Goal: Task Accomplishment & Management: Manage account settings

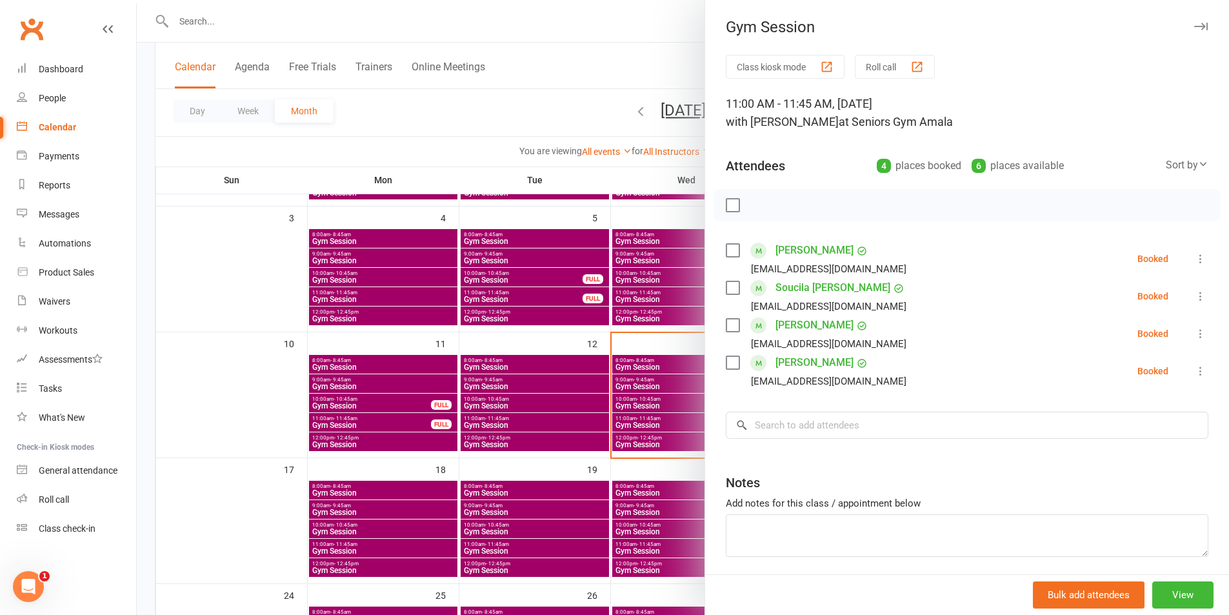
click at [643, 414] on div at bounding box center [683, 307] width 1092 height 615
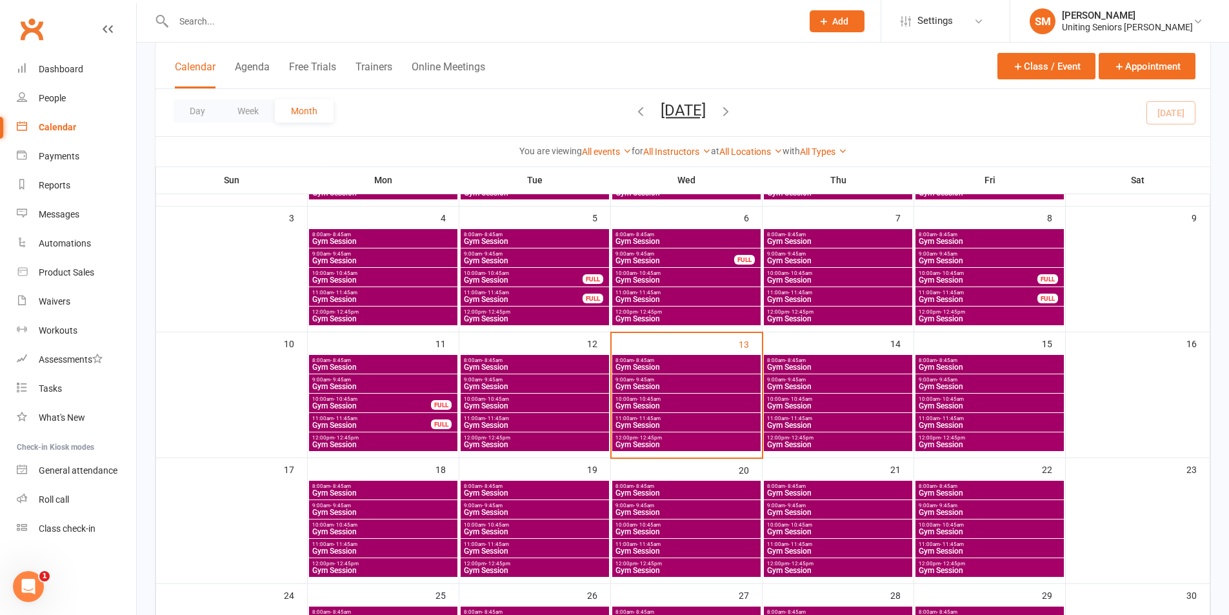
click at [641, 402] on span "Gym Session" at bounding box center [686, 406] width 143 height 8
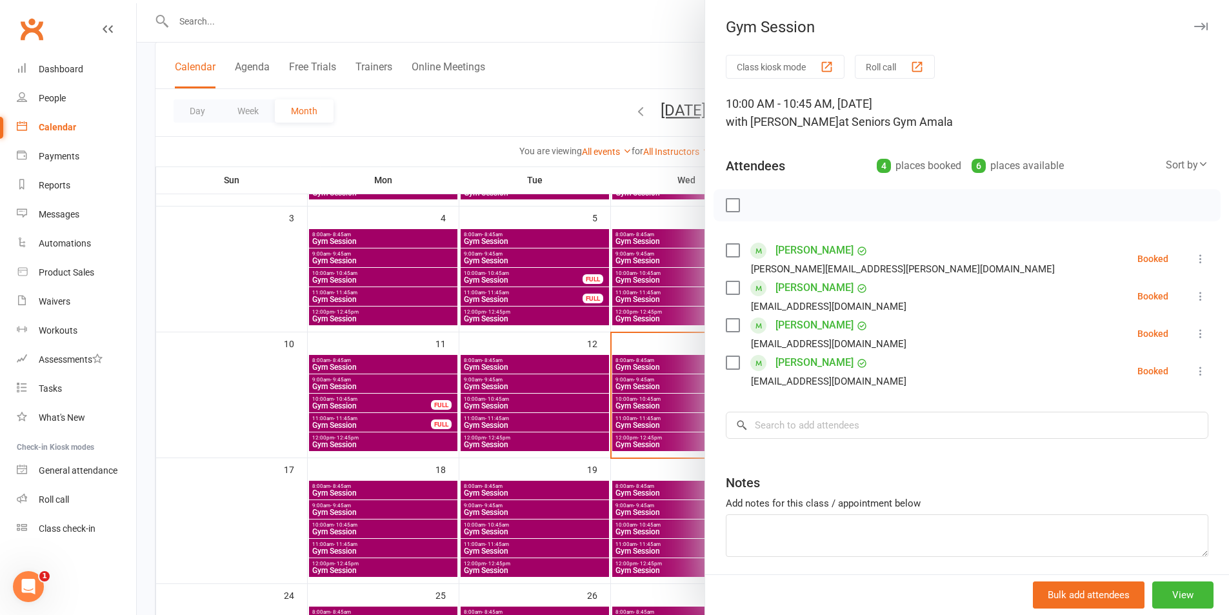
drag, startPoint x: 626, startPoint y: 412, endPoint x: 628, endPoint y: 419, distance: 8.2
click at [625, 412] on div at bounding box center [683, 307] width 1092 height 615
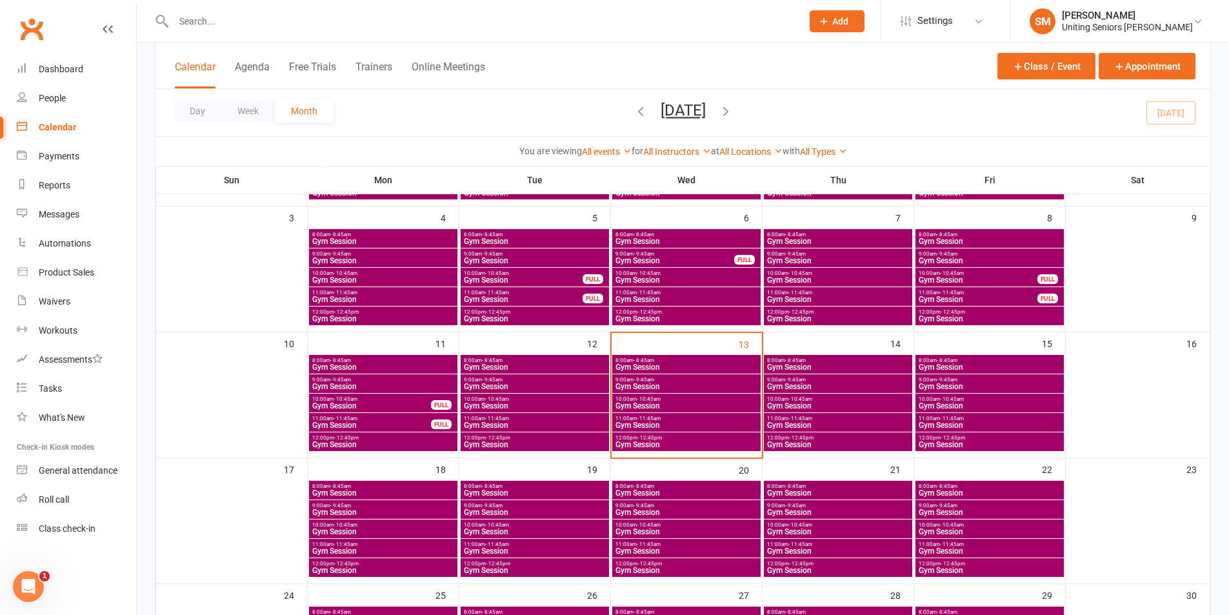
click at [651, 426] on span "Gym Session" at bounding box center [686, 425] width 143 height 8
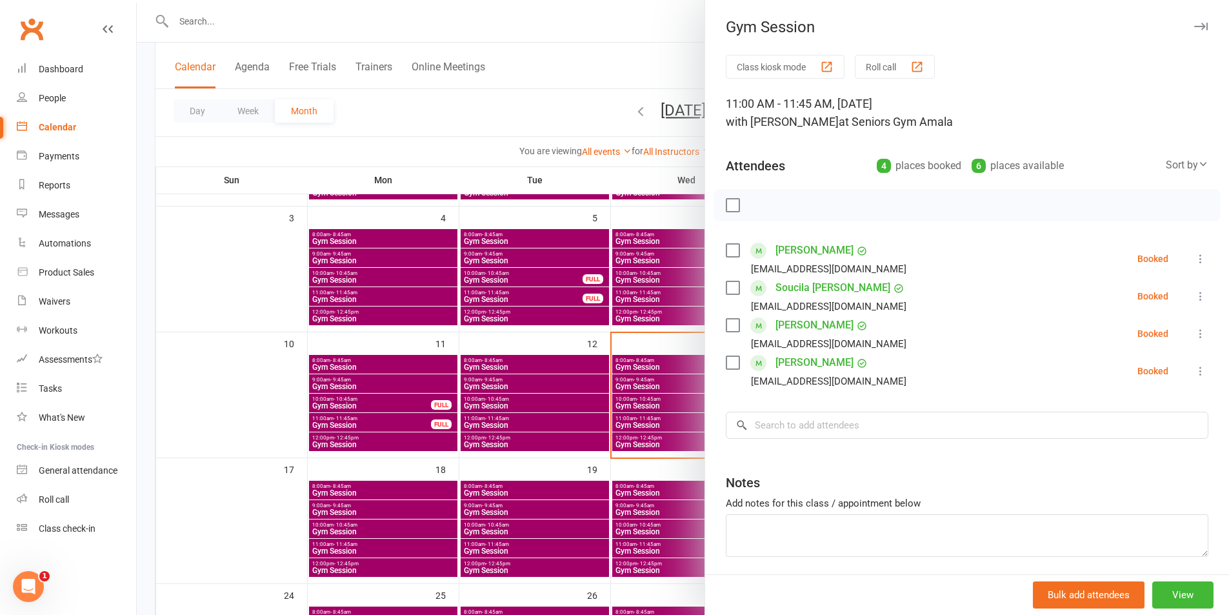
drag, startPoint x: 801, startPoint y: 439, endPoint x: 795, endPoint y: 431, distance: 10.6
click at [801, 439] on div "Class kiosk mode Roll call 11:00 AM - 11:45 AM, [DATE] with [PERSON_NAME] at Se…" at bounding box center [967, 338] width 524 height 566
drag, startPoint x: 794, startPoint y: 430, endPoint x: 812, endPoint y: 430, distance: 18.1
click at [794, 430] on input "search" at bounding box center [967, 425] width 482 height 27
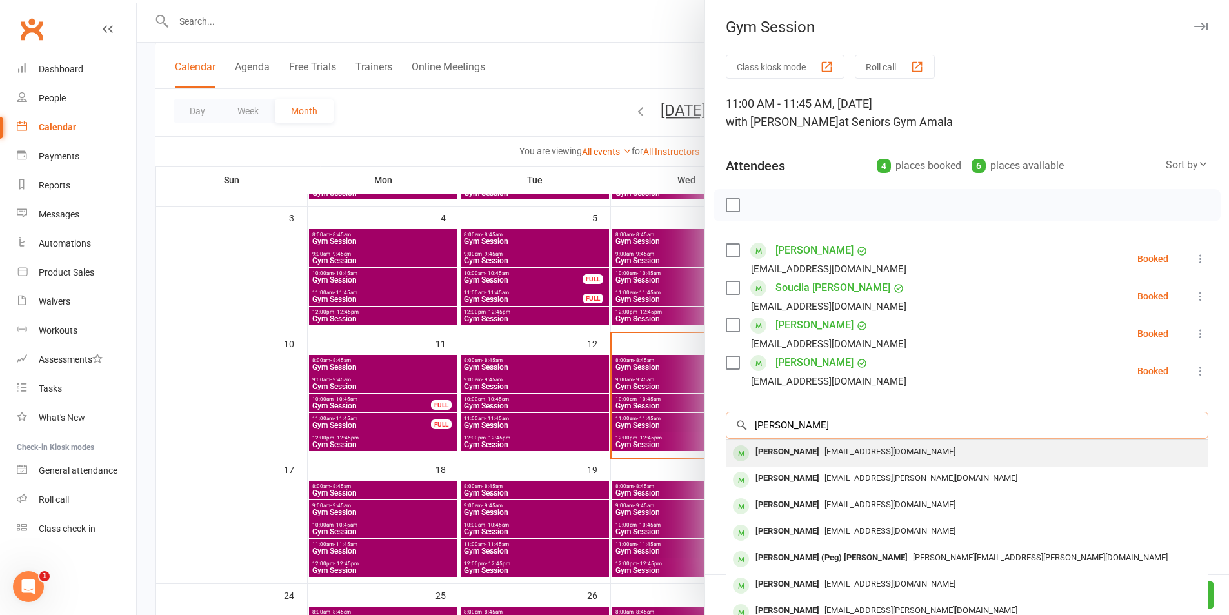
type input "[PERSON_NAME]"
click at [781, 453] on div "[PERSON_NAME]" at bounding box center [787, 452] width 74 height 19
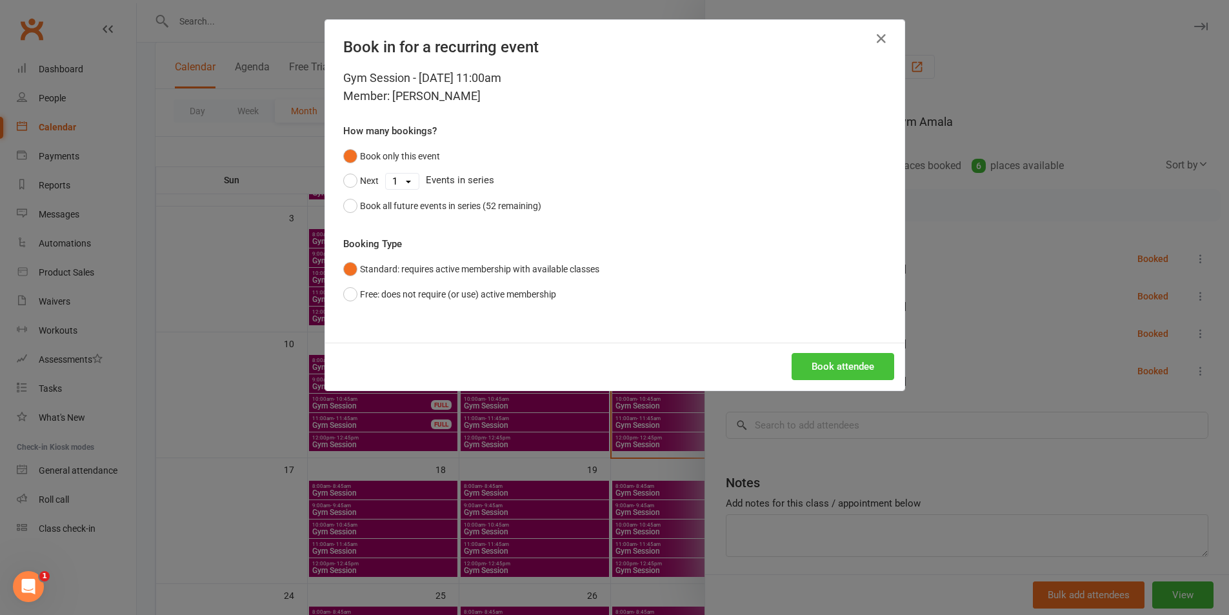
click at [837, 363] on button "Book attendee" at bounding box center [842, 366] width 103 height 27
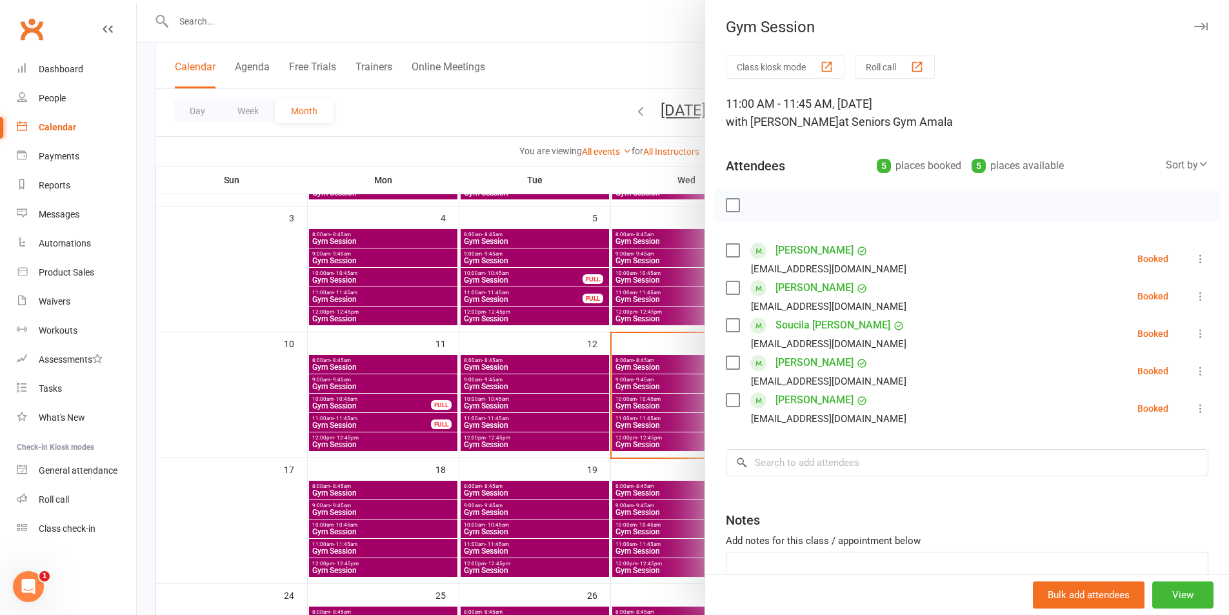
click at [450, 402] on div at bounding box center [683, 307] width 1092 height 615
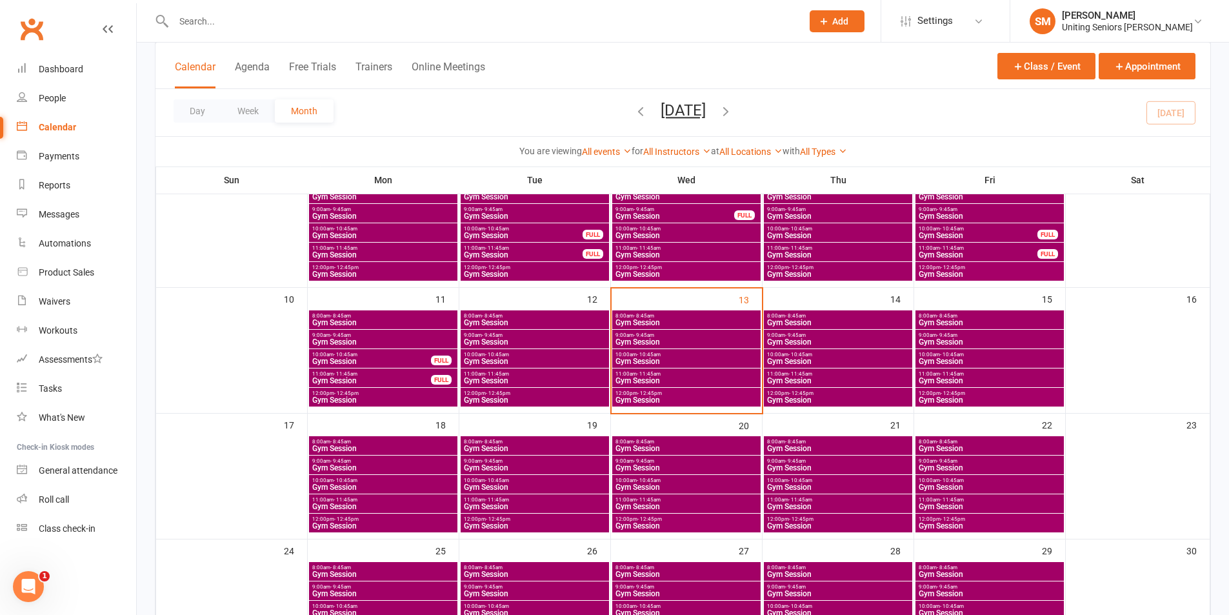
scroll to position [258, 0]
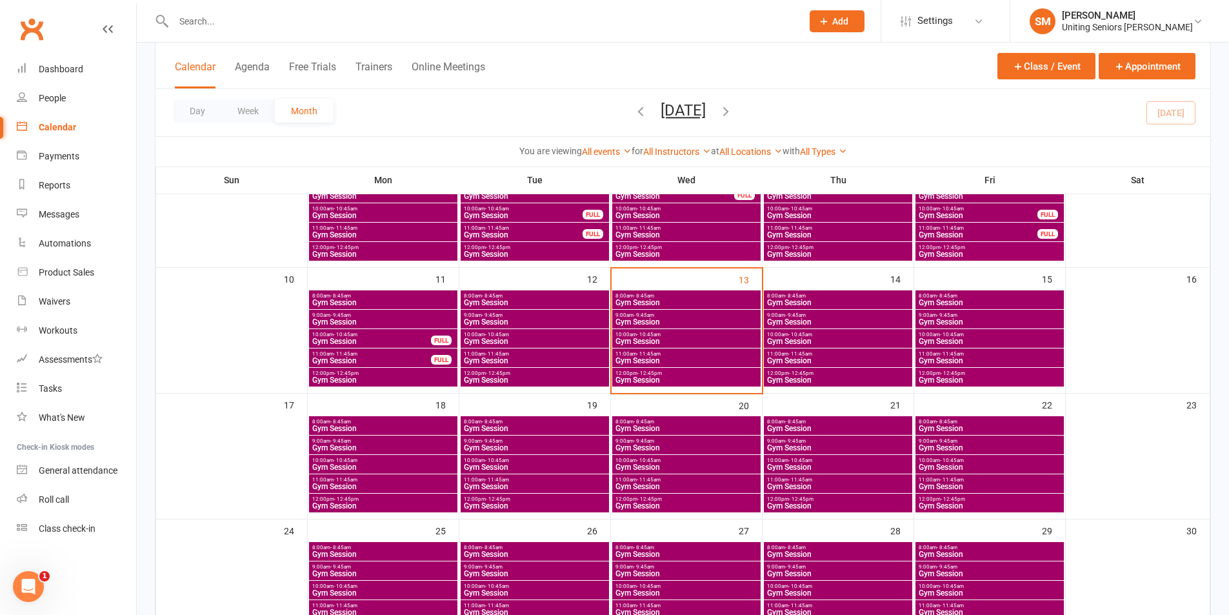
click at [392, 459] on span "10:00am - 10:45am" at bounding box center [383, 460] width 143 height 6
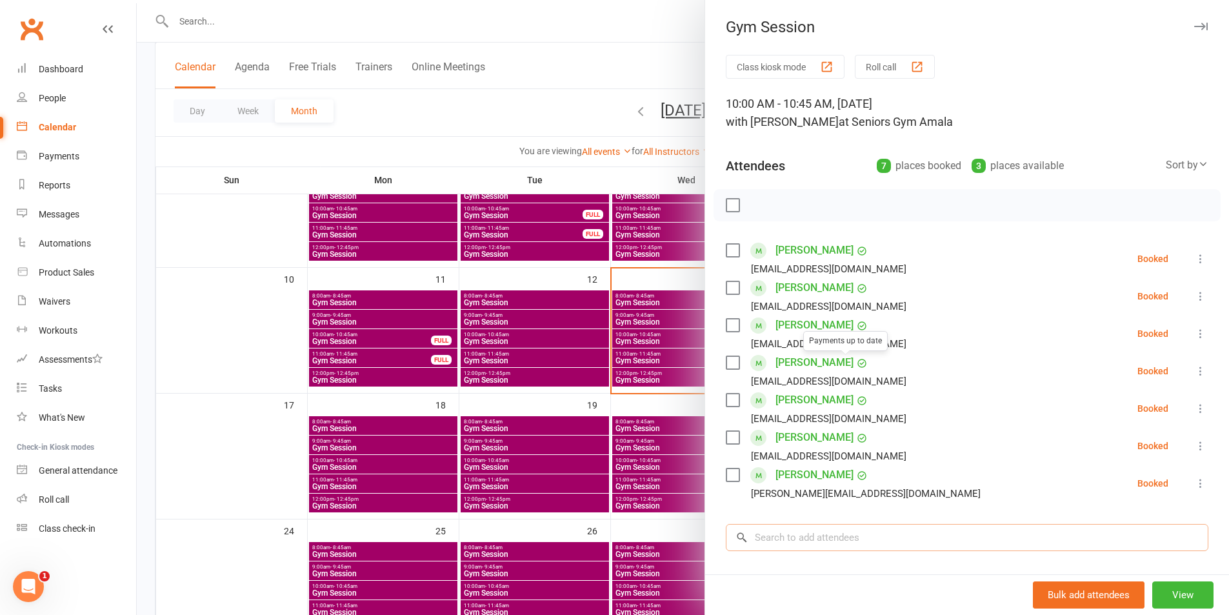
click at [882, 536] on input "search" at bounding box center [967, 537] width 482 height 27
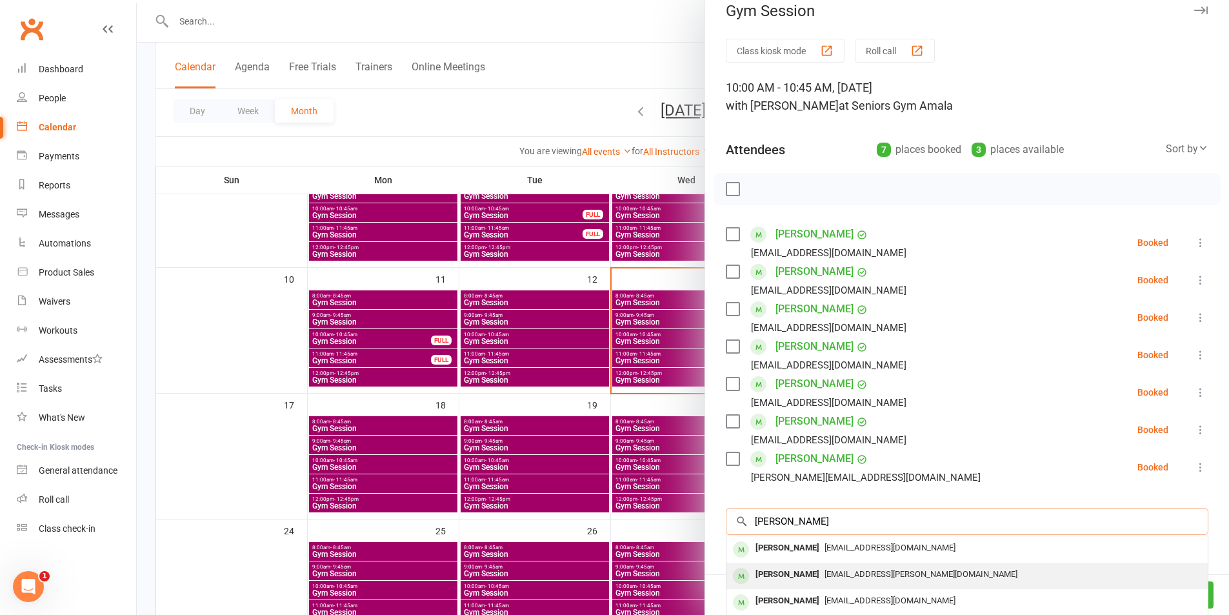
scroll to position [65, 0]
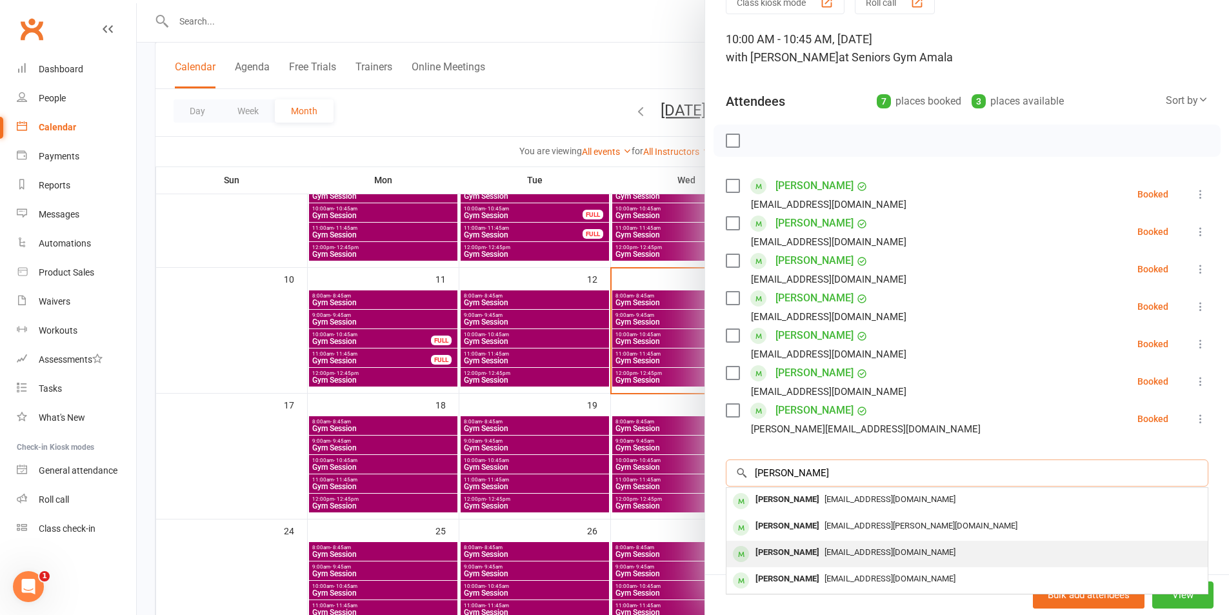
type input "[PERSON_NAME]"
click at [816, 555] on div "[PERSON_NAME]" at bounding box center [787, 552] width 74 height 19
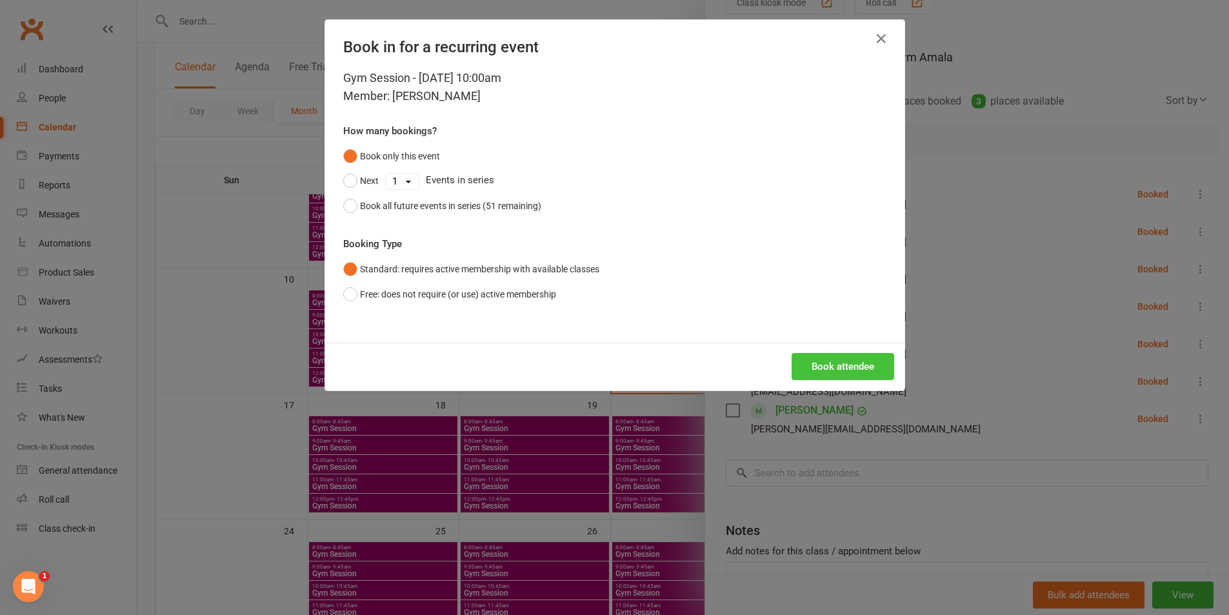
click at [855, 368] on button "Book attendee" at bounding box center [842, 366] width 103 height 27
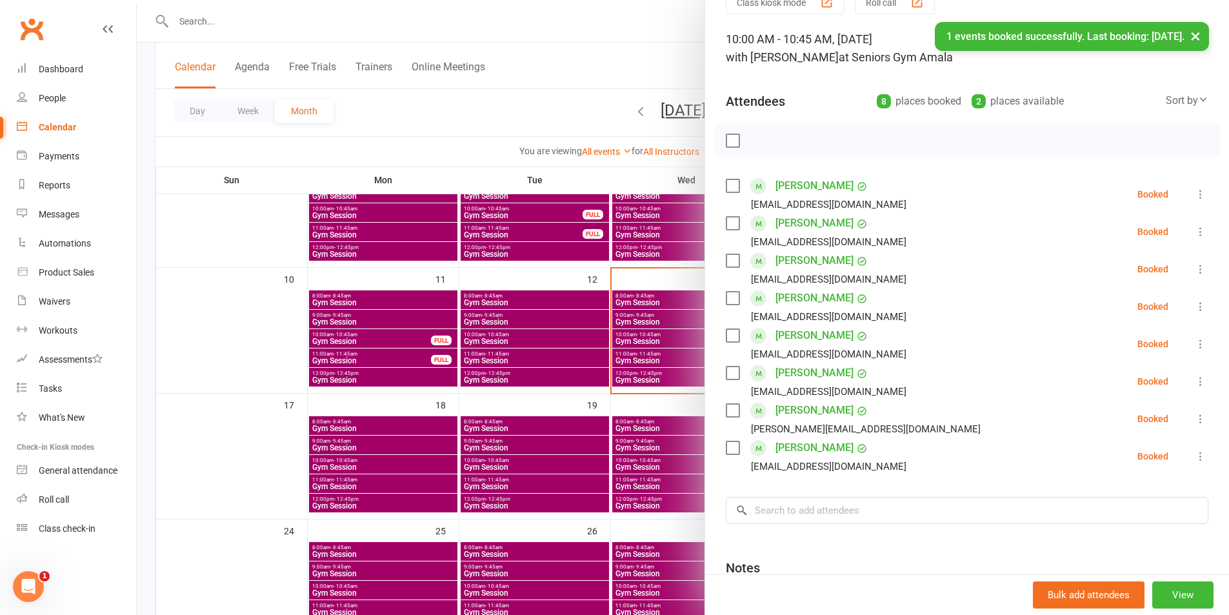
click at [661, 401] on div at bounding box center [683, 307] width 1092 height 615
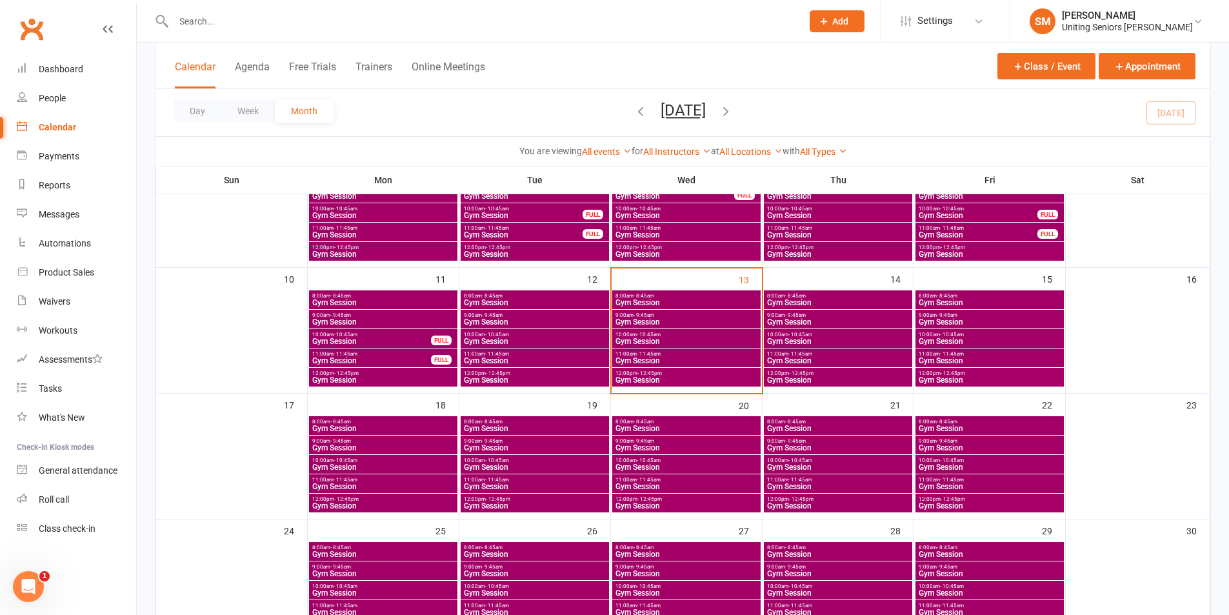
click at [642, 353] on span "- 11:45am" at bounding box center [649, 354] width 24 height 6
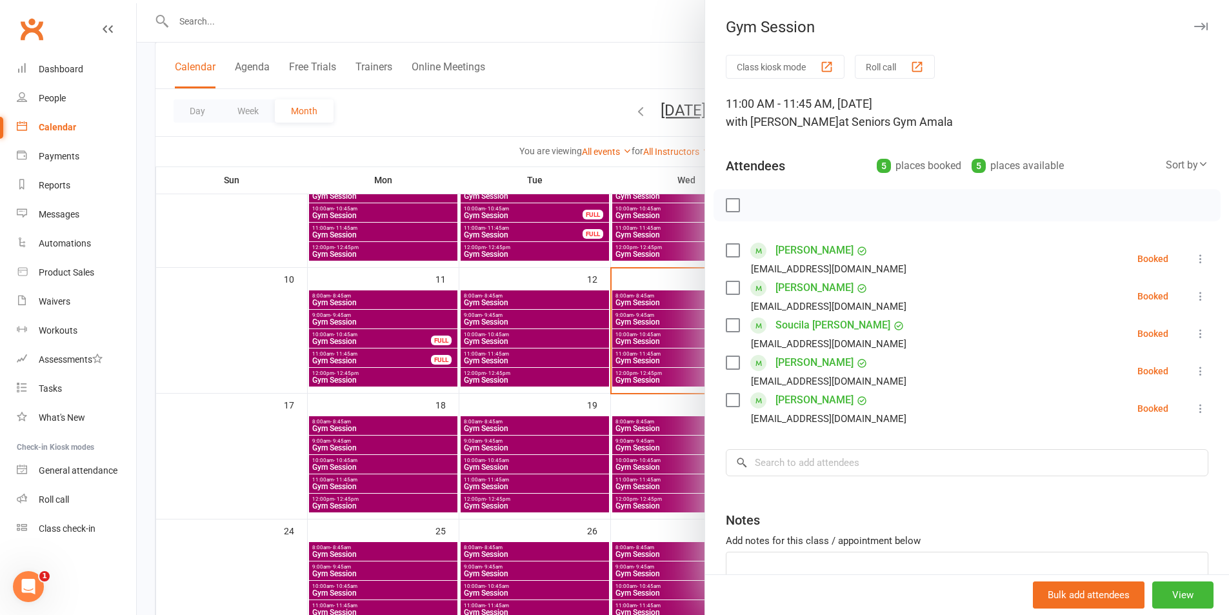
click at [826, 287] on link "[PERSON_NAME]" at bounding box center [814, 287] width 78 height 21
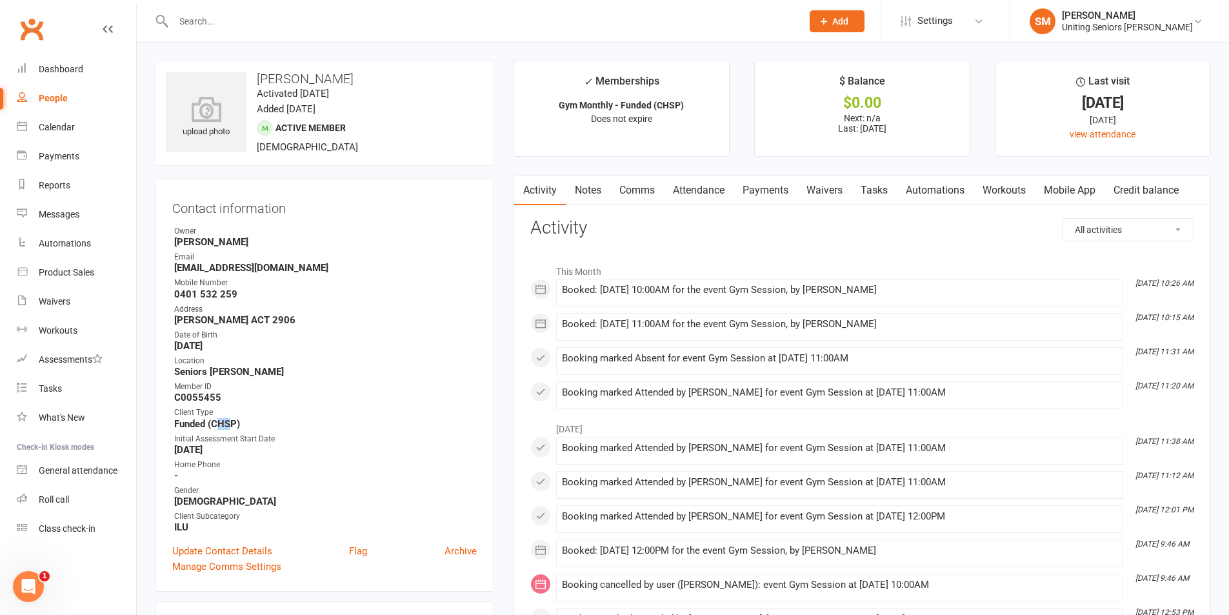
click at [216, 419] on strong "Funded (CHSP)" at bounding box center [325, 424] width 303 height 12
click at [286, 404] on ul "Owner [PERSON_NAME] Email [EMAIL_ADDRESS][DOMAIN_NAME] Mobile Number [PHONE_NUM…" at bounding box center [324, 379] width 304 height 308
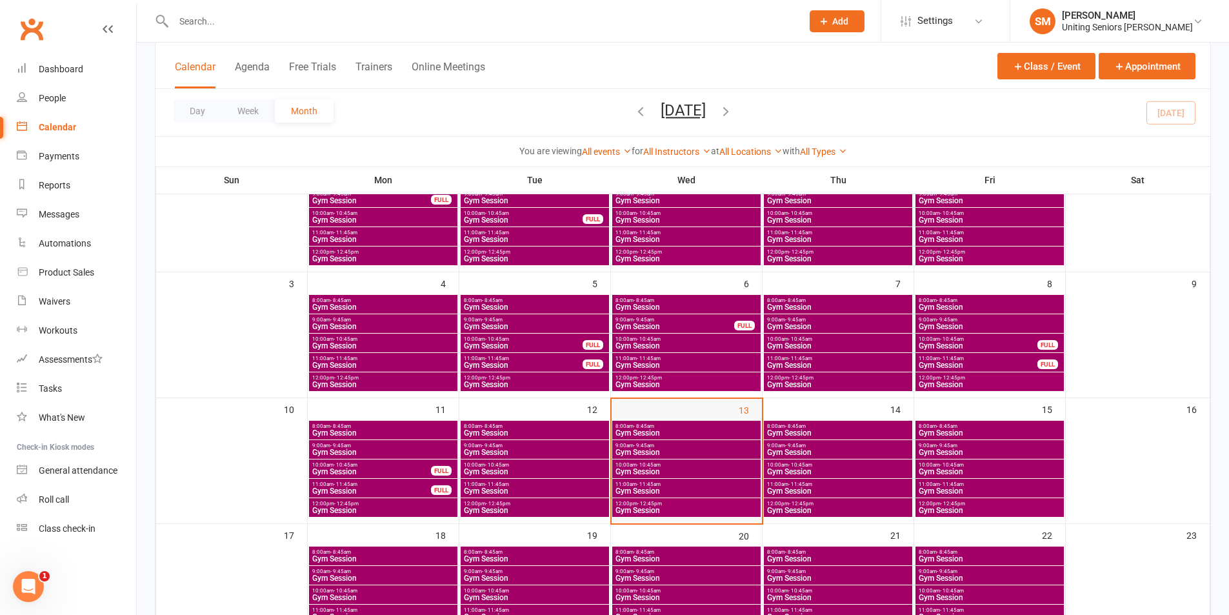
scroll to position [129, 0]
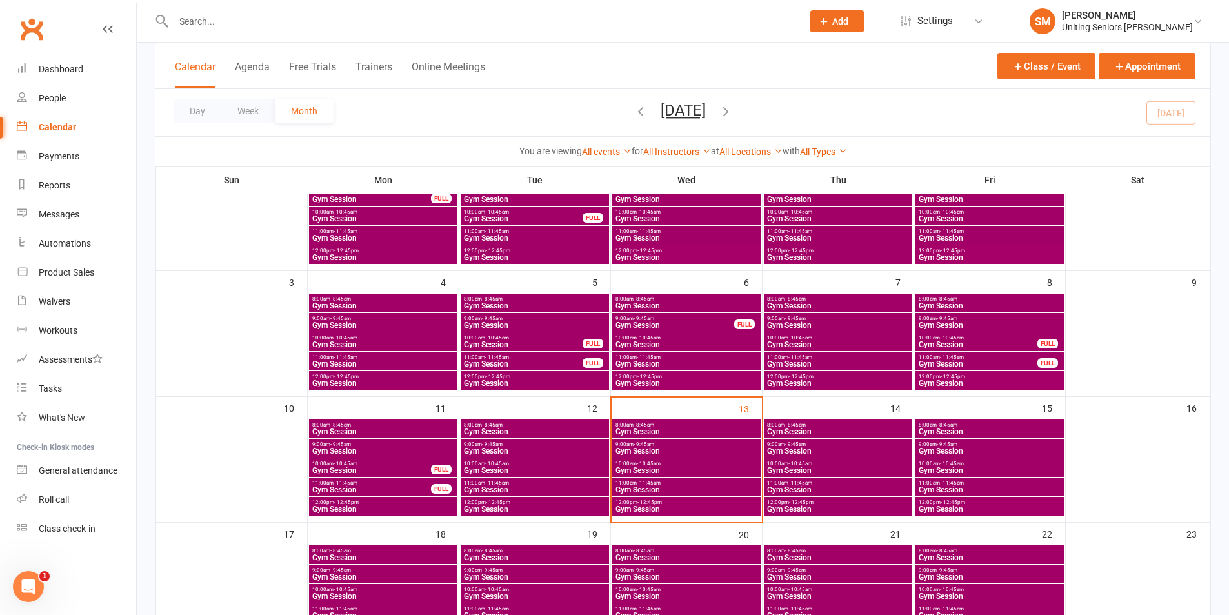
click at [664, 481] on span "11:00am - 11:45am" at bounding box center [686, 483] width 143 height 6
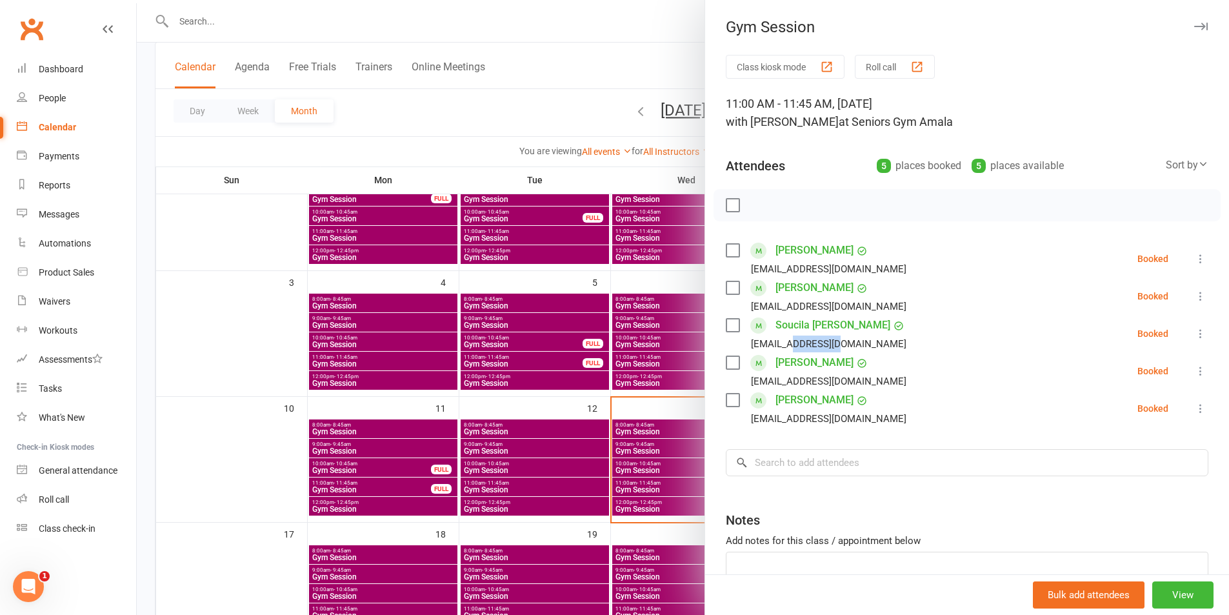
drag, startPoint x: 779, startPoint y: 343, endPoint x: 838, endPoint y: 347, distance: 59.5
click at [834, 347] on div "[EMAIL_ADDRESS][DOMAIN_NAME]" at bounding box center [828, 343] width 155 height 17
click at [852, 354] on li "[PERSON_NAME] [EMAIL_ADDRESS][DOMAIN_NAME] Booked More info Remove Check in Mar…" at bounding box center [967, 370] width 482 height 37
click at [815, 462] on input "search" at bounding box center [967, 462] width 482 height 27
drag, startPoint x: 651, startPoint y: 413, endPoint x: 666, endPoint y: 416, distance: 15.2
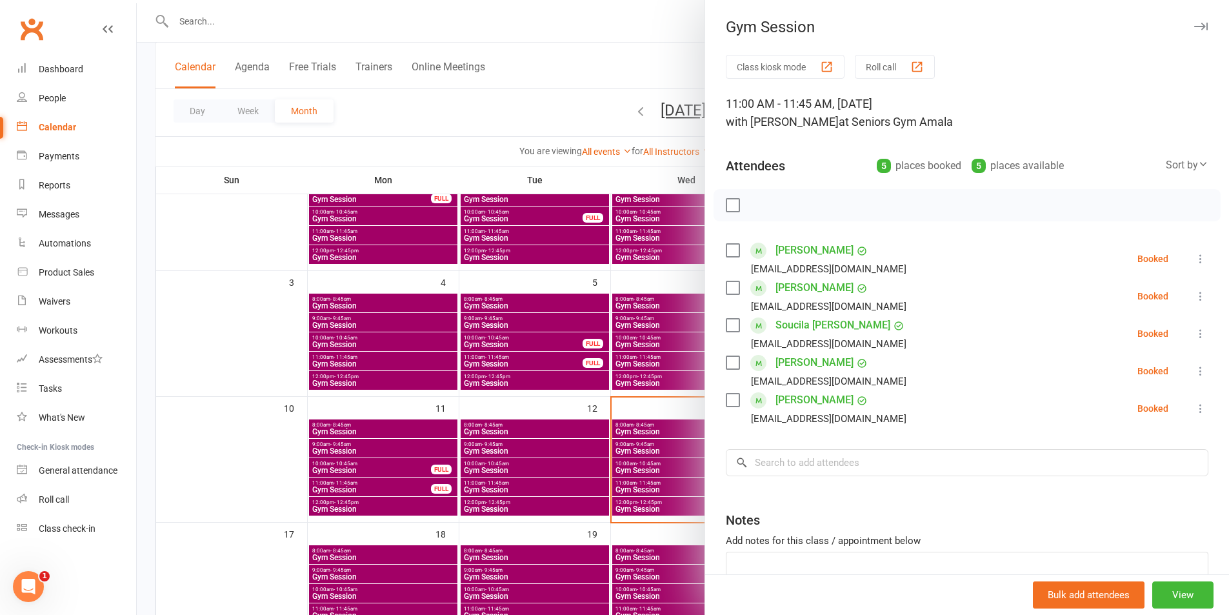
click at [650, 413] on div at bounding box center [683, 307] width 1092 height 615
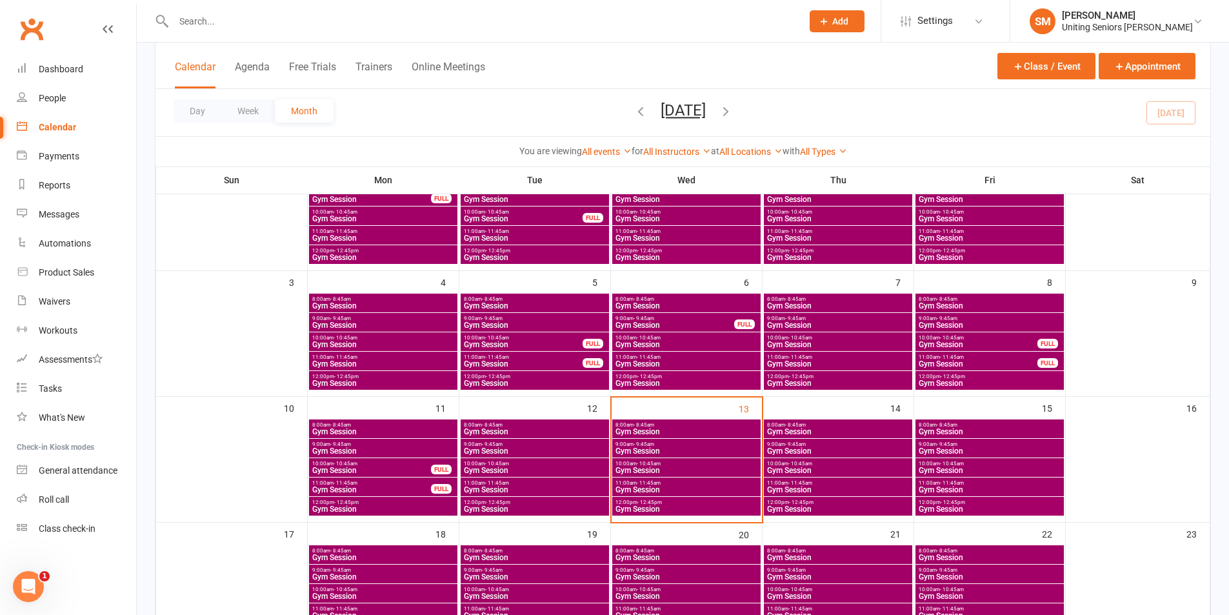
click at [706, 481] on span "11:00am - 11:45am" at bounding box center [686, 483] width 143 height 6
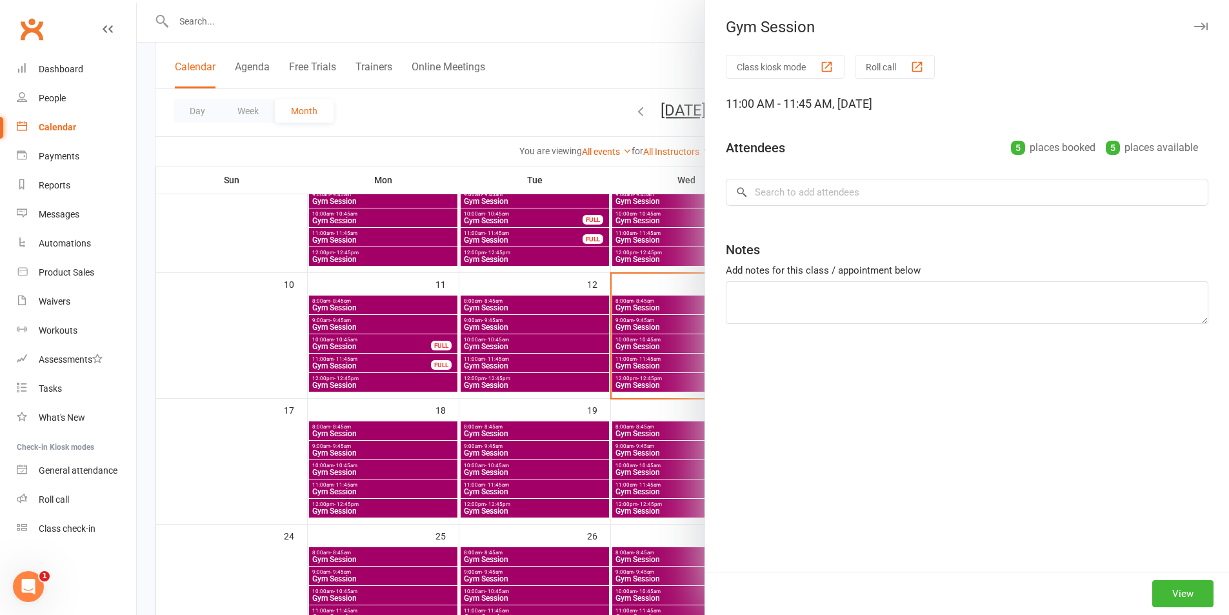
scroll to position [258, 0]
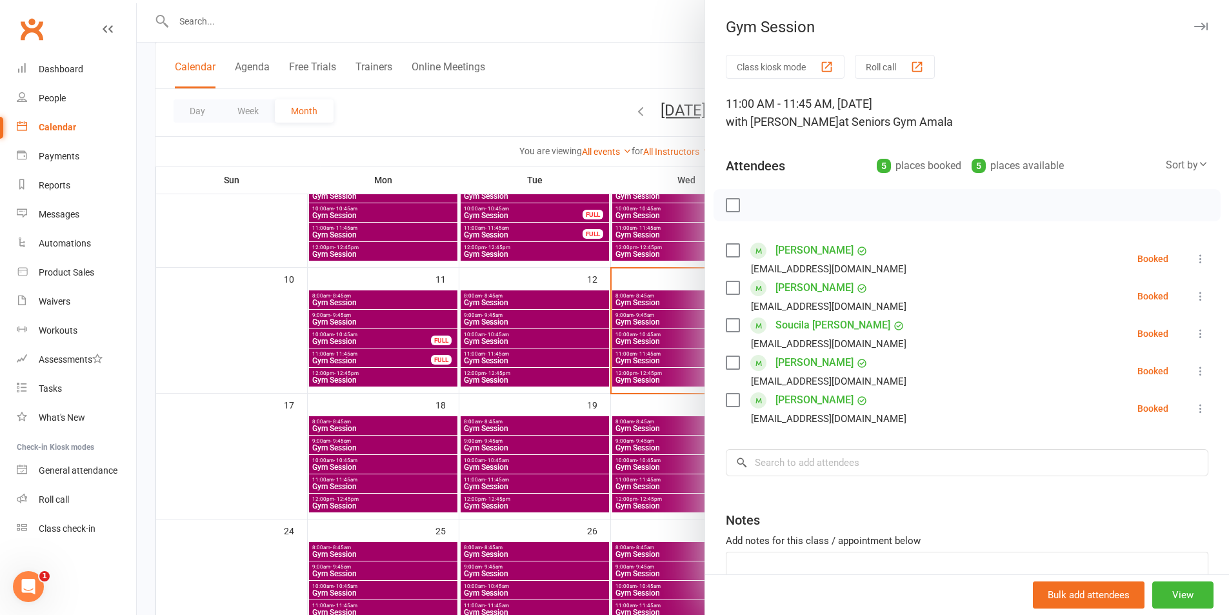
click at [1194, 335] on icon at bounding box center [1200, 333] width 13 height 13
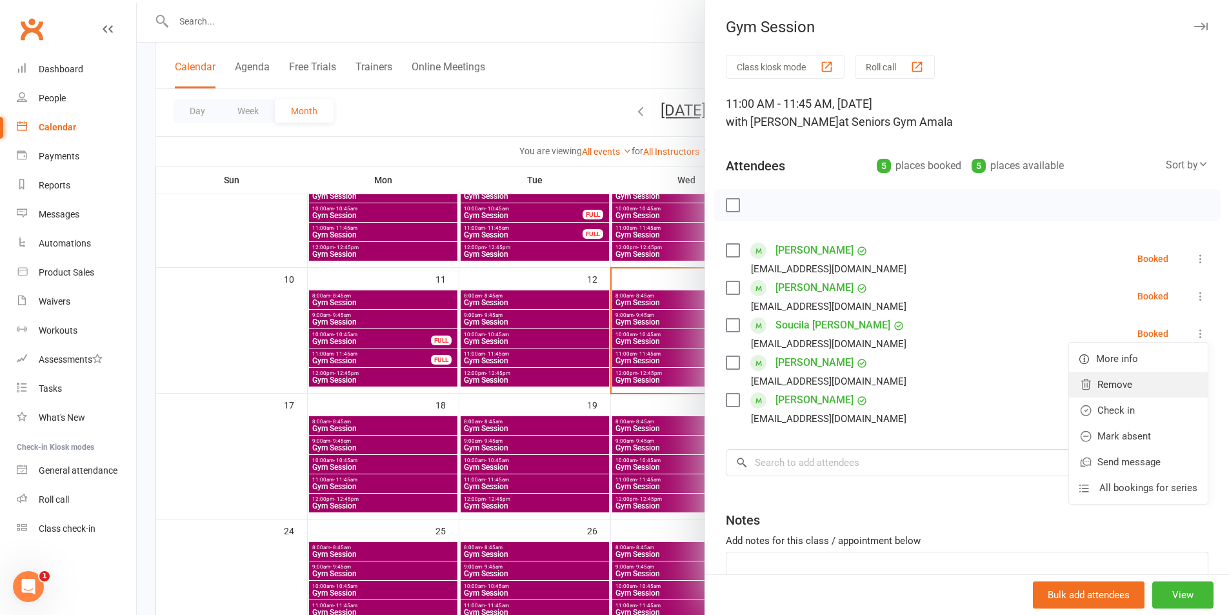
click at [1140, 382] on link "Remove" at bounding box center [1138, 385] width 139 height 26
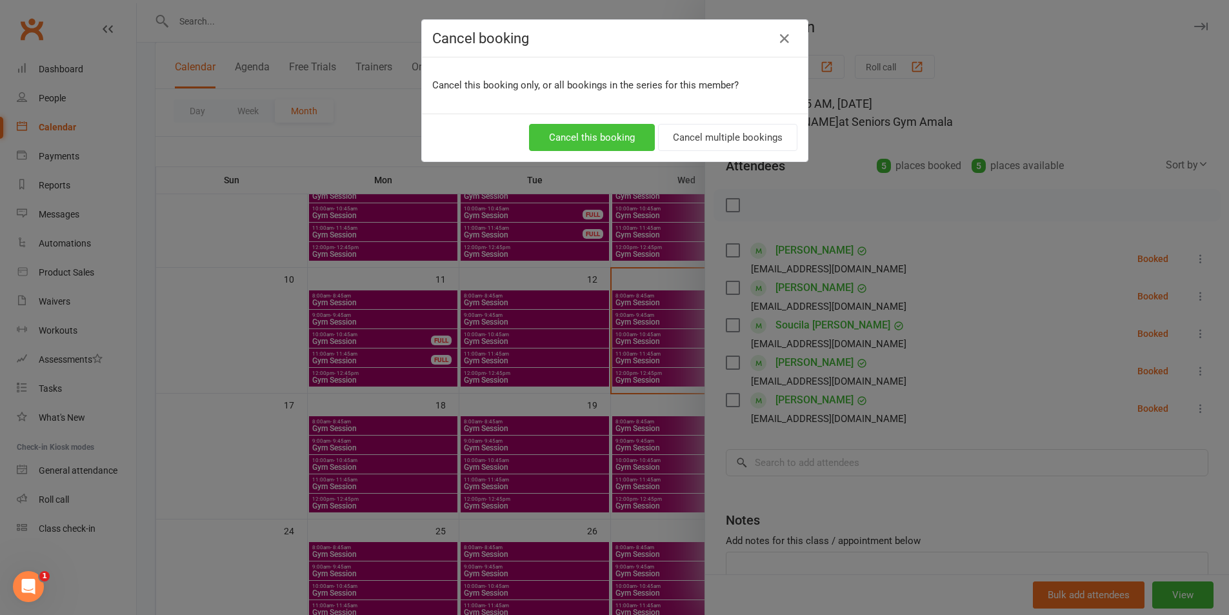
click at [634, 141] on button "Cancel this booking" at bounding box center [592, 137] width 126 height 27
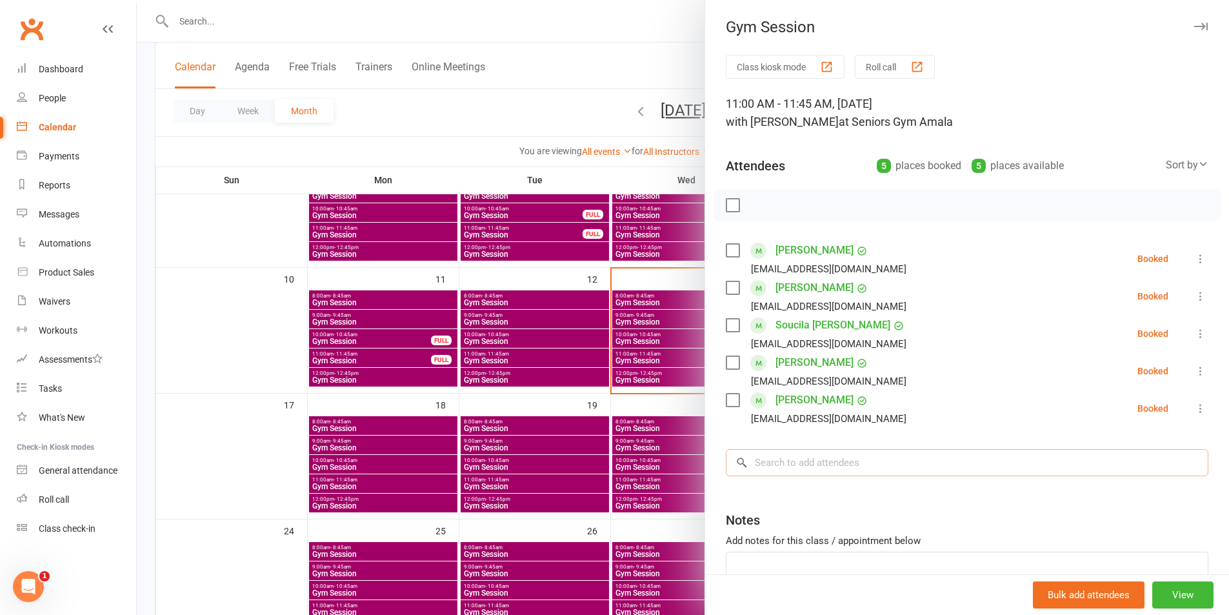
click at [801, 463] on input "search" at bounding box center [967, 462] width 482 height 27
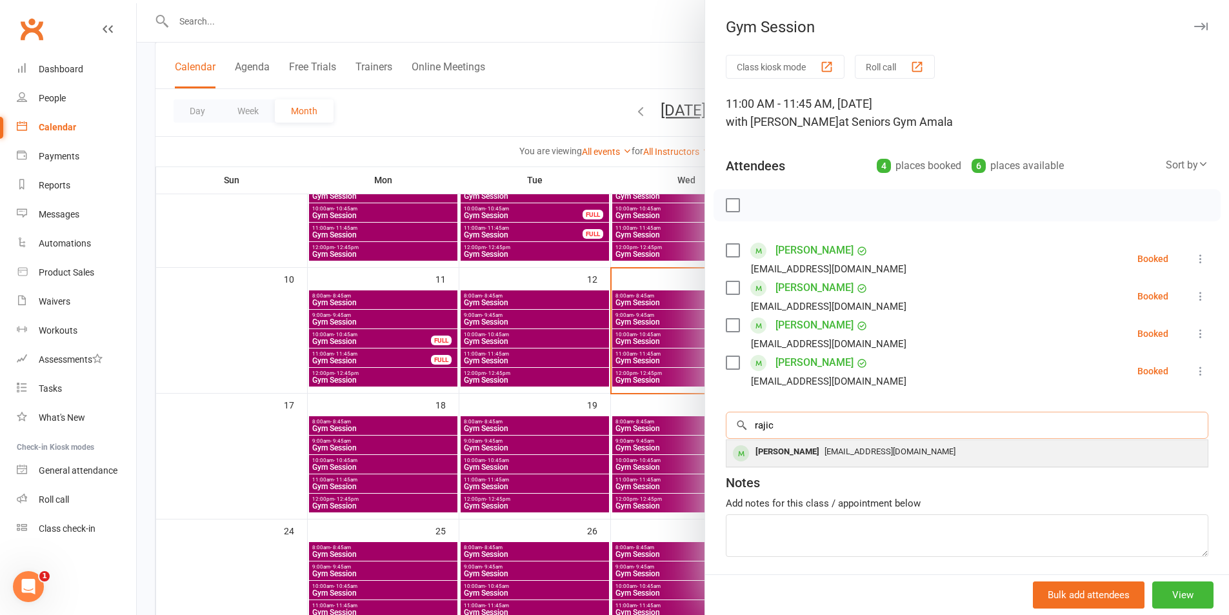
type input "rajic"
click at [832, 453] on span "[EMAIL_ADDRESS][DOMAIN_NAME]" at bounding box center [889, 451] width 131 height 10
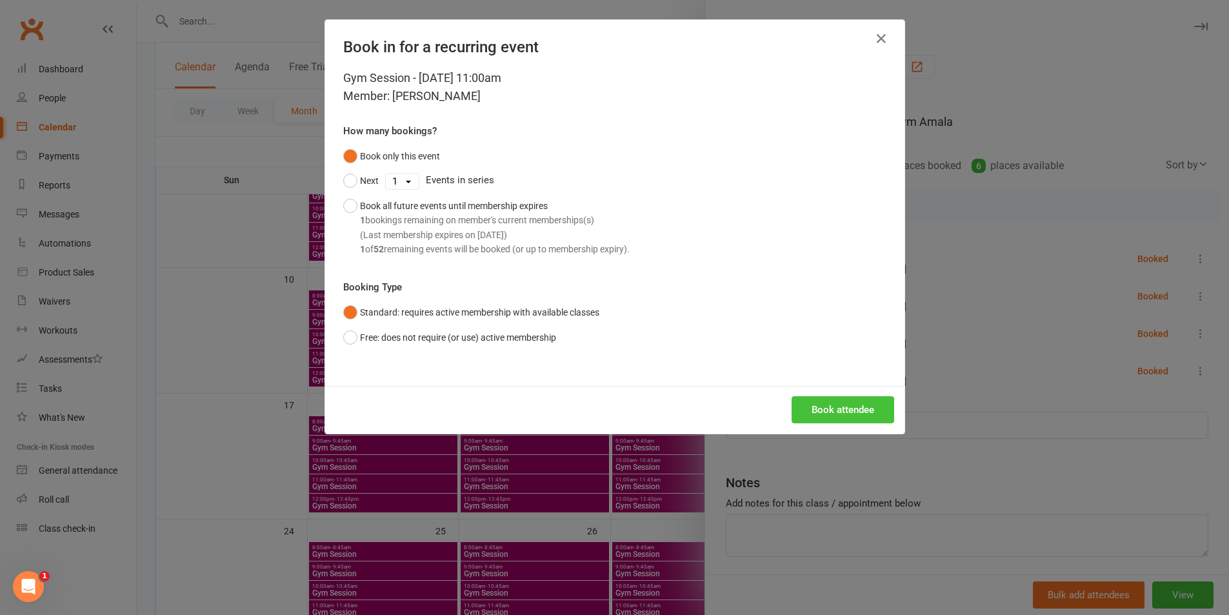
click at [819, 403] on button "Book attendee" at bounding box center [842, 409] width 103 height 27
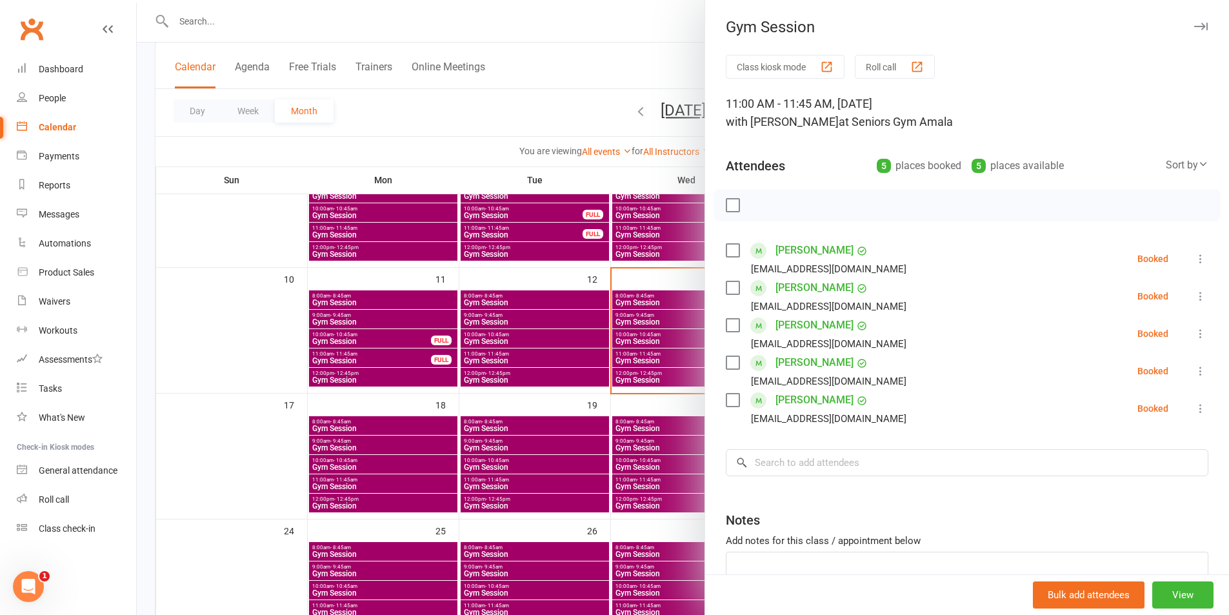
click at [619, 359] on div at bounding box center [683, 307] width 1092 height 615
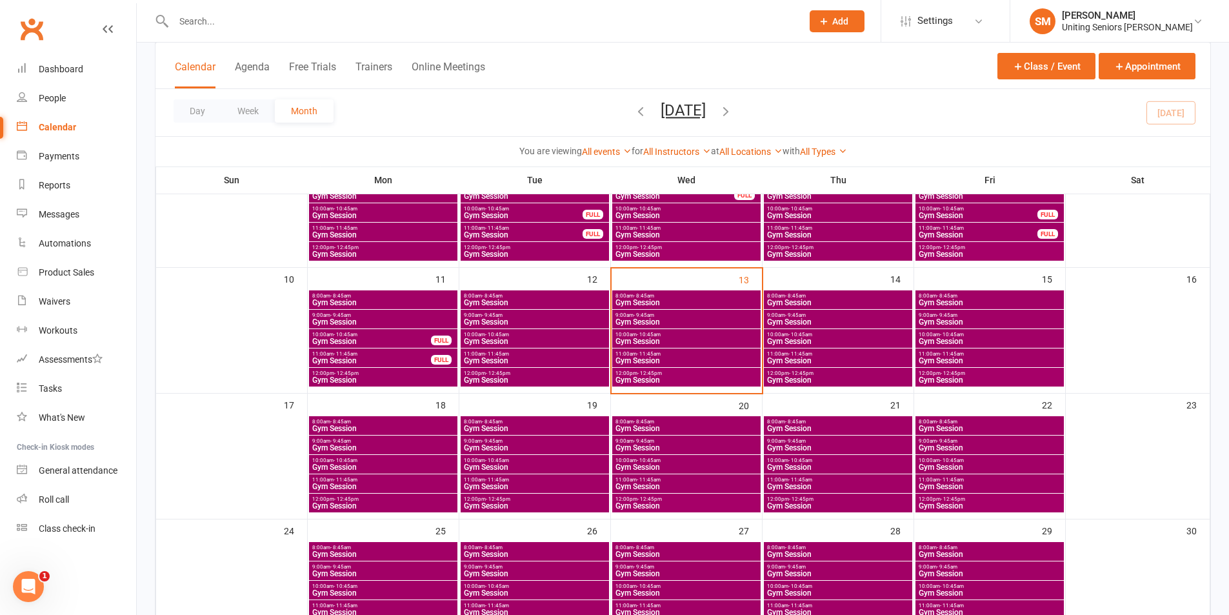
click at [650, 463] on span "Gym Session" at bounding box center [686, 467] width 143 height 8
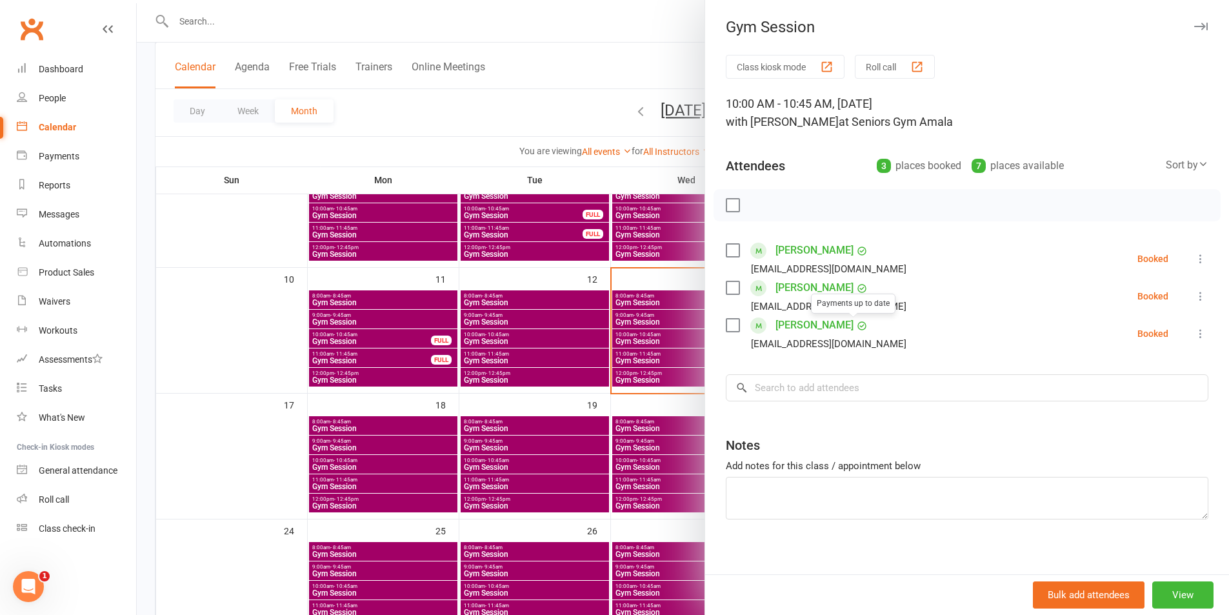
click at [1194, 257] on icon at bounding box center [1200, 258] width 13 height 13
click at [1110, 313] on link "Remove" at bounding box center [1138, 310] width 139 height 26
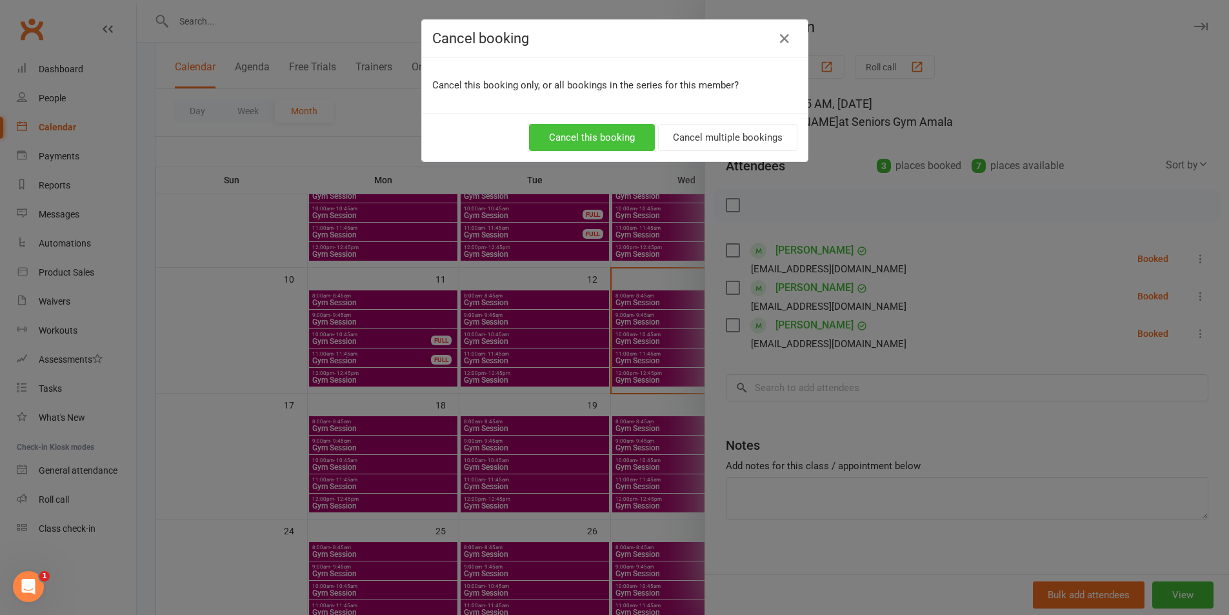
click at [622, 143] on button "Cancel this booking" at bounding box center [592, 137] width 126 height 27
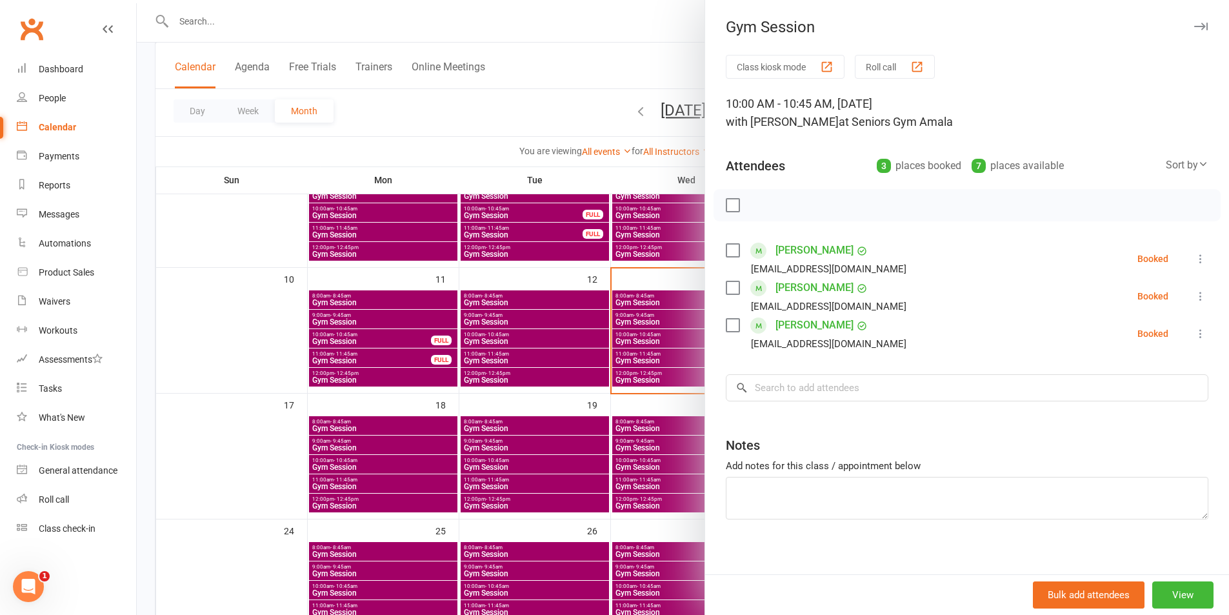
click at [651, 462] on div at bounding box center [683, 307] width 1092 height 615
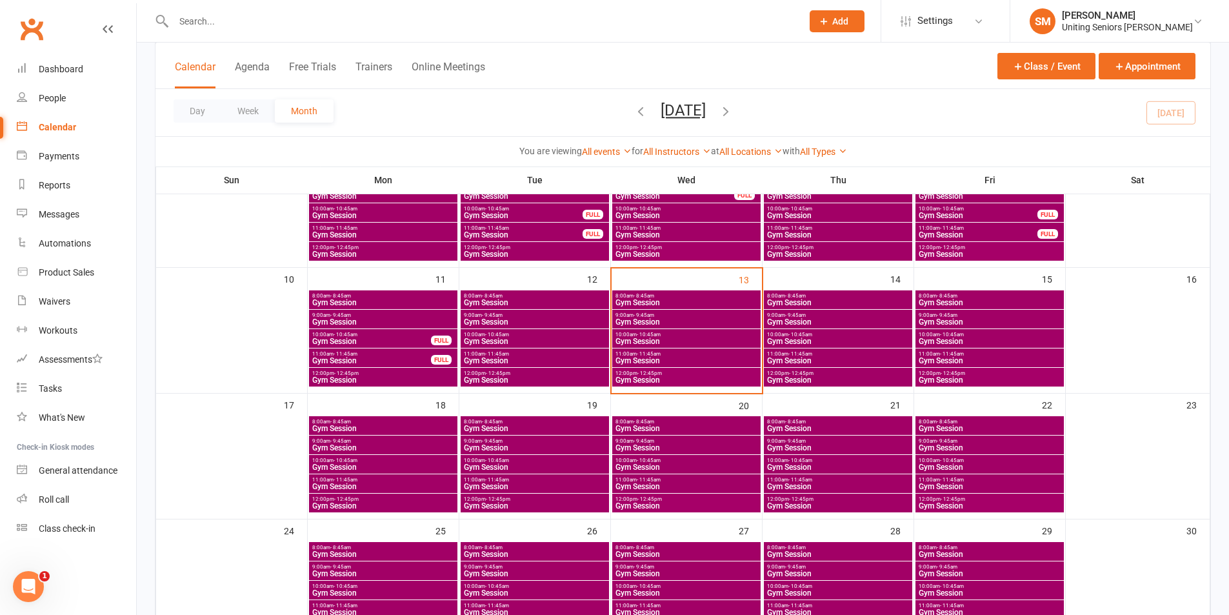
click at [651, 427] on span "Gym Session" at bounding box center [686, 428] width 143 height 8
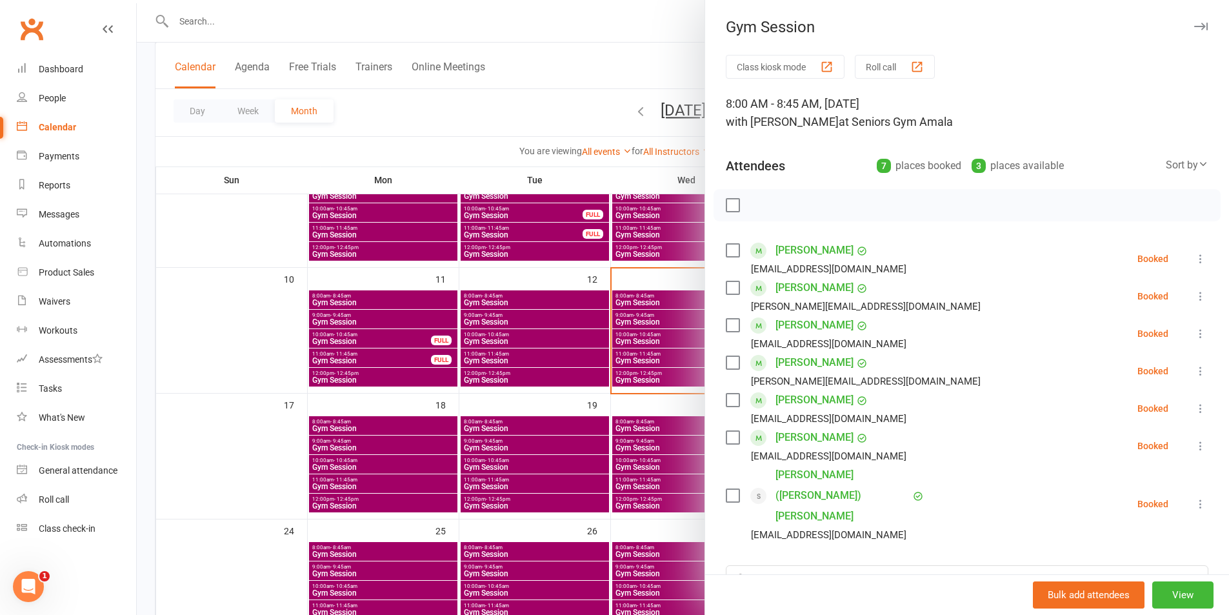
click at [642, 262] on div at bounding box center [683, 307] width 1092 height 615
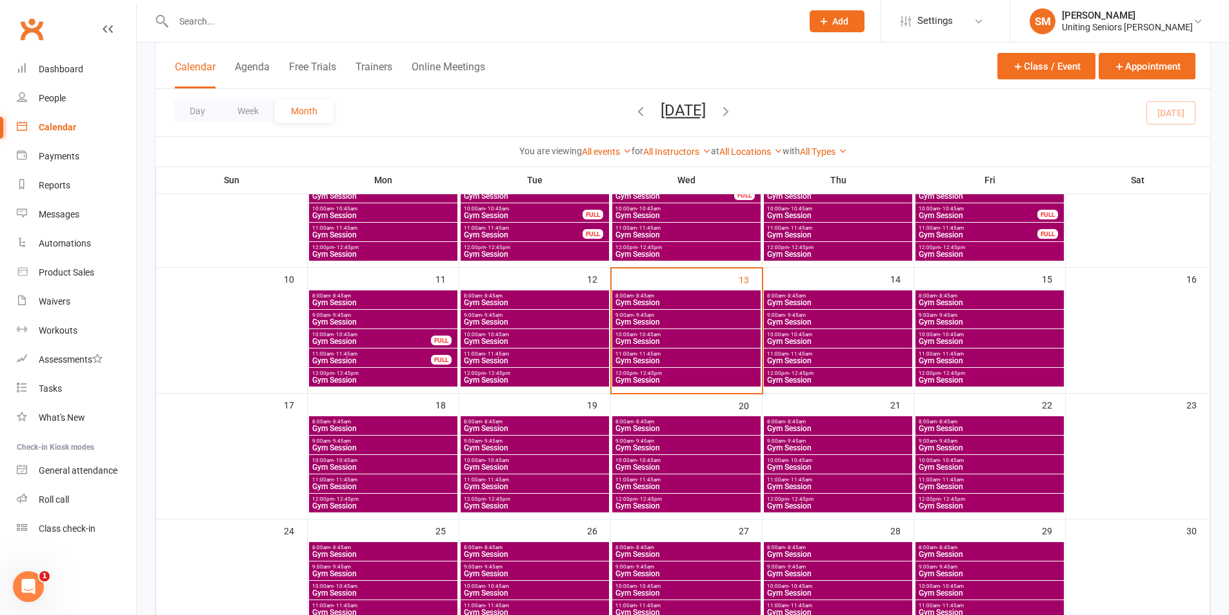
click at [653, 443] on span "- 9:45am" at bounding box center [643, 441] width 21 height 6
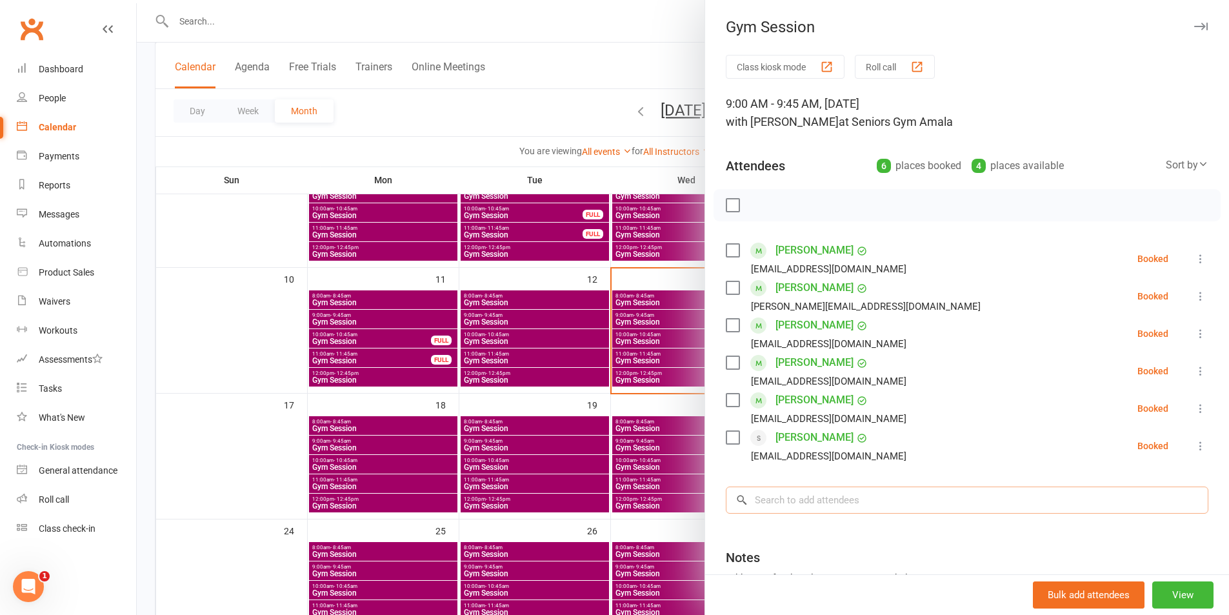
click at [897, 506] on input "search" at bounding box center [967, 499] width 482 height 27
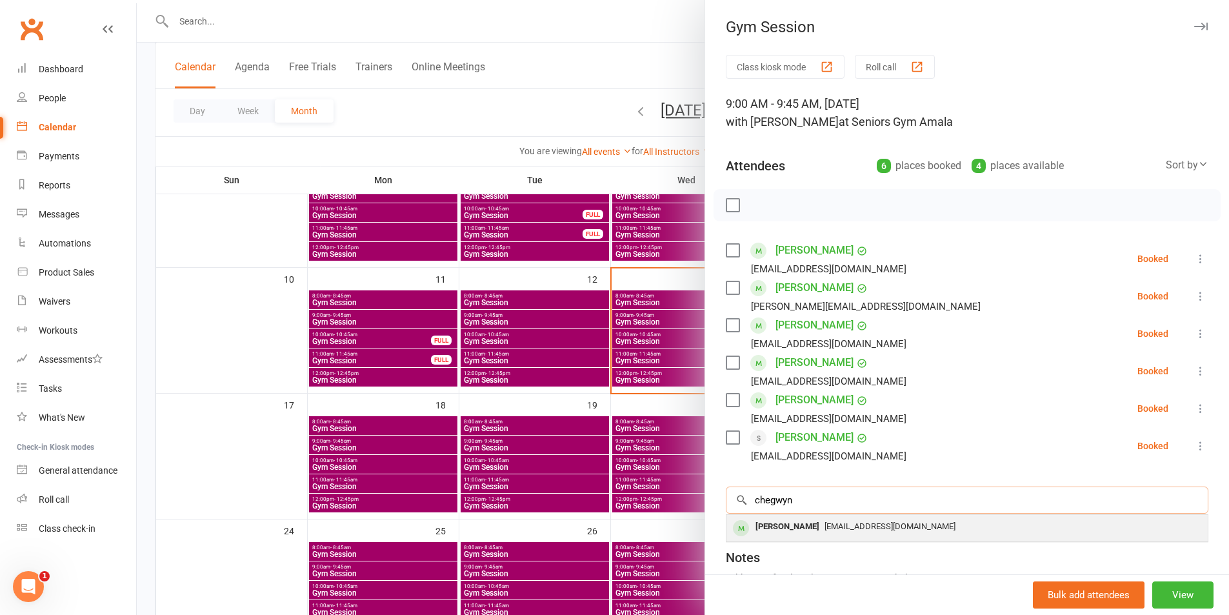
type input "chegwyn"
click at [808, 532] on div "[PERSON_NAME]" at bounding box center [787, 526] width 74 height 19
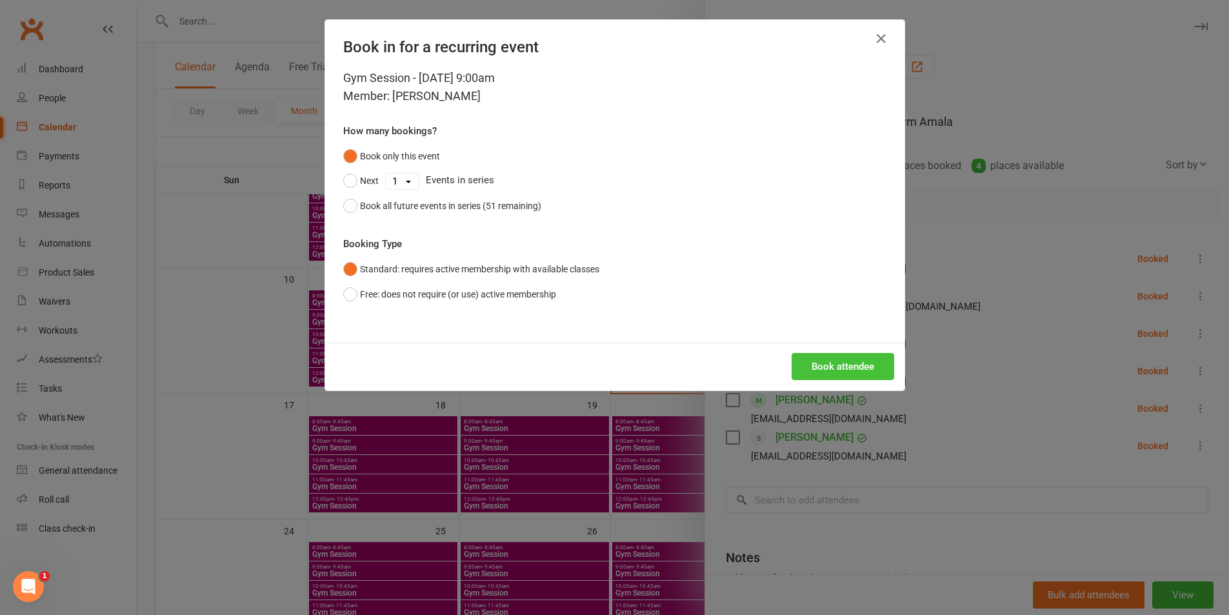
click at [834, 362] on button "Book attendee" at bounding box center [842, 366] width 103 height 27
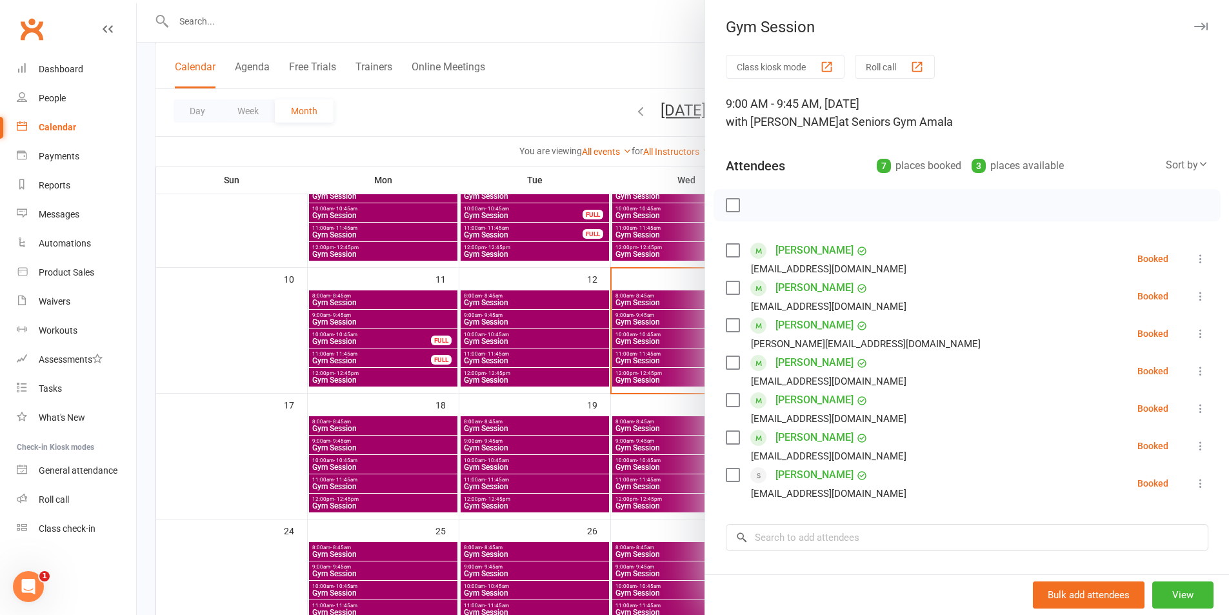
click at [622, 348] on div at bounding box center [683, 307] width 1092 height 615
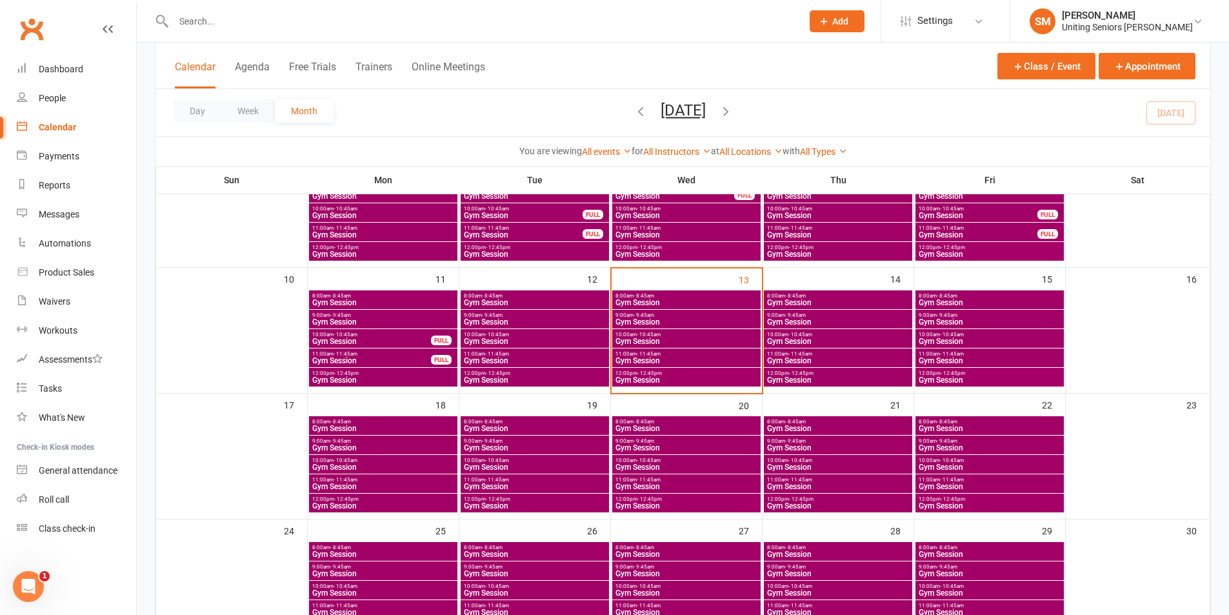
click at [656, 362] on span "Gym Session" at bounding box center [686, 361] width 143 height 8
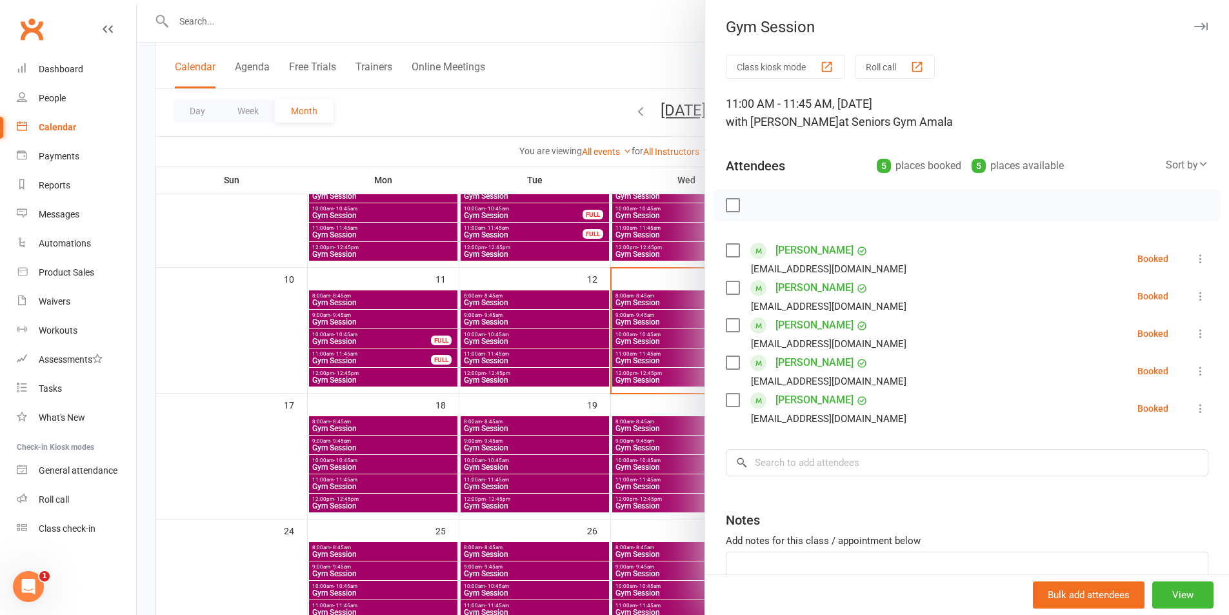
click at [1194, 264] on icon at bounding box center [1200, 258] width 13 height 13
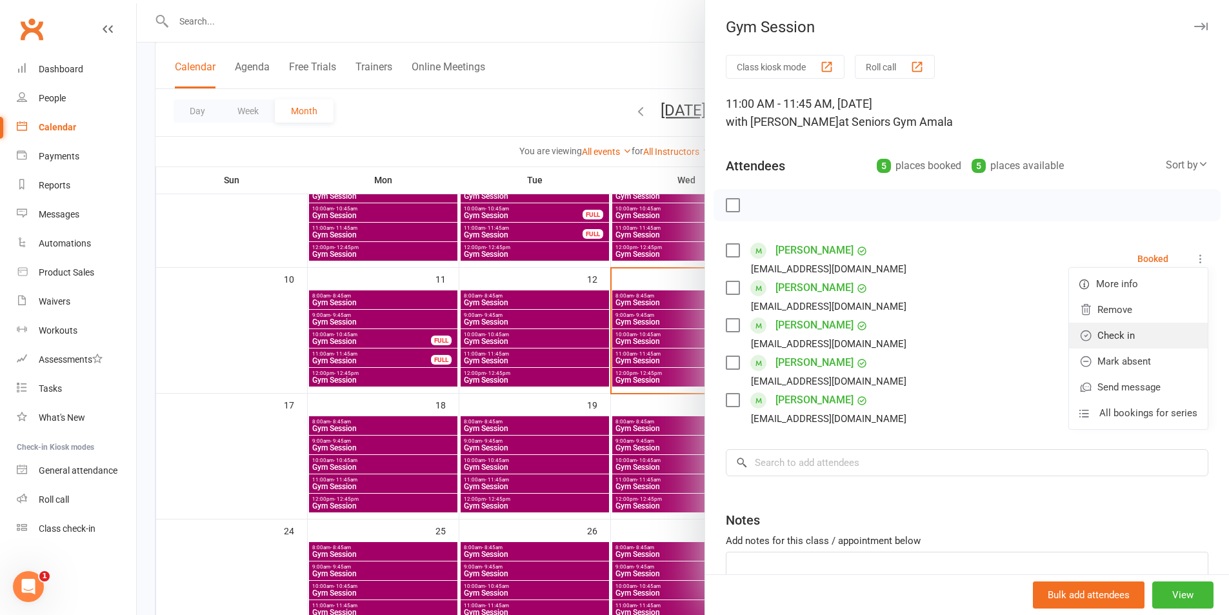
click at [1142, 327] on link "Check in" at bounding box center [1138, 336] width 139 height 26
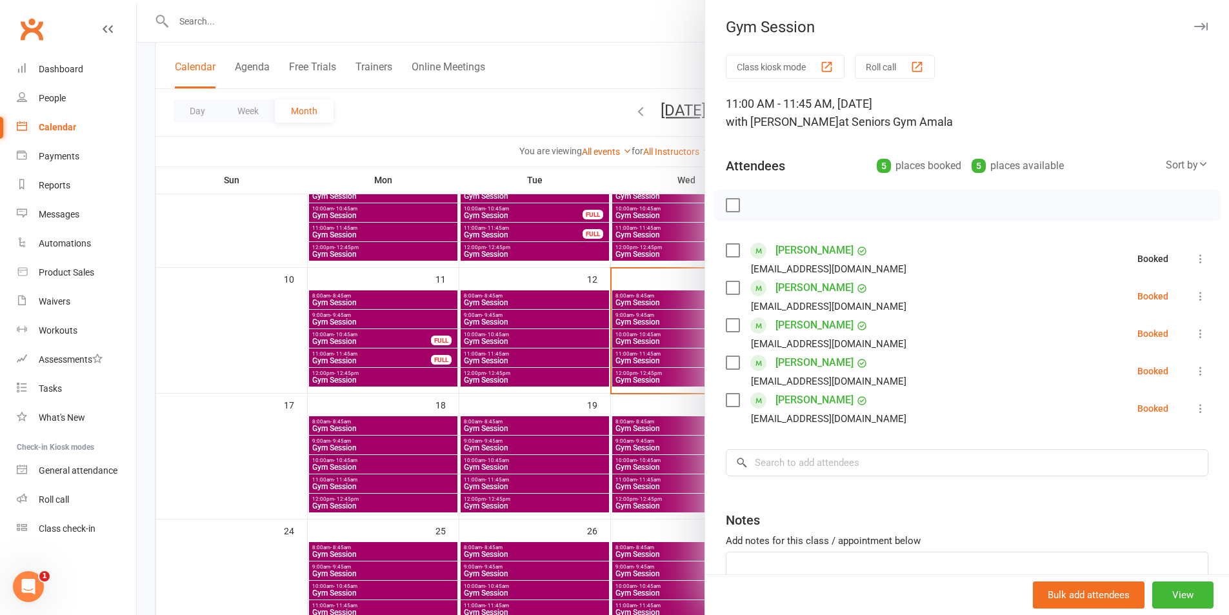
click at [1189, 297] on div "Class kiosk mode Roll call 11:00 AM - 11:45 AM, [DATE] with [PERSON_NAME] at Se…" at bounding box center [967, 357] width 524 height 604
click at [1194, 298] on icon at bounding box center [1200, 296] width 13 height 13
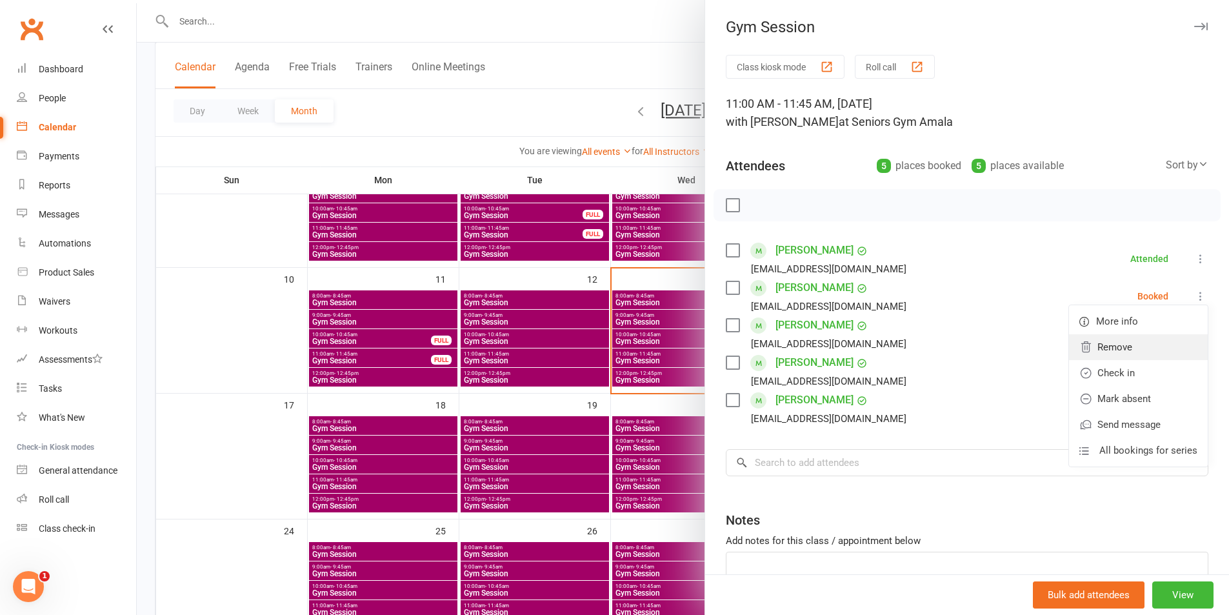
click at [1134, 337] on link "Remove" at bounding box center [1138, 347] width 139 height 26
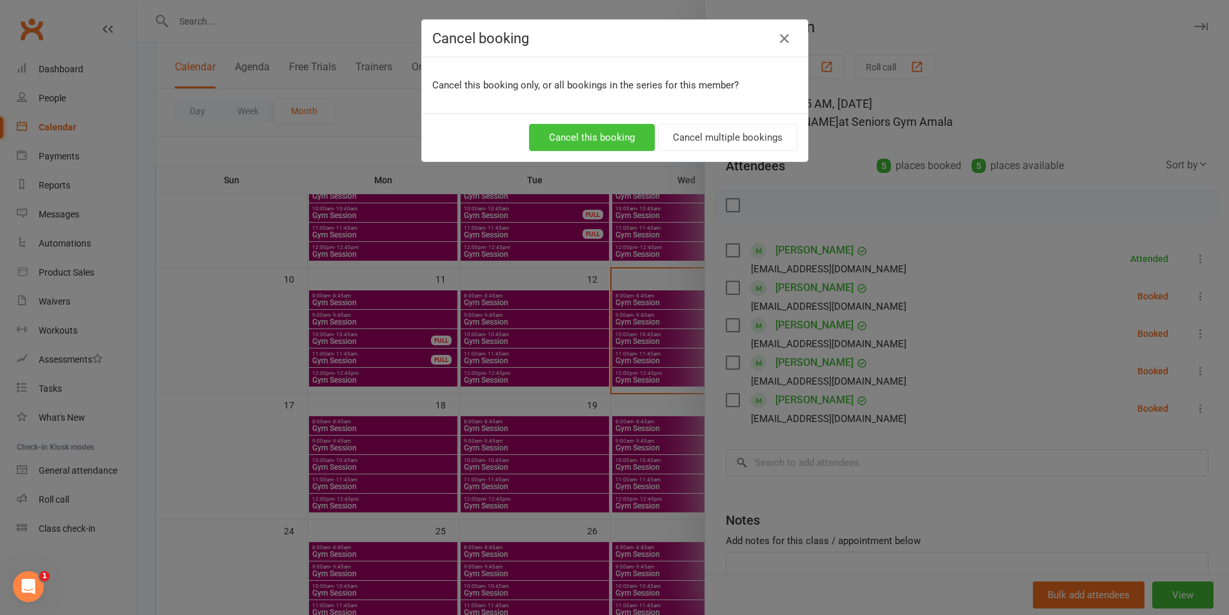
drag, startPoint x: 595, startPoint y: 140, endPoint x: 619, endPoint y: 152, distance: 26.0
click at [595, 139] on button "Cancel this booking" at bounding box center [592, 137] width 126 height 27
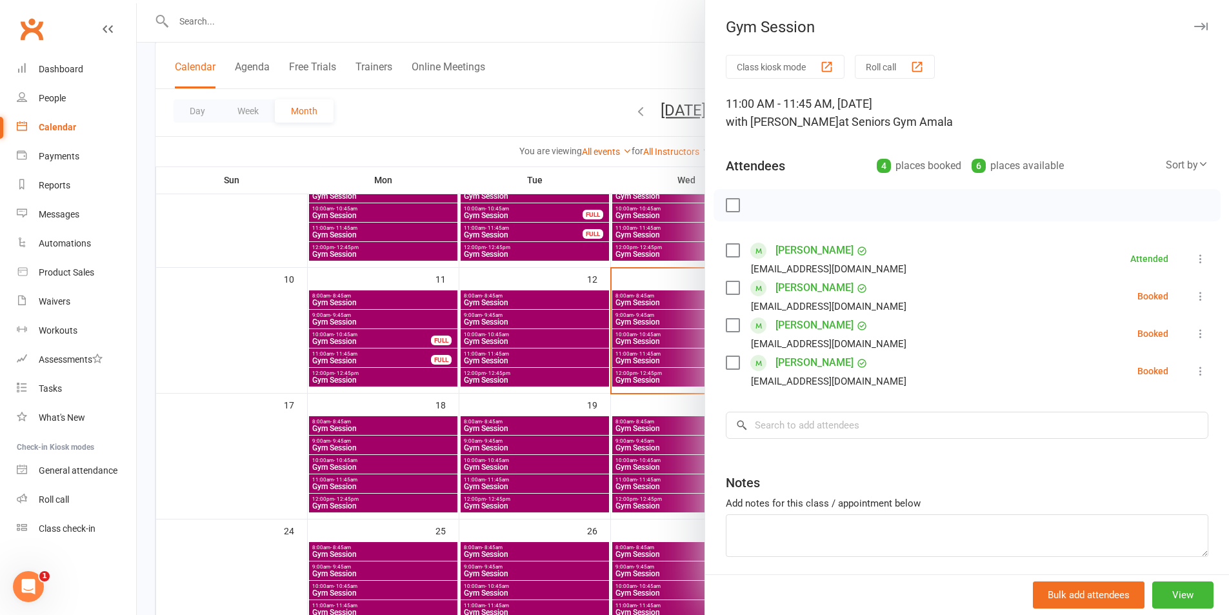
click at [1194, 295] on icon at bounding box center [1200, 296] width 13 height 13
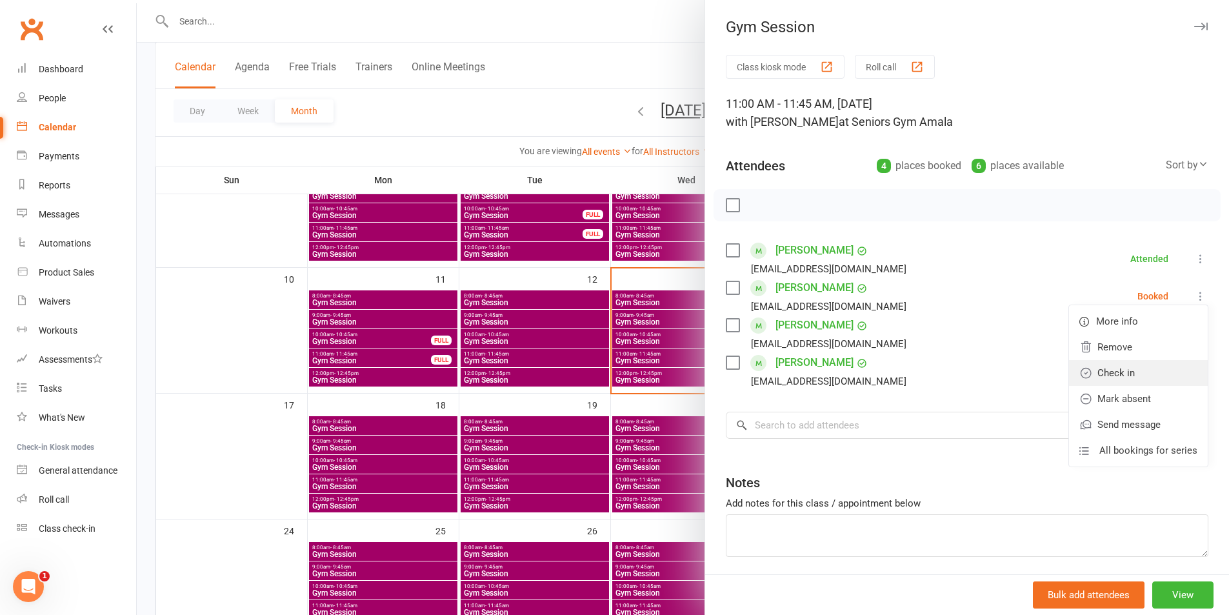
click at [1128, 374] on link "Check in" at bounding box center [1138, 373] width 139 height 26
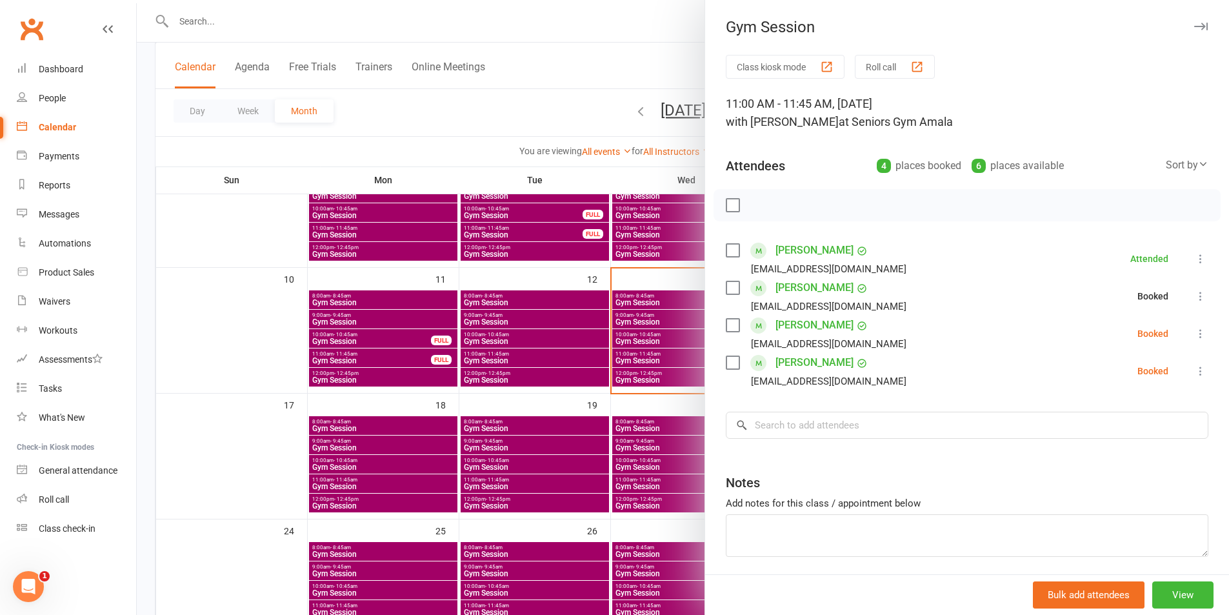
click at [1194, 332] on icon at bounding box center [1200, 333] width 13 height 13
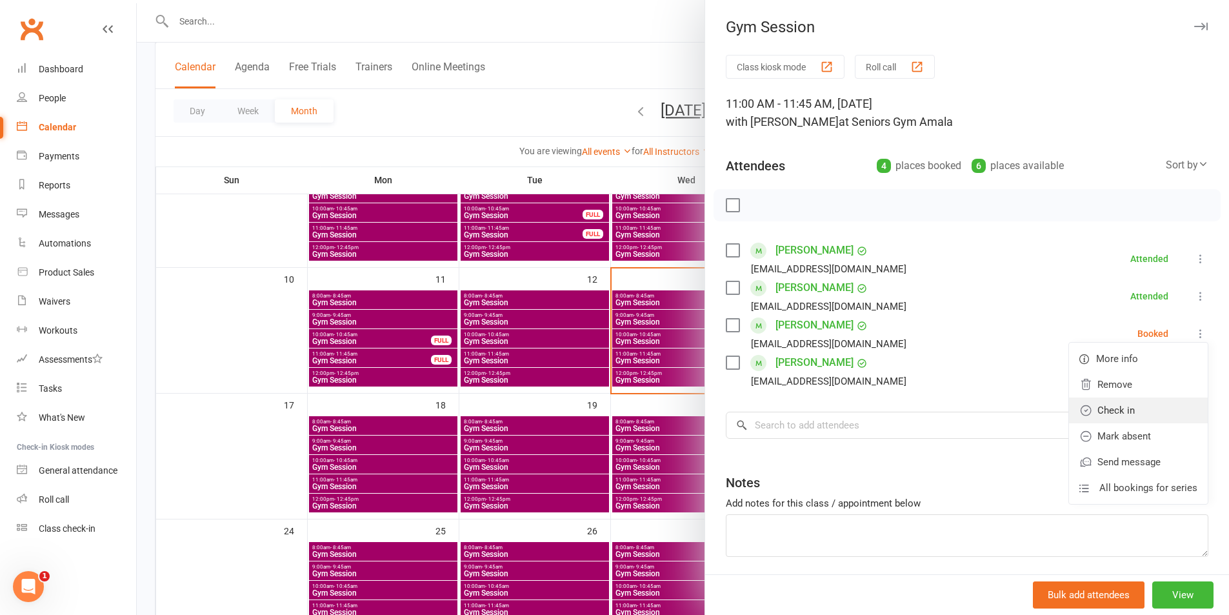
drag, startPoint x: 1114, startPoint y: 413, endPoint x: 1126, endPoint y: 408, distance: 12.7
click at [1115, 413] on link "Check in" at bounding box center [1138, 410] width 139 height 26
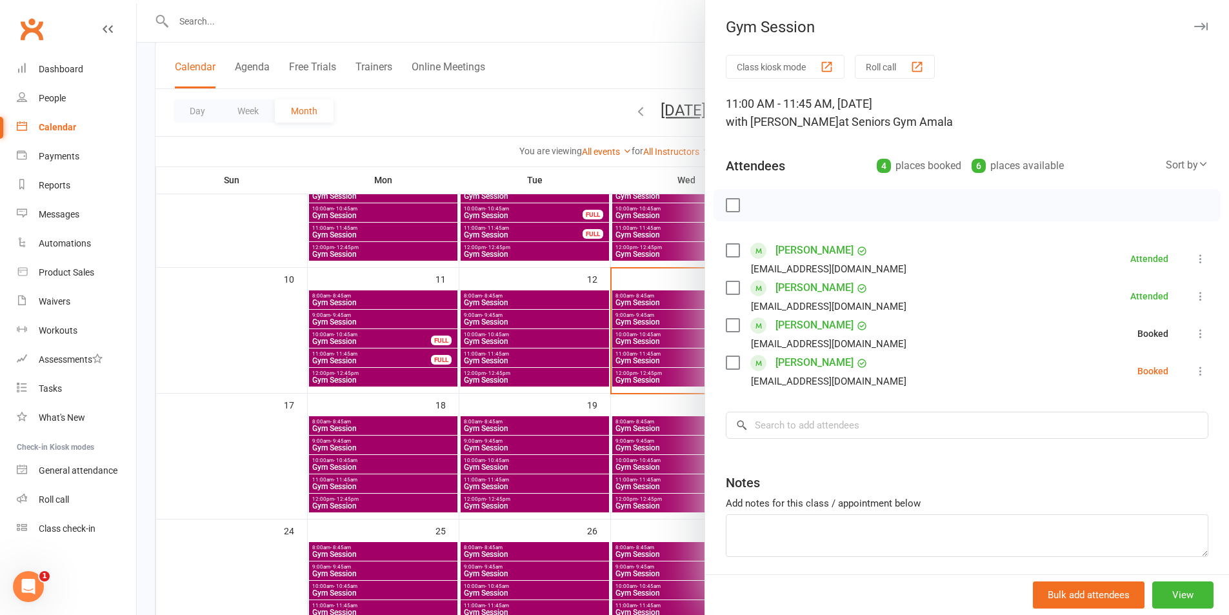
drag, startPoint x: 1183, startPoint y: 370, endPoint x: 1180, endPoint y: 379, distance: 10.2
click at [1194, 370] on icon at bounding box center [1200, 370] width 13 height 13
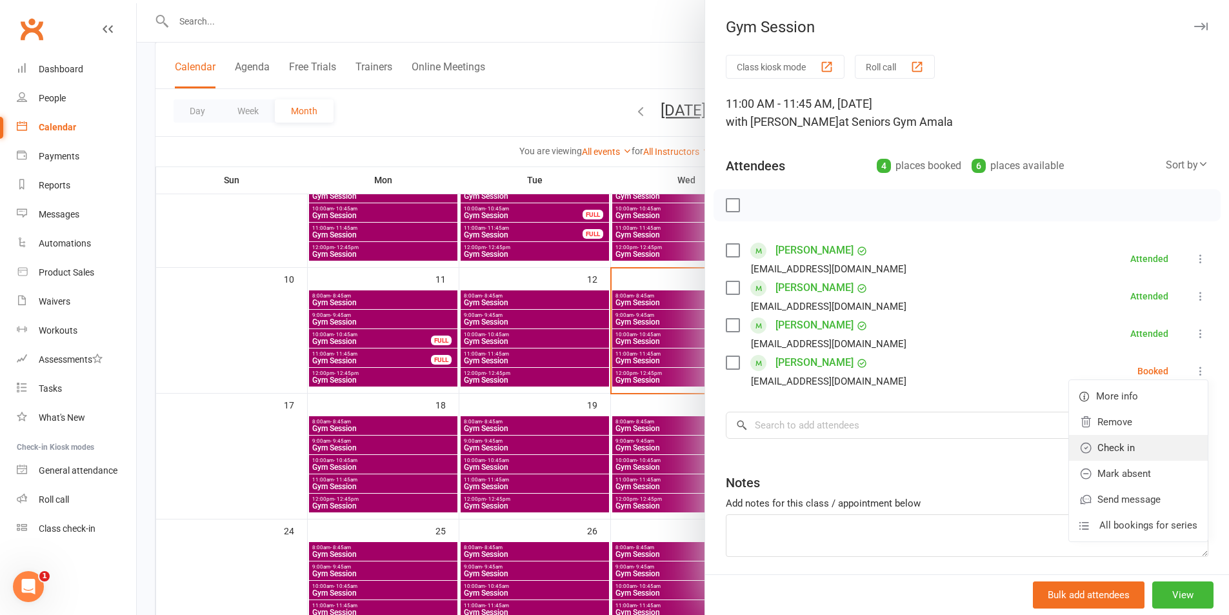
drag, startPoint x: 1119, startPoint y: 442, endPoint x: 1004, endPoint y: 429, distance: 114.9
click at [1118, 443] on link "Check in" at bounding box center [1138, 448] width 139 height 26
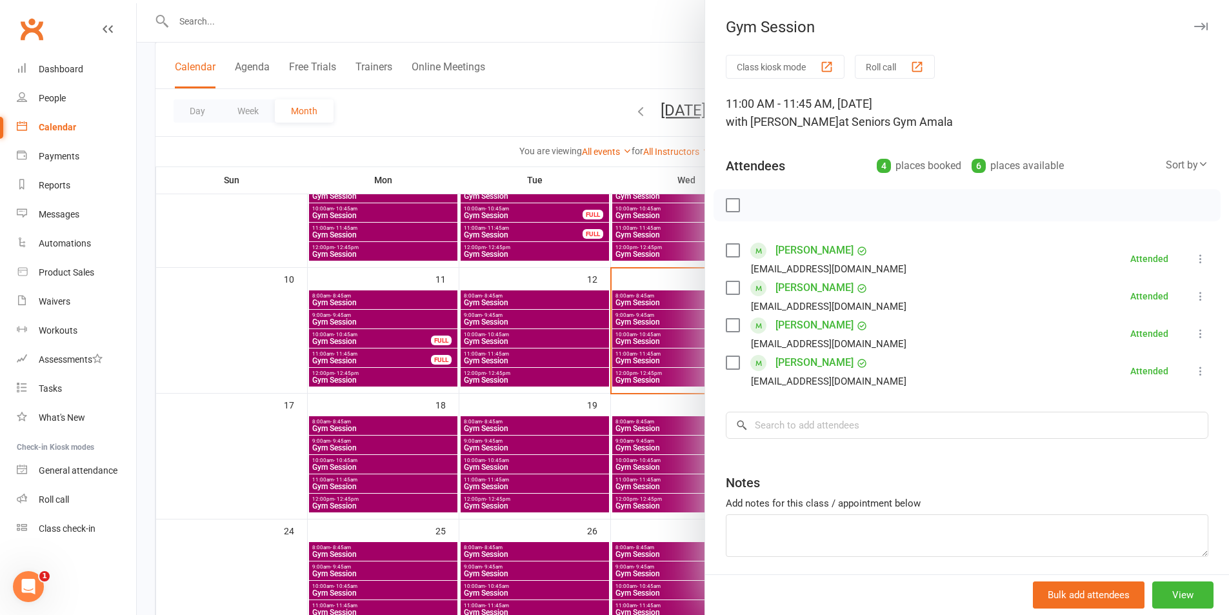
click at [668, 418] on div at bounding box center [683, 307] width 1092 height 615
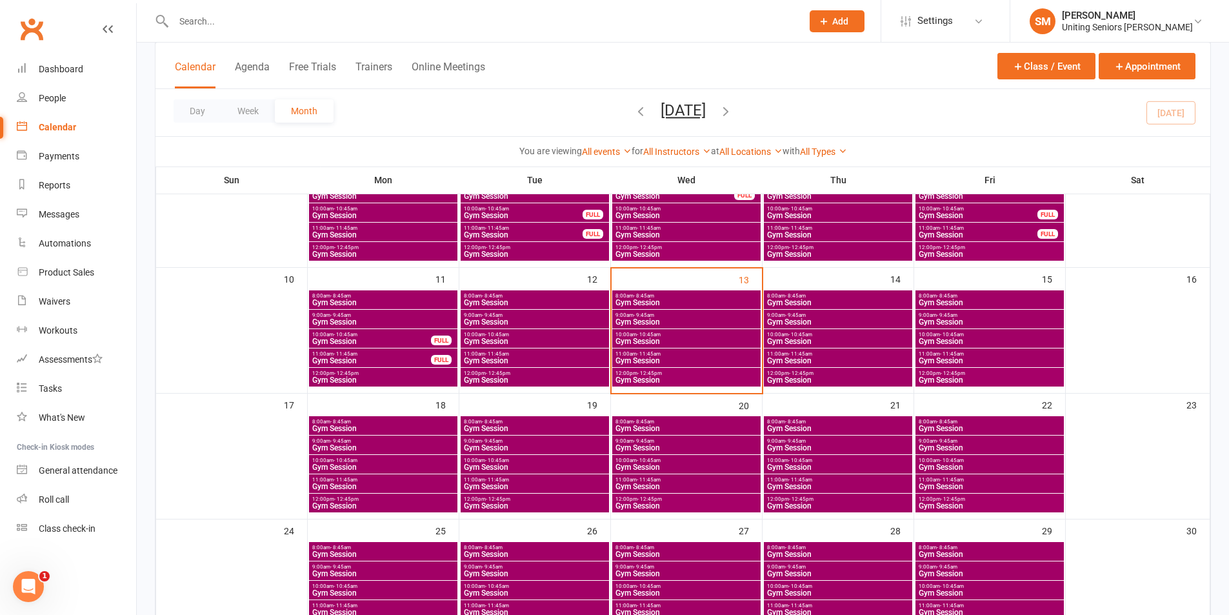
click at [669, 354] on span "11:00am - 11:45am" at bounding box center [686, 354] width 143 height 6
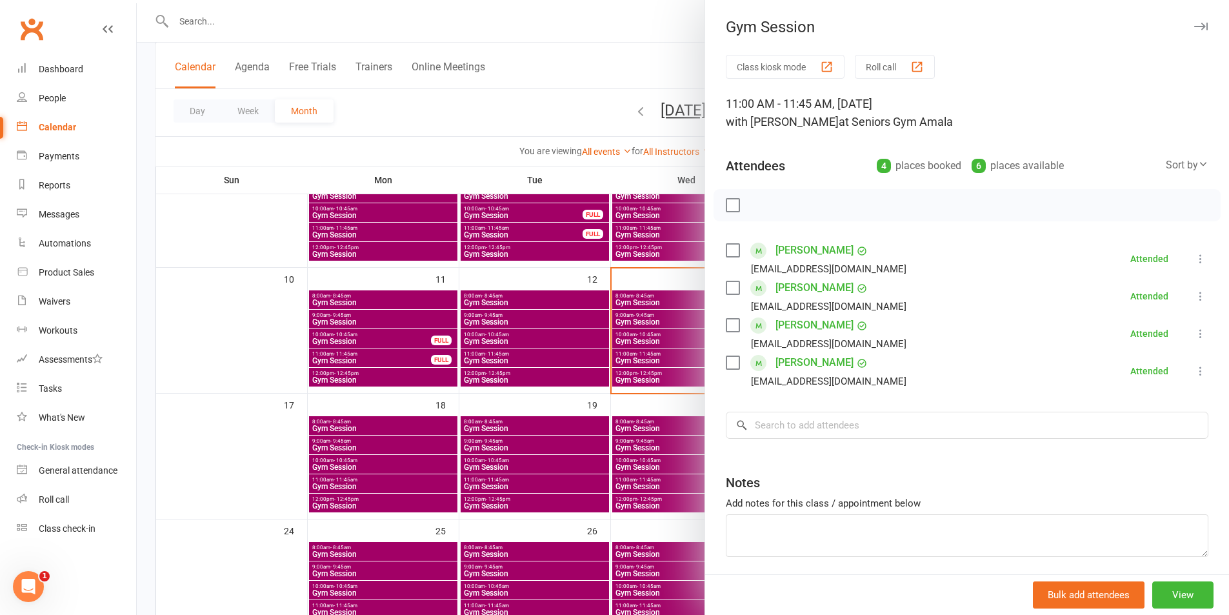
click at [598, 338] on div at bounding box center [683, 307] width 1092 height 615
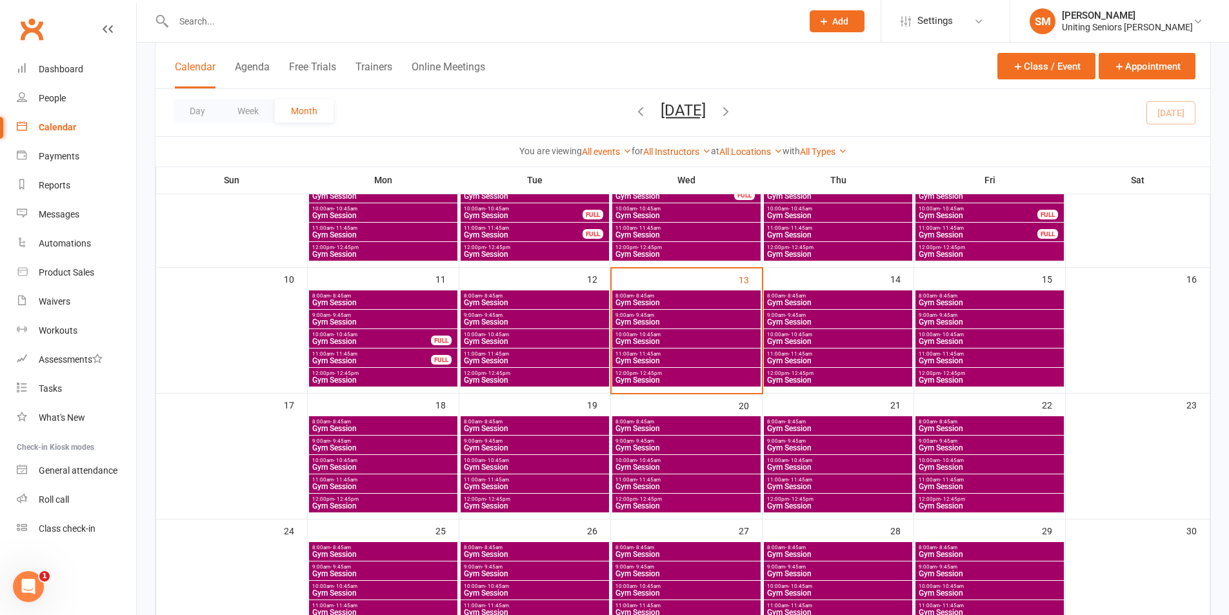
click at [646, 375] on span "- 12:45pm" at bounding box center [649, 373] width 25 height 6
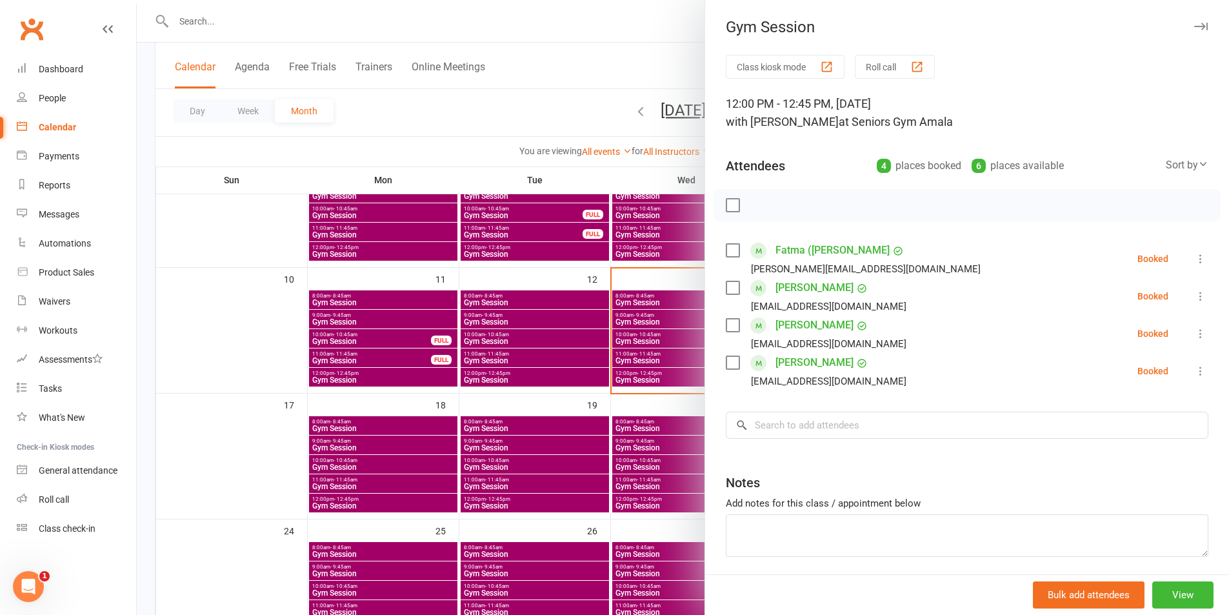
click at [547, 358] on div at bounding box center [683, 307] width 1092 height 615
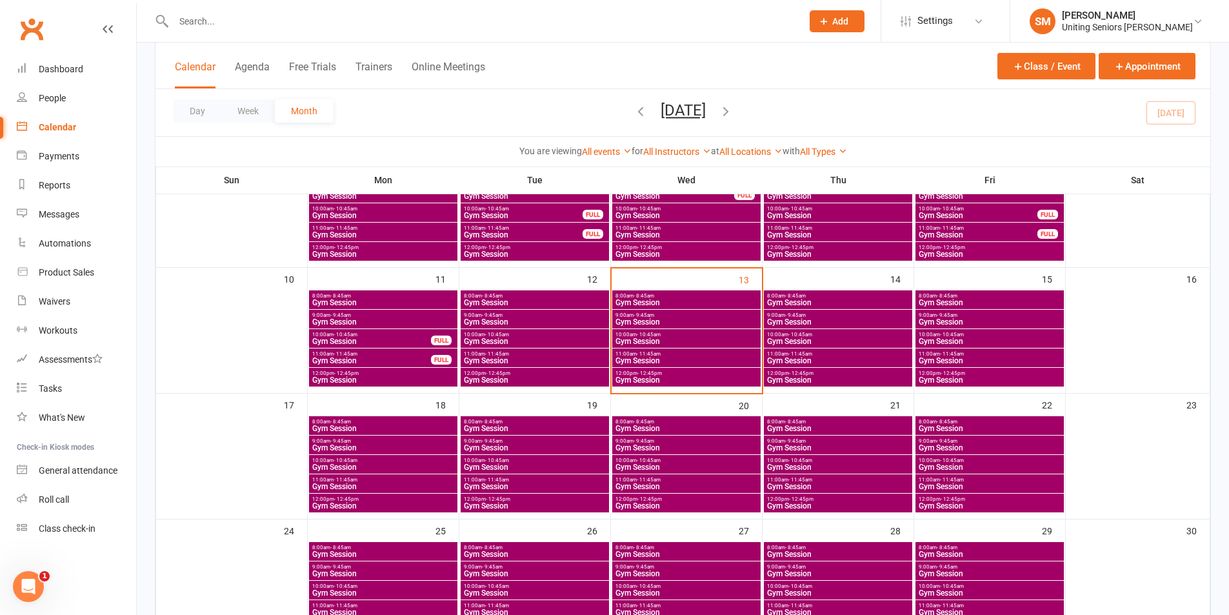
click at [790, 295] on span "- 8:45am" at bounding box center [795, 296] width 21 height 6
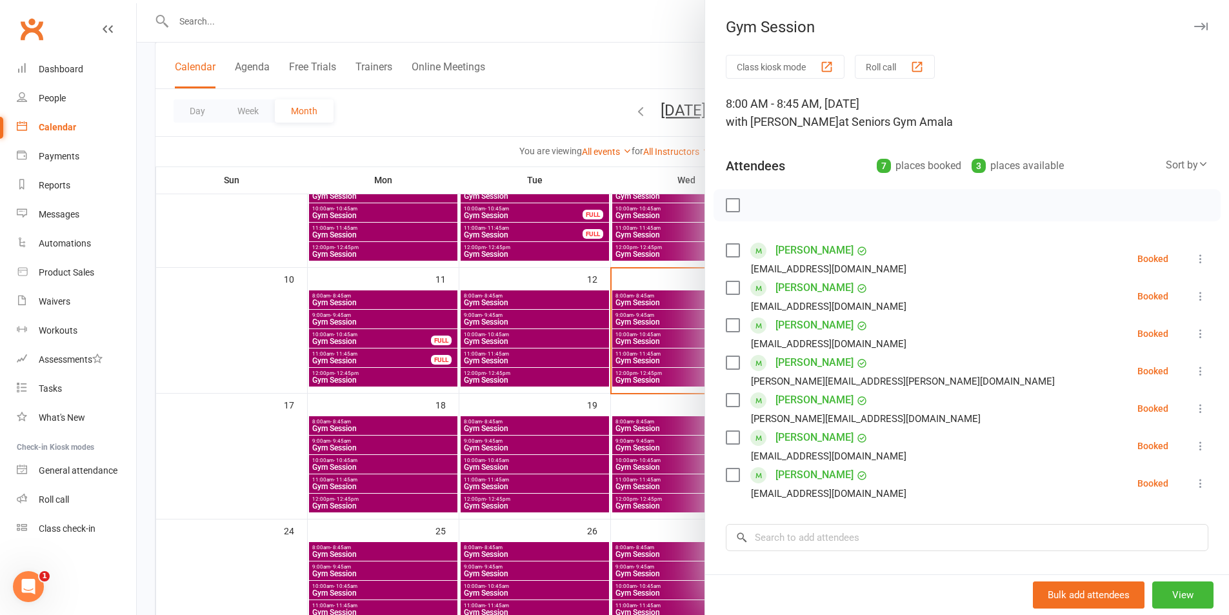
click at [802, 323] on link "[PERSON_NAME]" at bounding box center [814, 325] width 78 height 21
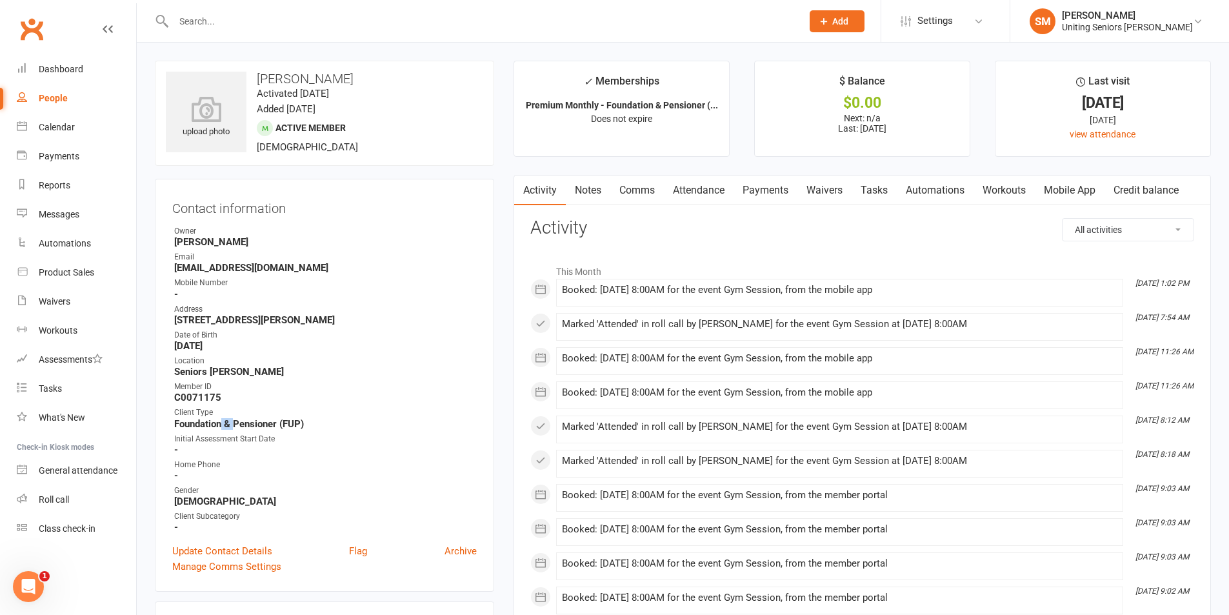
click at [275, 428] on strong "Foundation & Pensioner (FUP)" at bounding box center [325, 424] width 303 height 12
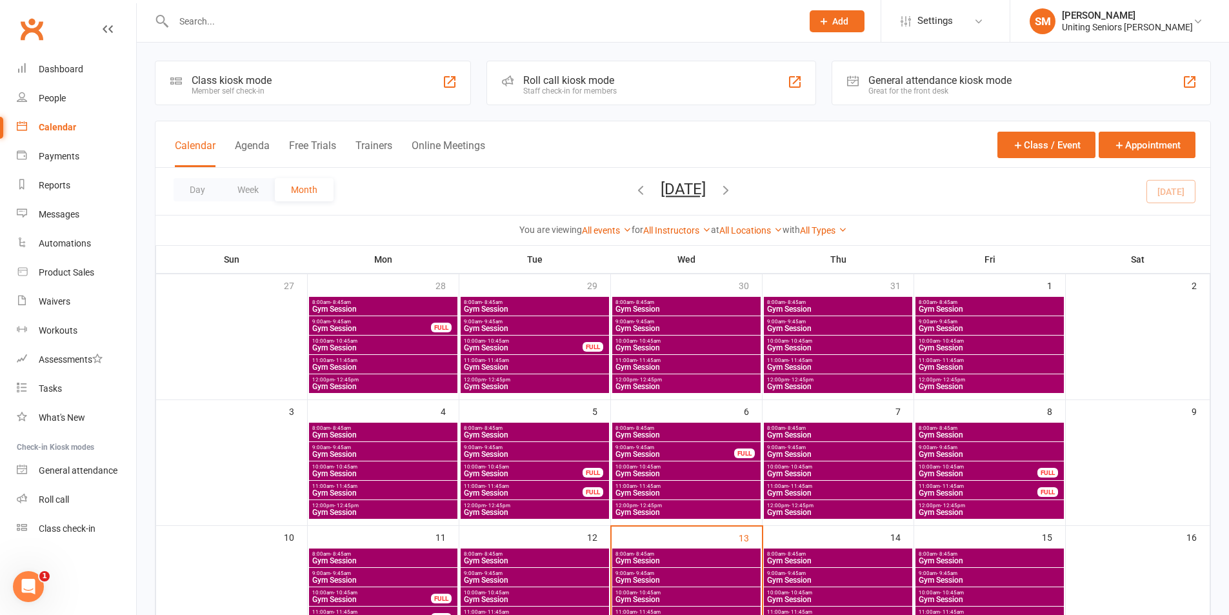
scroll to position [129, 0]
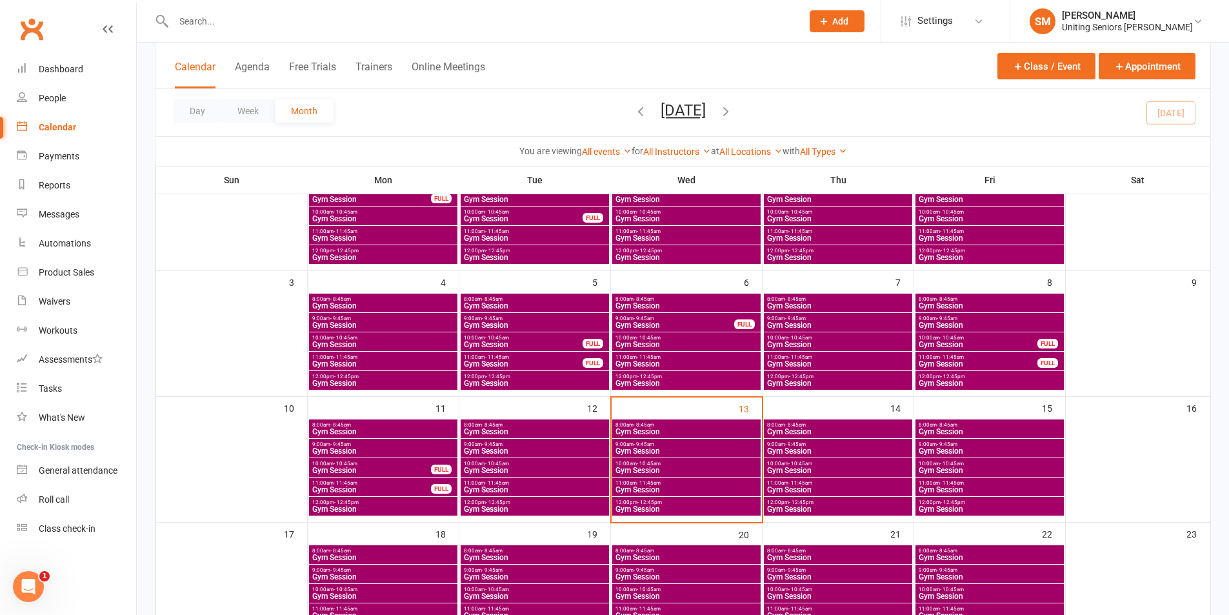
click at [825, 430] on span "Gym Session" at bounding box center [837, 432] width 143 height 8
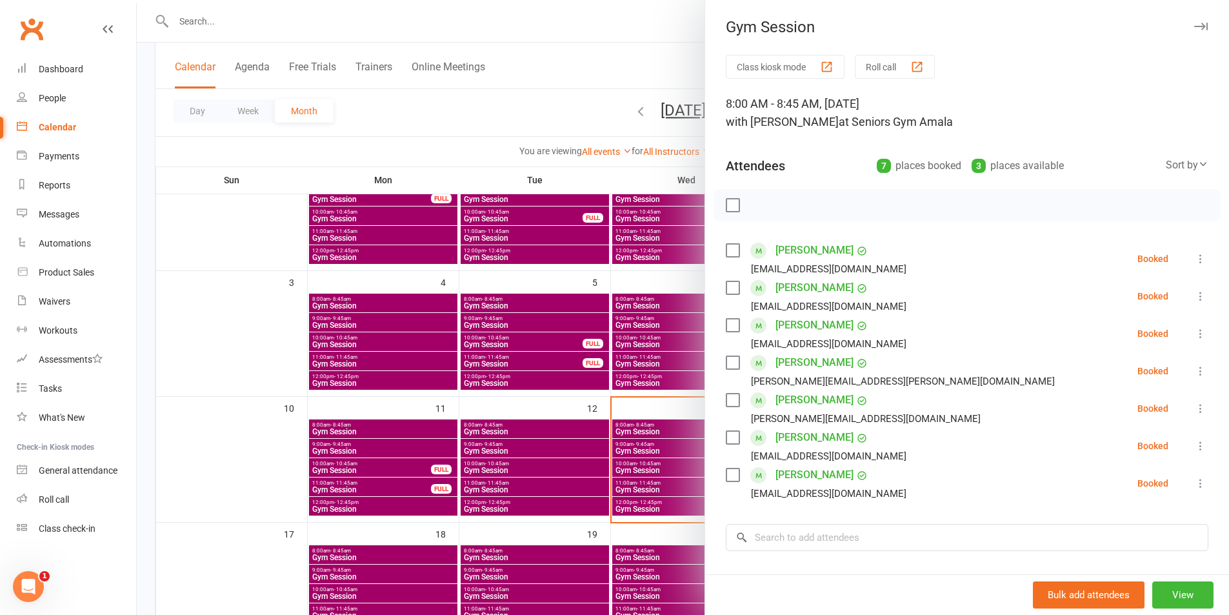
click at [607, 455] on div at bounding box center [683, 307] width 1092 height 615
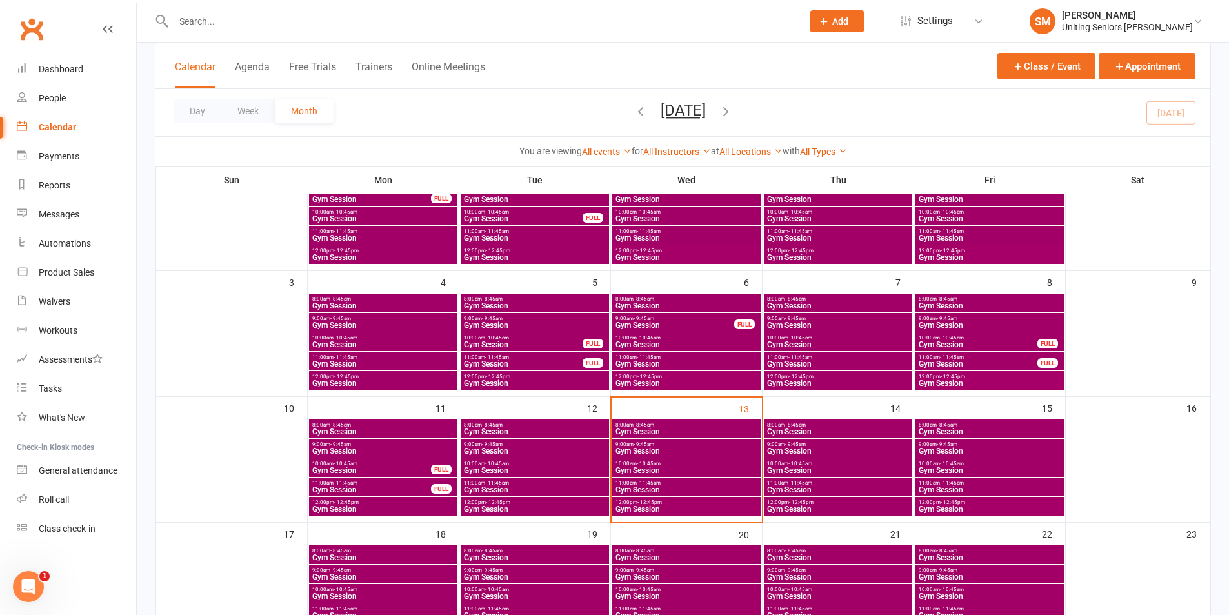
click at [657, 444] on span "9:00am - 9:45am" at bounding box center [686, 444] width 143 height 6
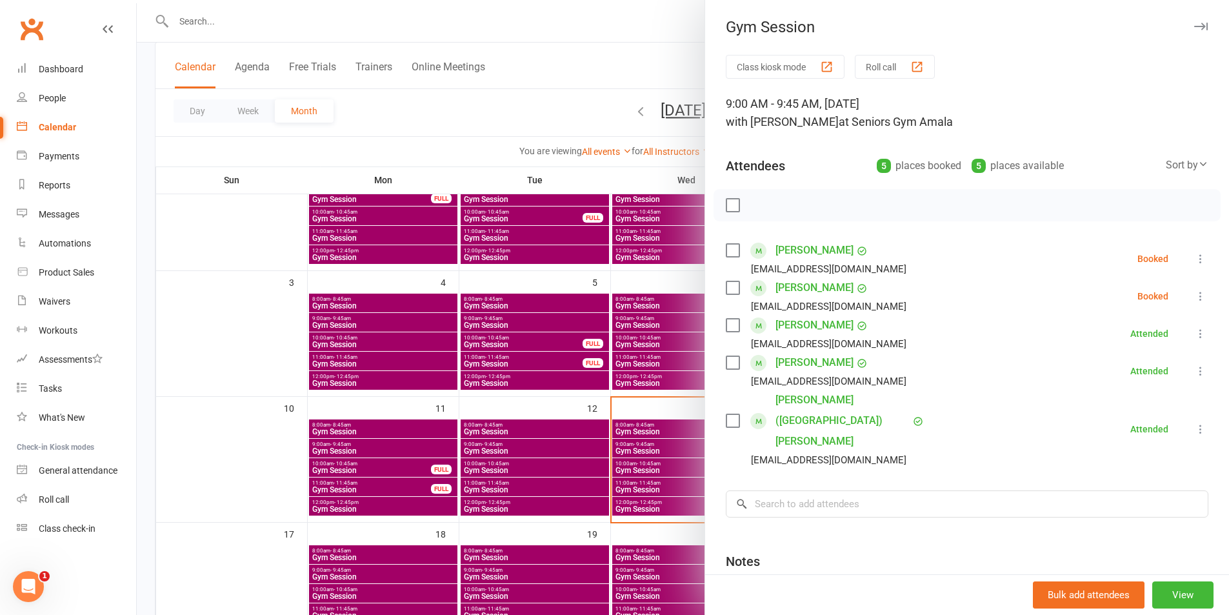
drag, startPoint x: 633, startPoint y: 460, endPoint x: 718, endPoint y: 466, distance: 84.7
click at [634, 460] on div at bounding box center [683, 307] width 1092 height 615
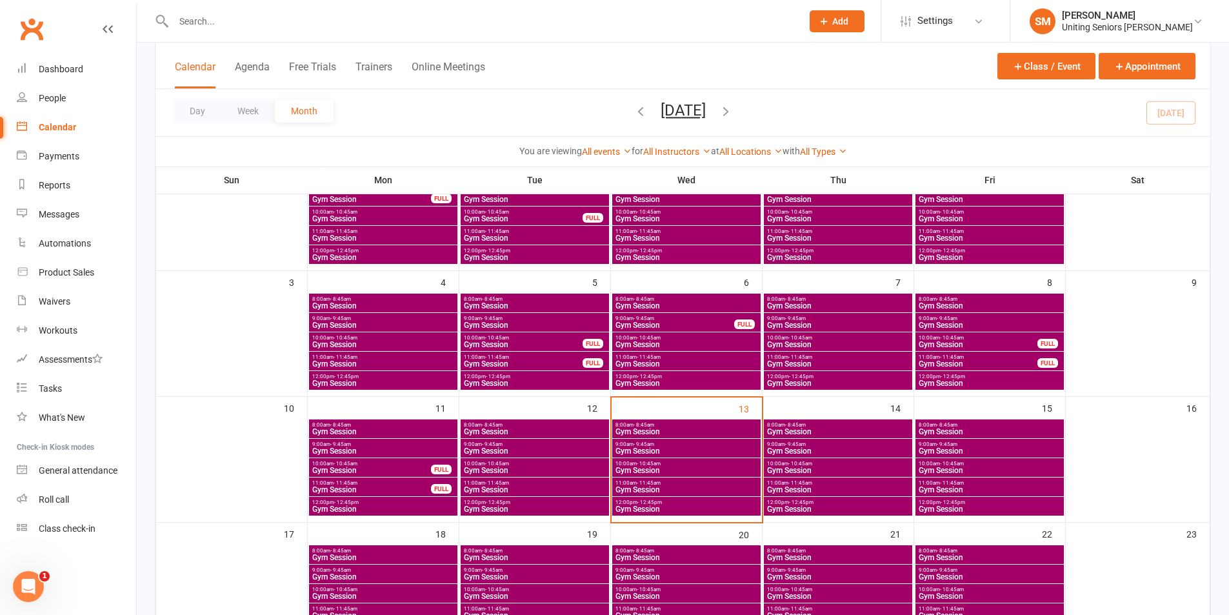
click at [821, 450] on span "Gym Session" at bounding box center [837, 451] width 143 height 8
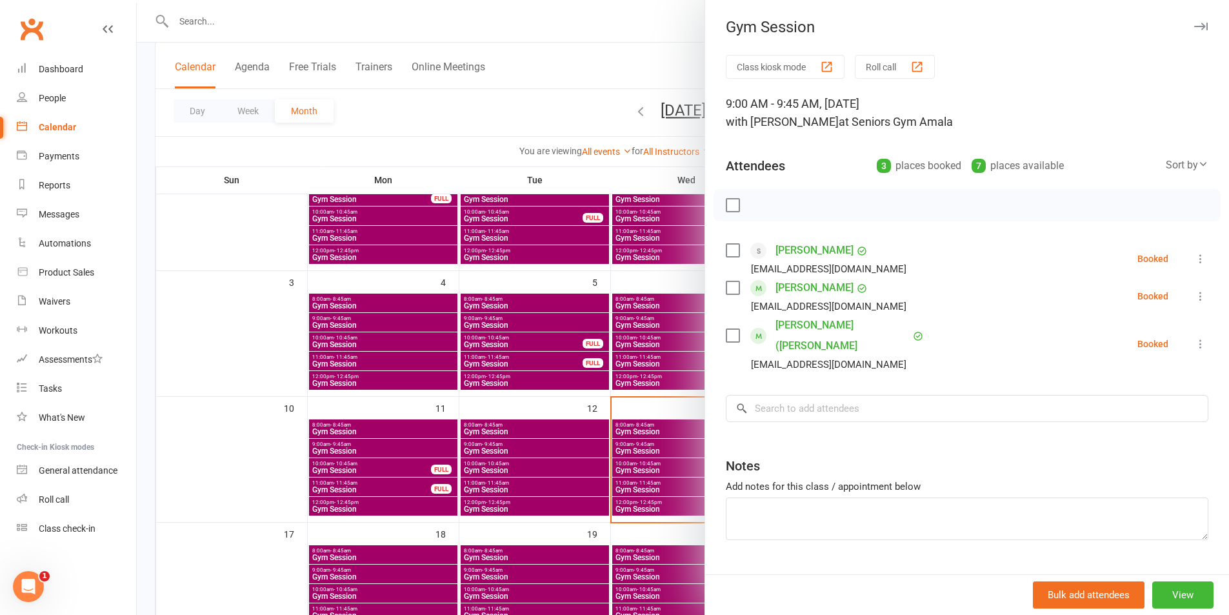
click at [788, 288] on link "[PERSON_NAME]" at bounding box center [814, 287] width 78 height 21
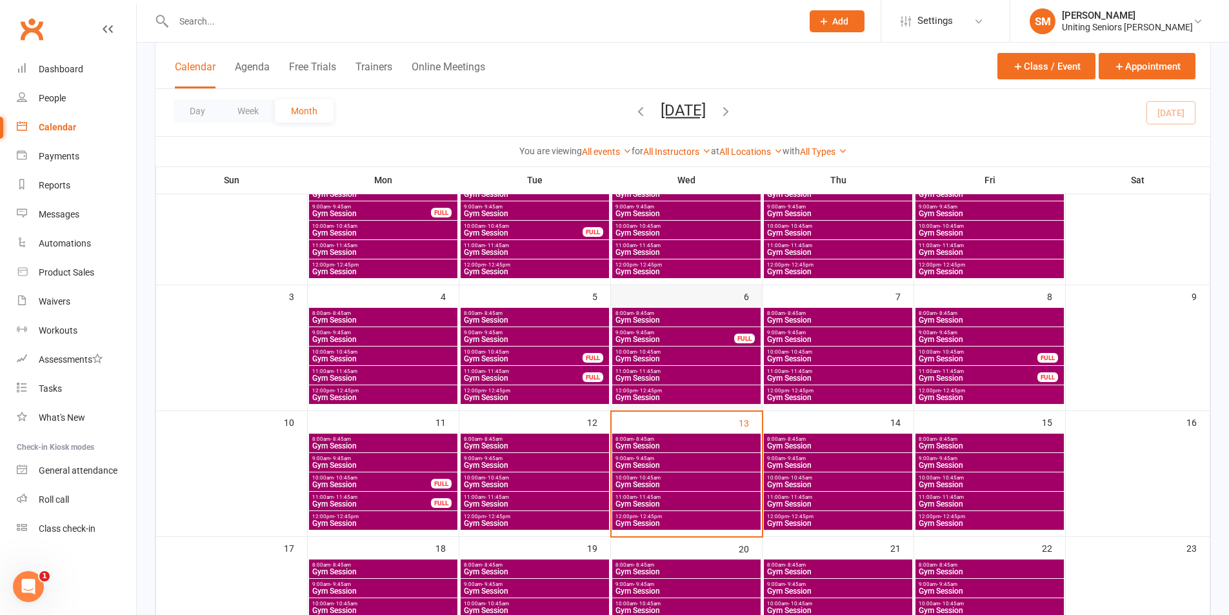
scroll to position [194, 0]
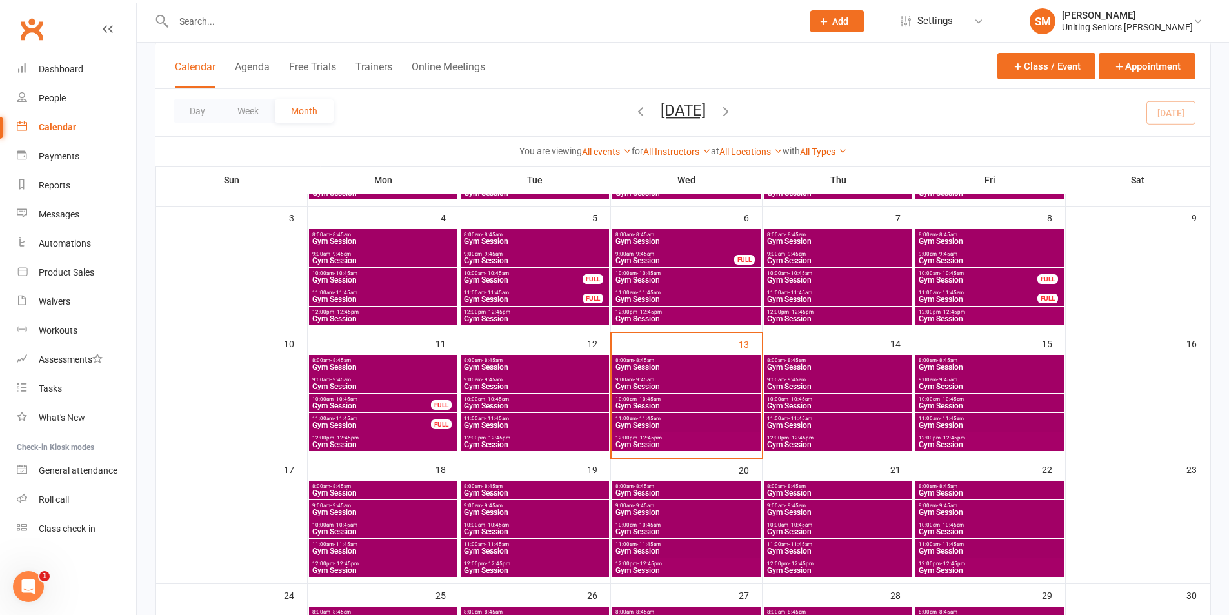
click at [803, 383] on span "Gym Session" at bounding box center [837, 387] width 143 height 8
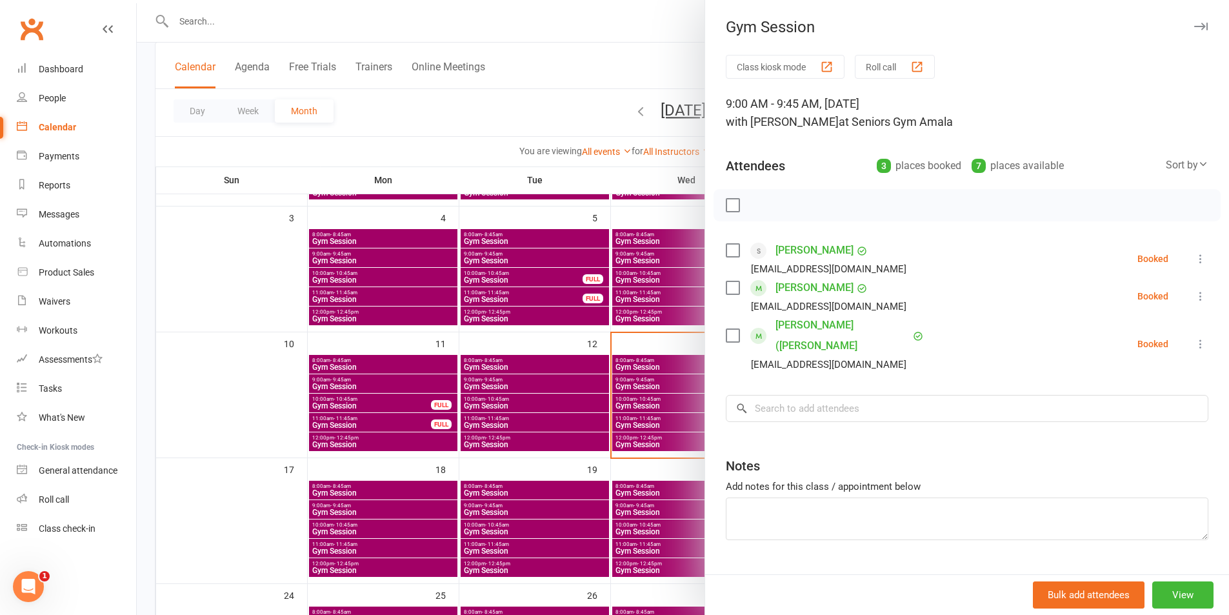
click at [814, 328] on link "[PERSON_NAME] ([PERSON_NAME]" at bounding box center [842, 335] width 134 height 41
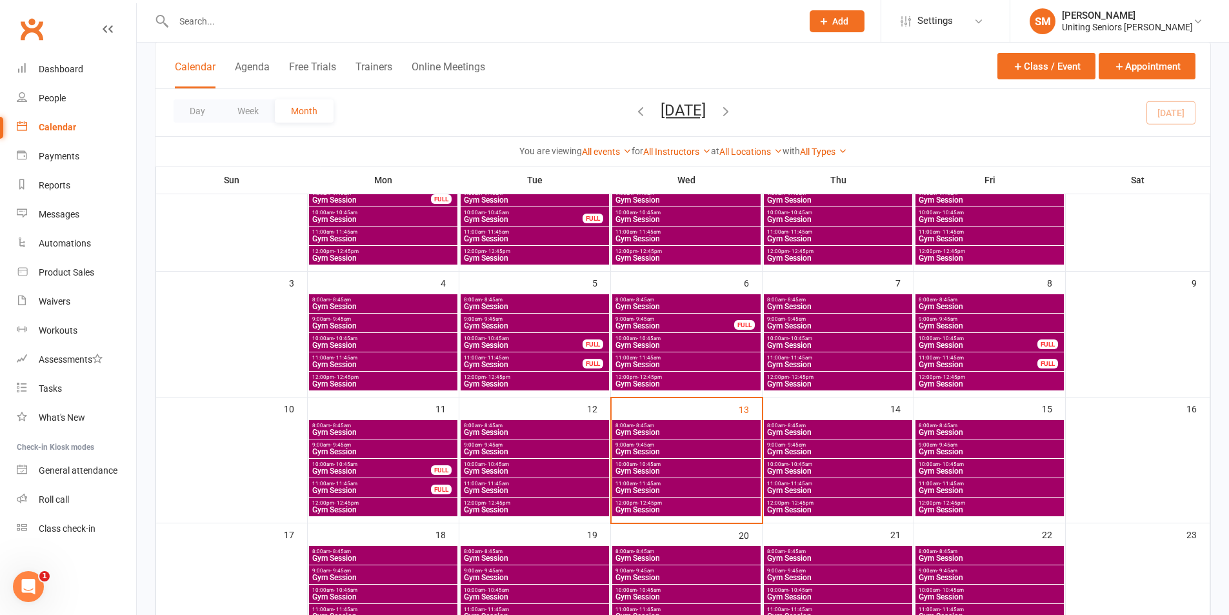
scroll to position [129, 0]
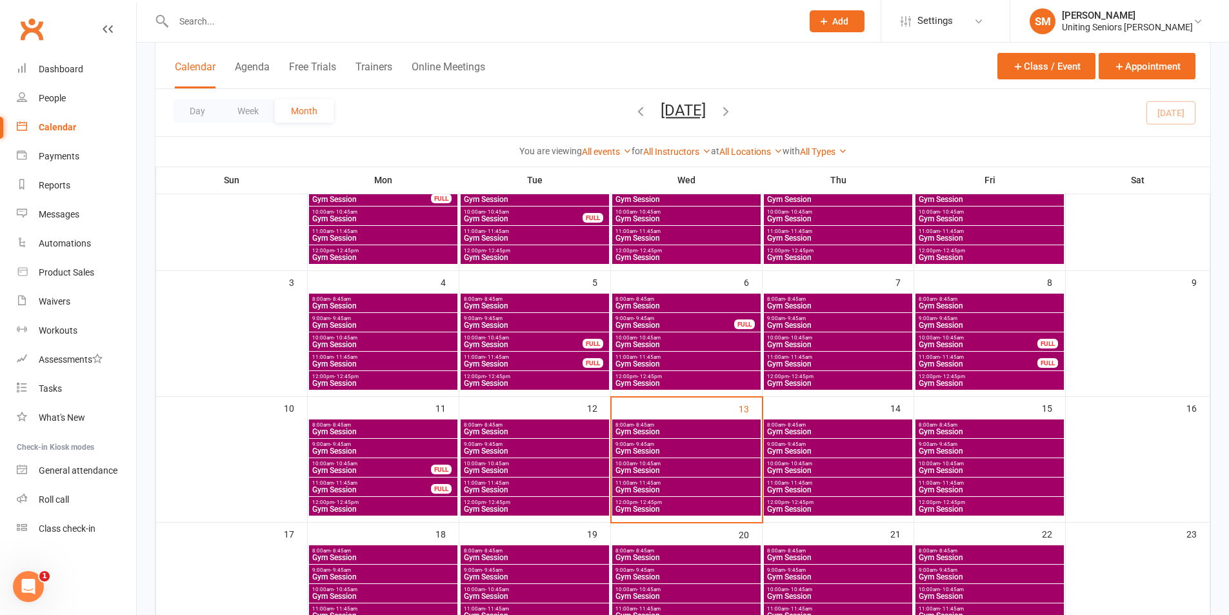
click at [779, 469] on span "Gym Session" at bounding box center [837, 470] width 143 height 8
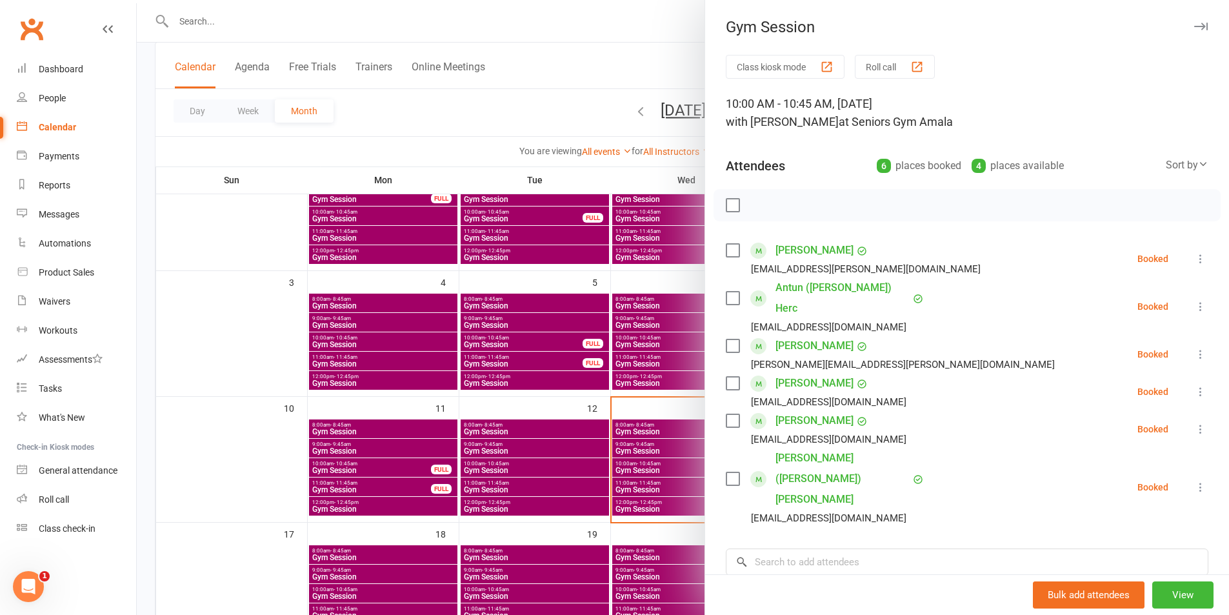
drag, startPoint x: 807, startPoint y: 245, endPoint x: 805, endPoint y: 254, distance: 8.6
click at [806, 246] on link "[PERSON_NAME]" at bounding box center [814, 250] width 78 height 21
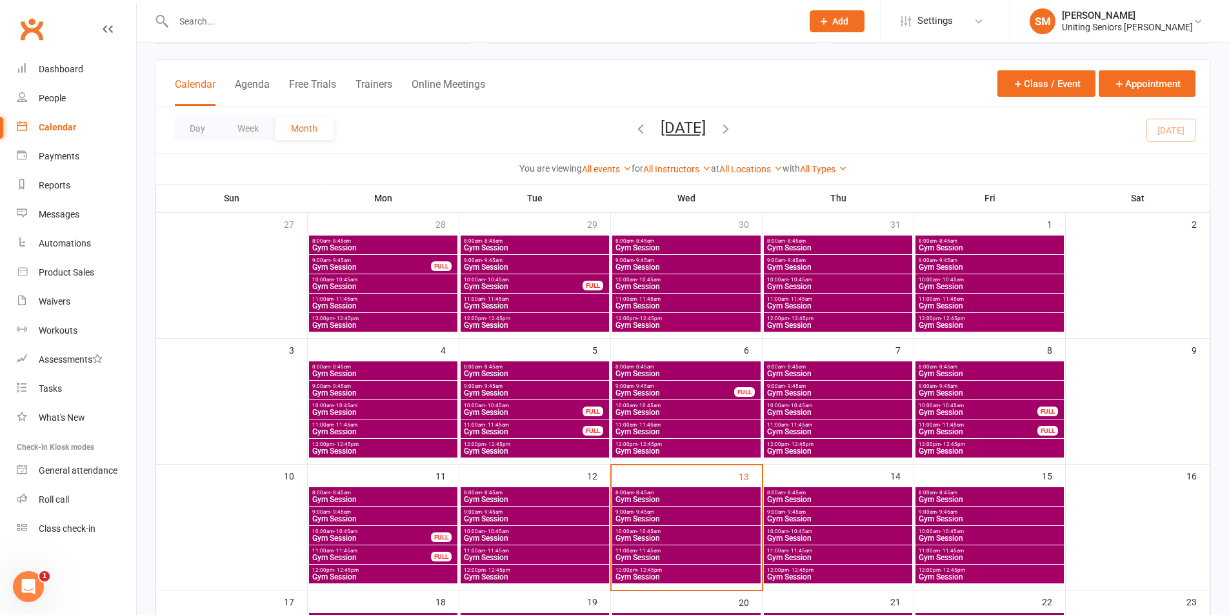
scroll to position [129, 0]
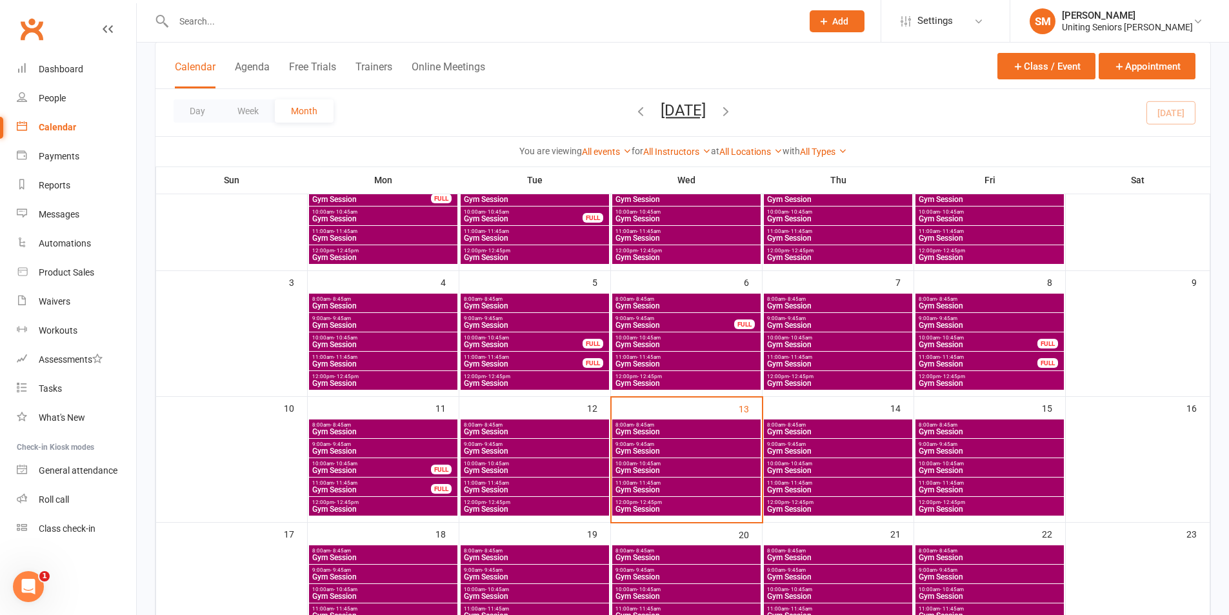
click at [798, 467] on span "Gym Session" at bounding box center [837, 470] width 143 height 8
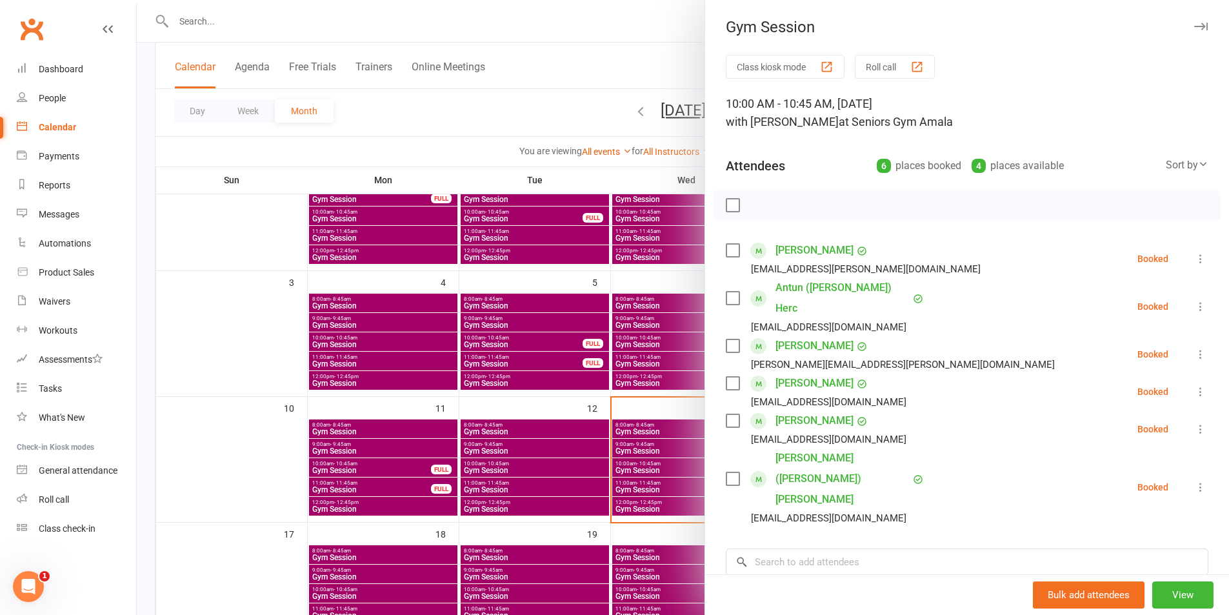
click at [804, 335] on link "[PERSON_NAME]" at bounding box center [814, 345] width 78 height 21
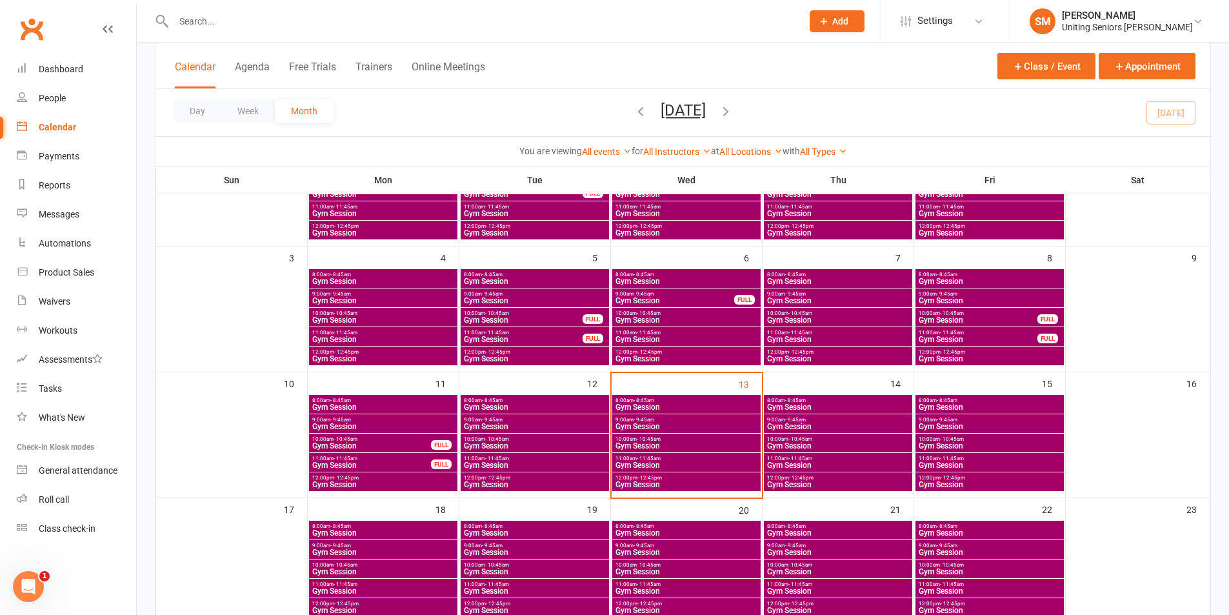
scroll to position [194, 0]
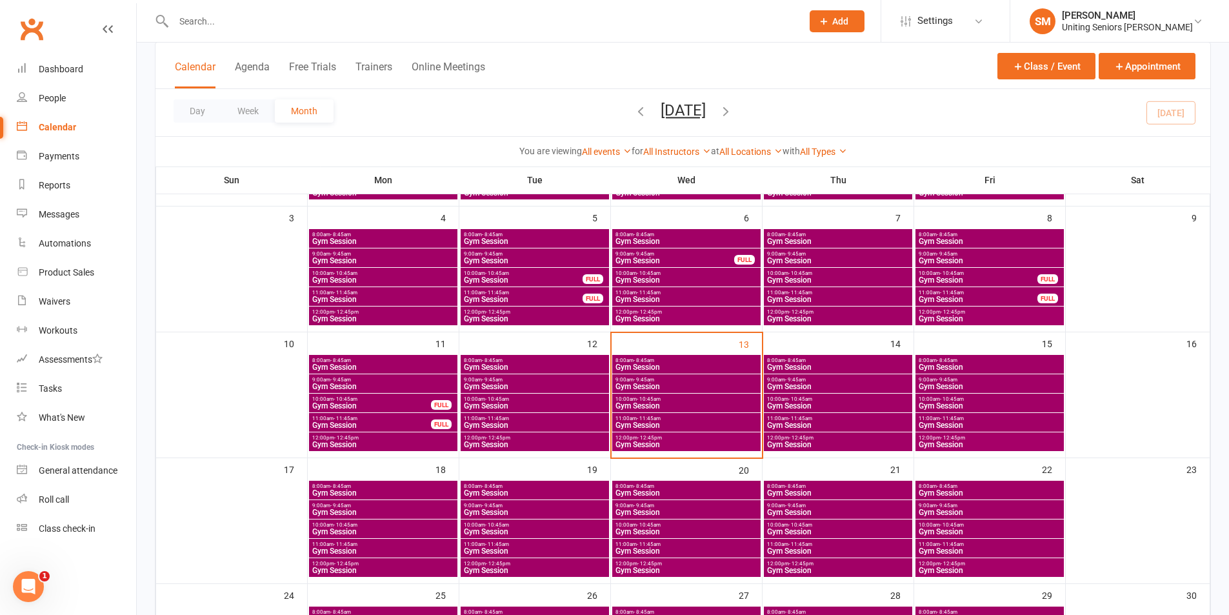
click at [795, 393] on div "10:00am - 10:45am Gym Session" at bounding box center [838, 402] width 148 height 19
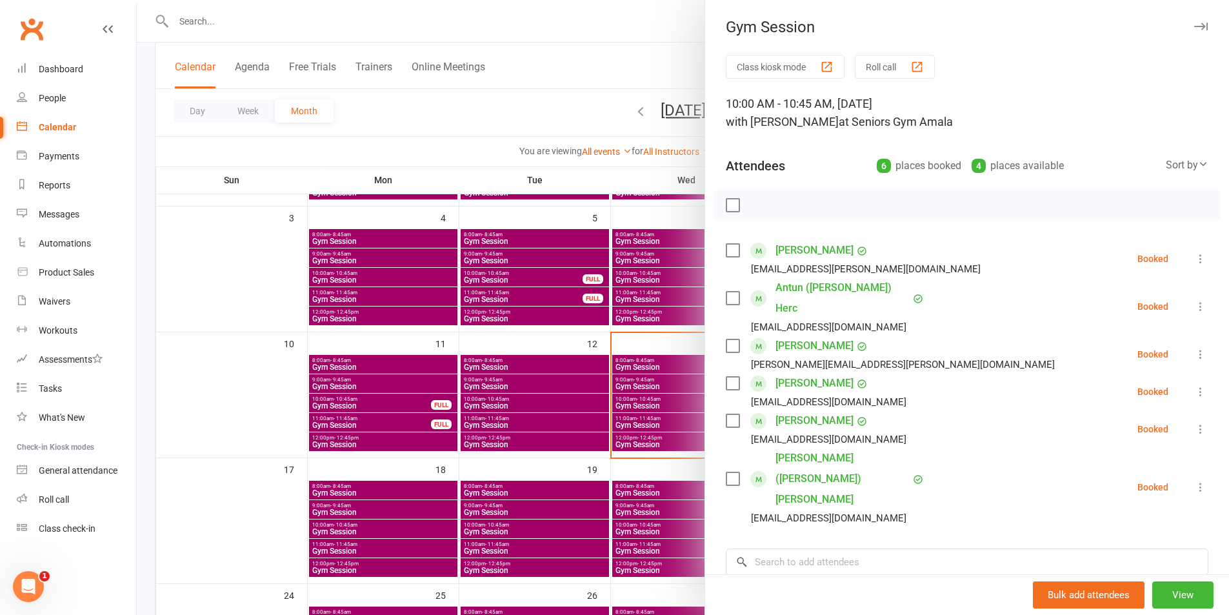
click at [807, 373] on link "[PERSON_NAME]" at bounding box center [814, 383] width 78 height 21
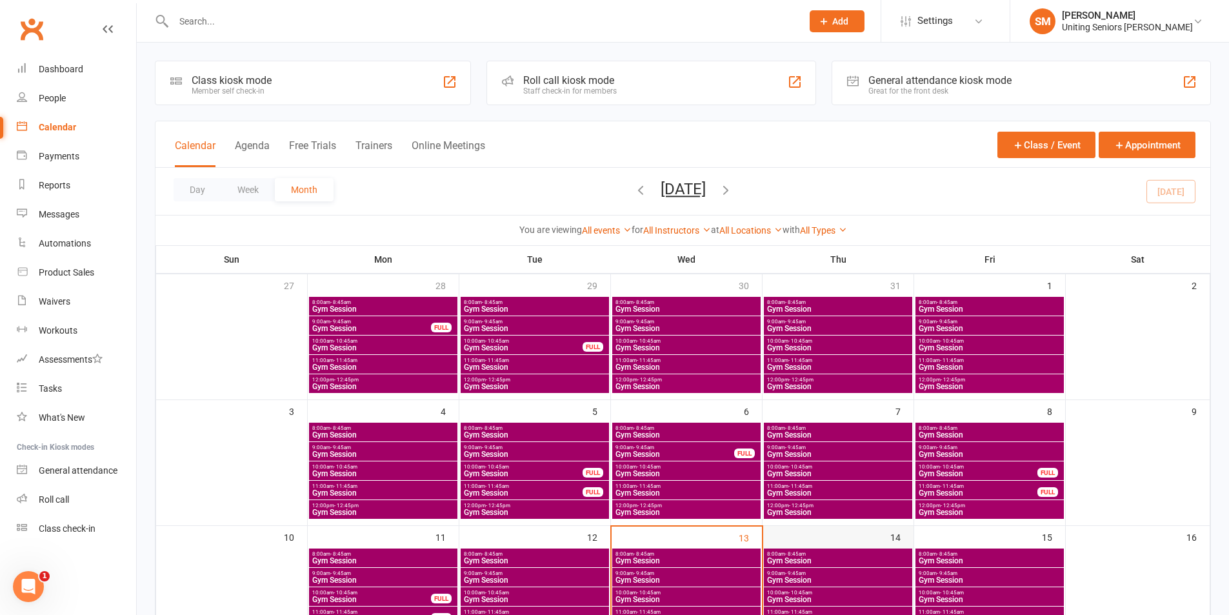
scroll to position [129, 0]
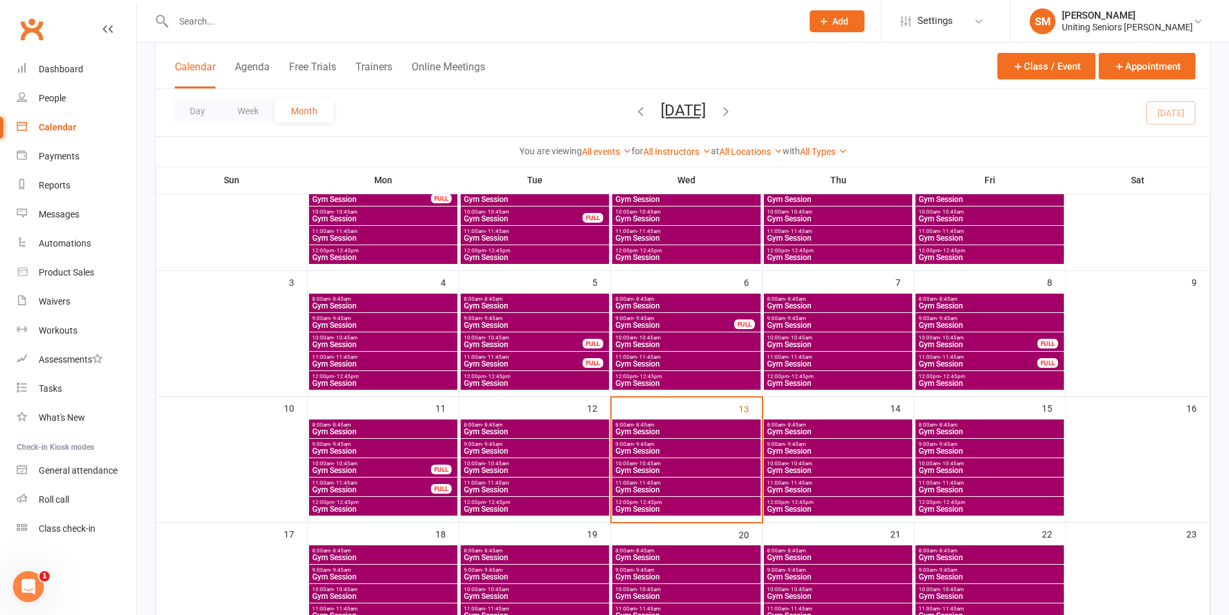
click at [815, 465] on span "10:00am - 10:45am" at bounding box center [837, 464] width 143 height 6
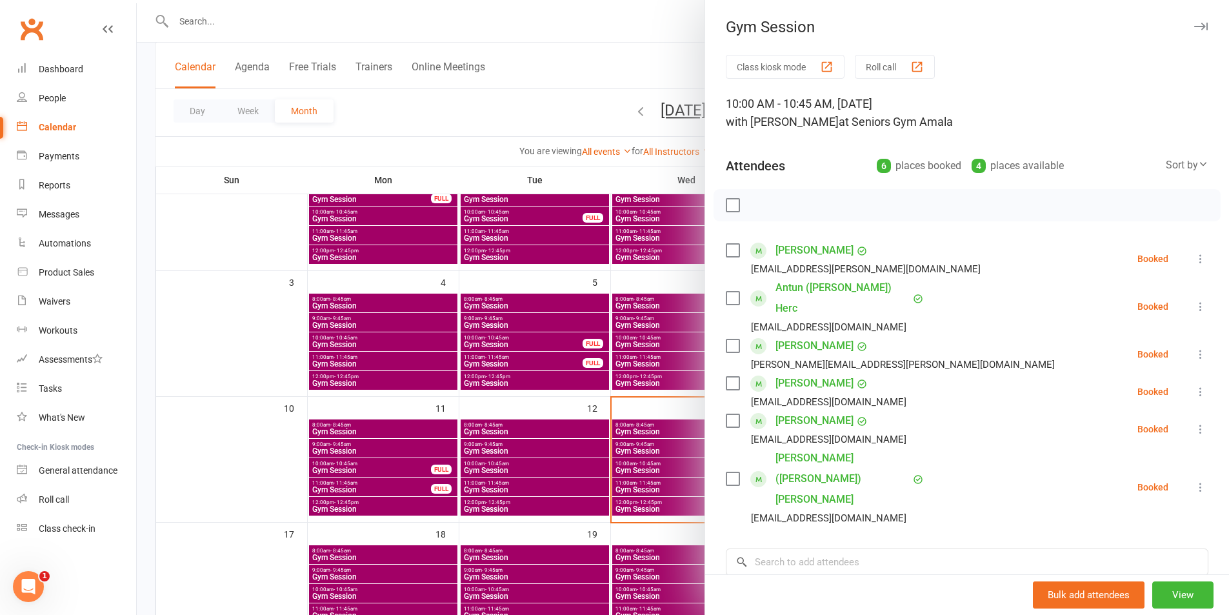
click at [792, 410] on link "[PERSON_NAME]" at bounding box center [814, 420] width 78 height 21
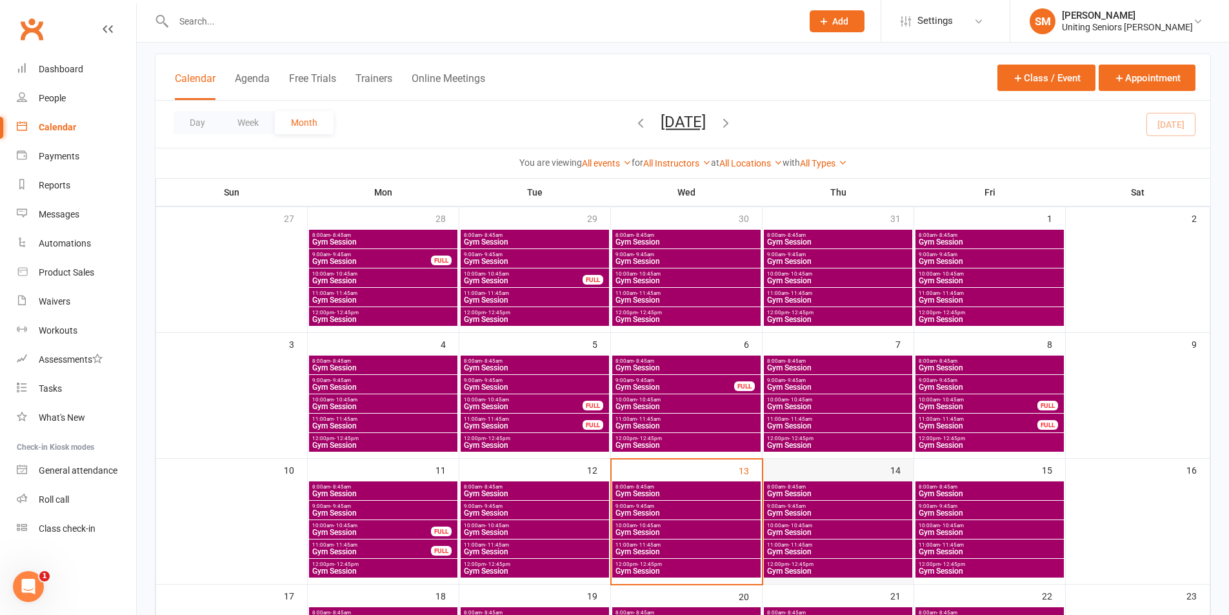
scroll to position [129, 0]
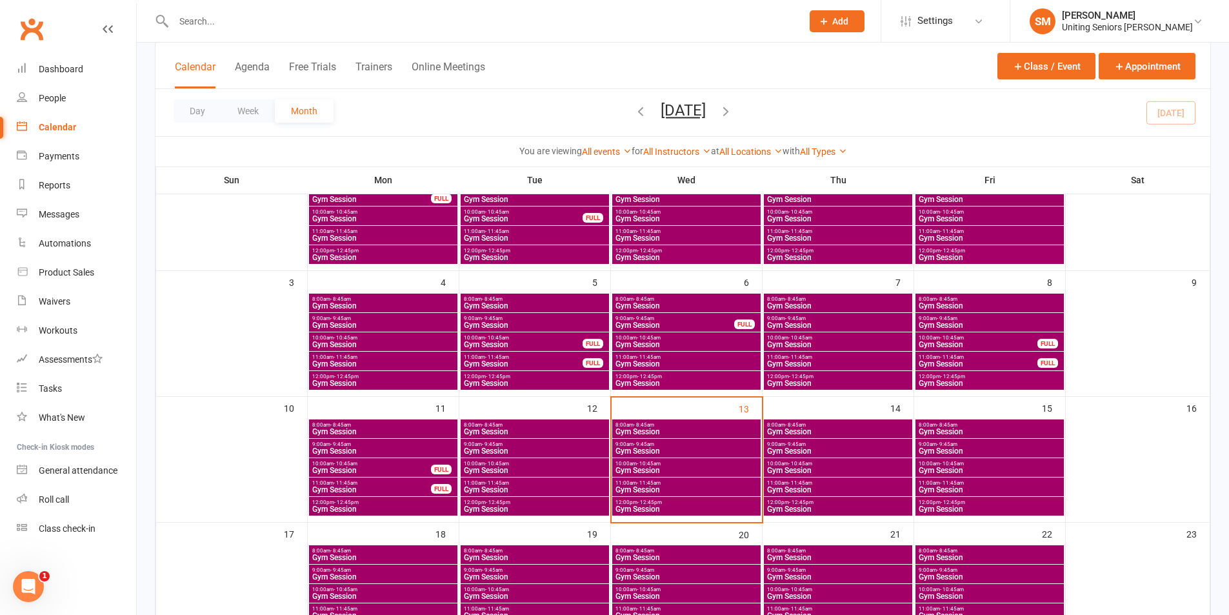
click at [817, 464] on span "10:00am - 10:45am" at bounding box center [837, 464] width 143 height 6
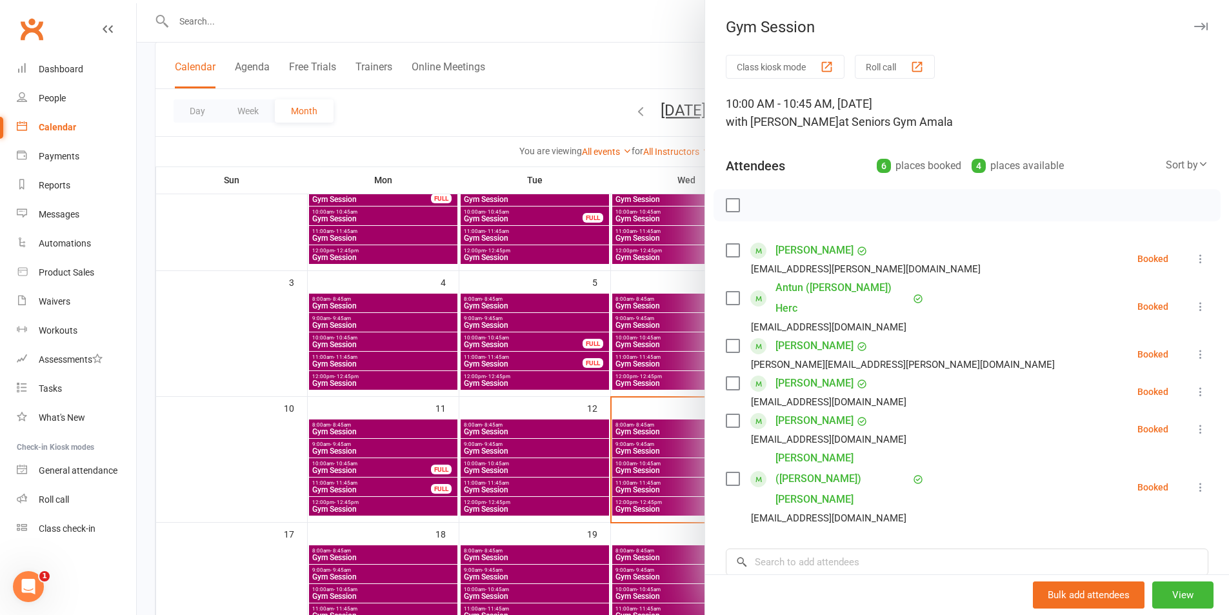
click at [512, 412] on div at bounding box center [683, 307] width 1092 height 615
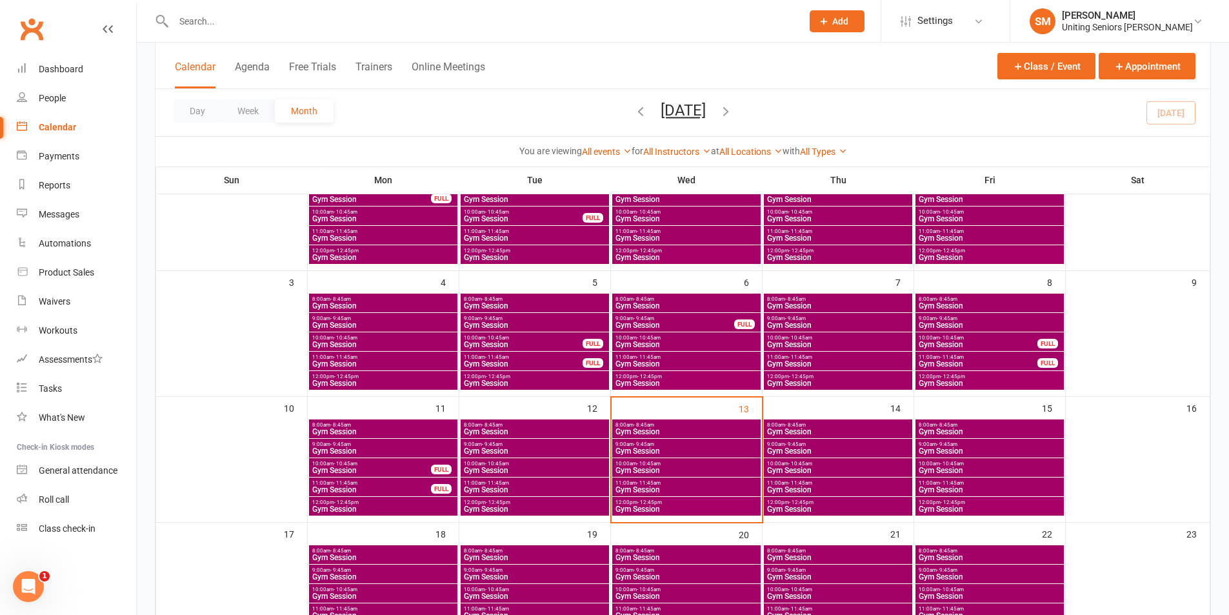
click at [832, 486] on span "Gym Session" at bounding box center [837, 490] width 143 height 8
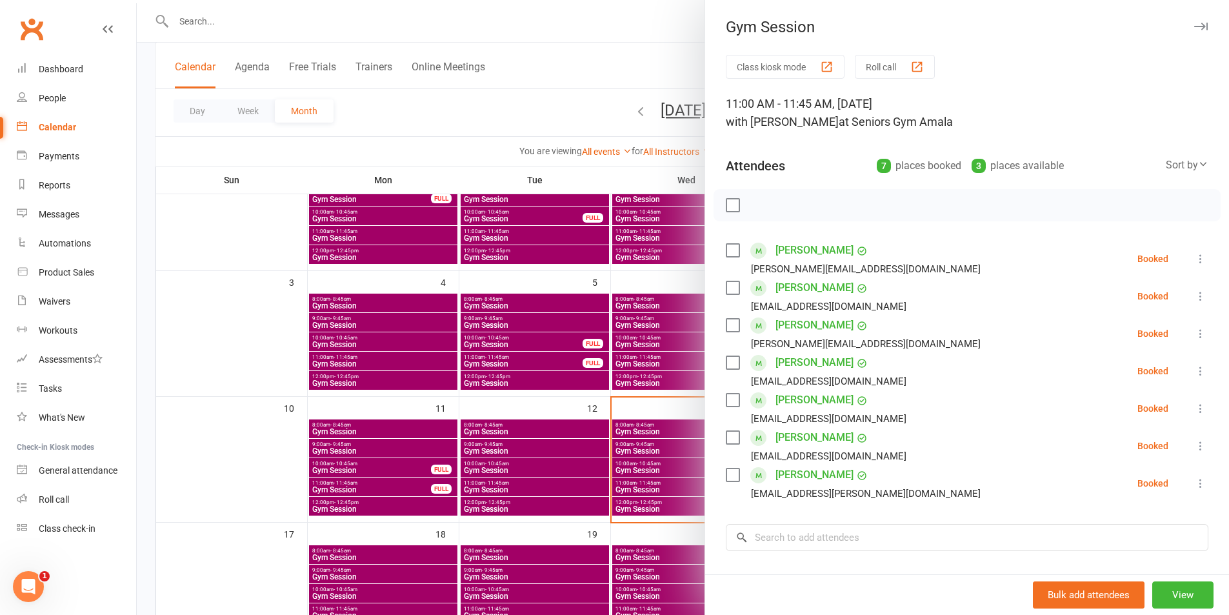
click at [1194, 408] on icon at bounding box center [1200, 408] width 13 height 13
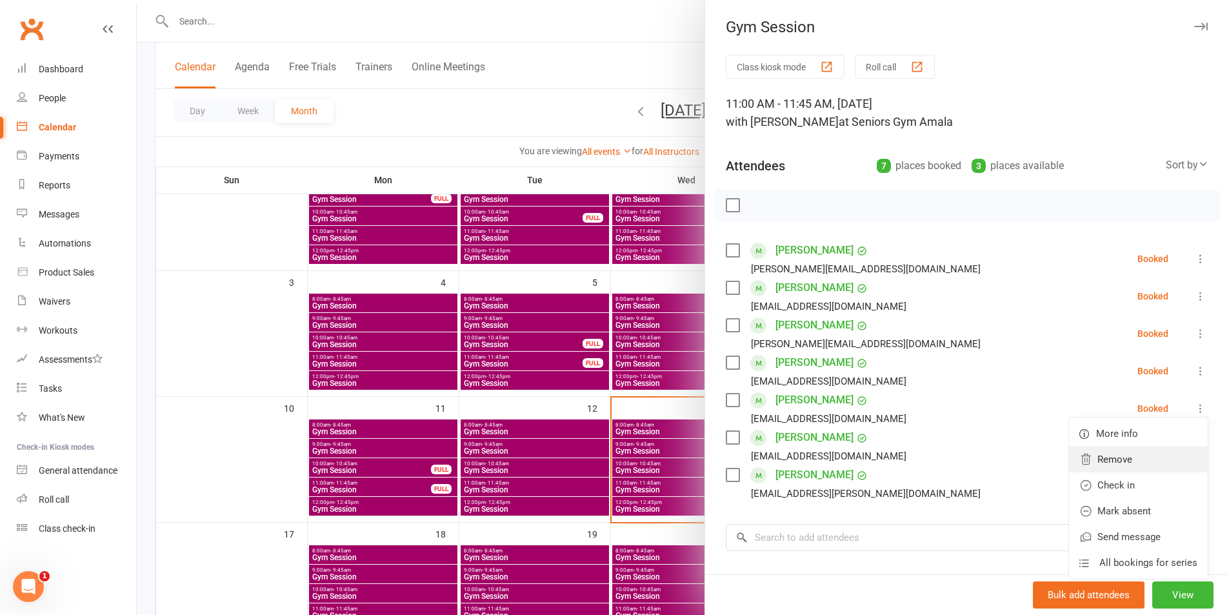
click at [1135, 459] on link "Remove" at bounding box center [1138, 459] width 139 height 26
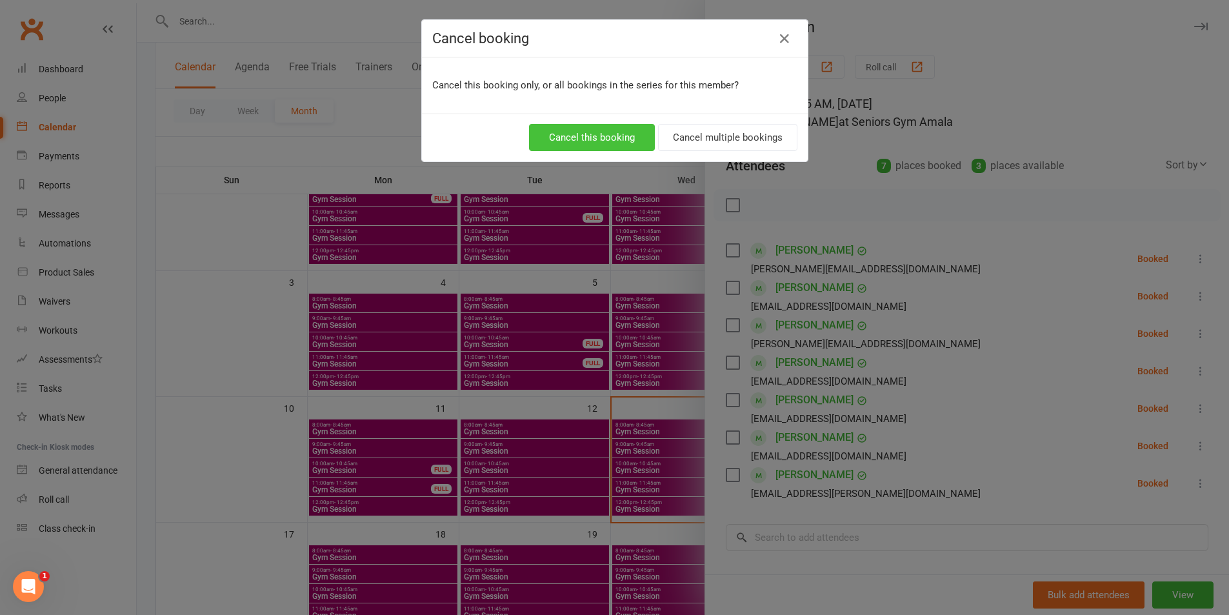
click at [588, 138] on button "Cancel this booking" at bounding box center [592, 137] width 126 height 27
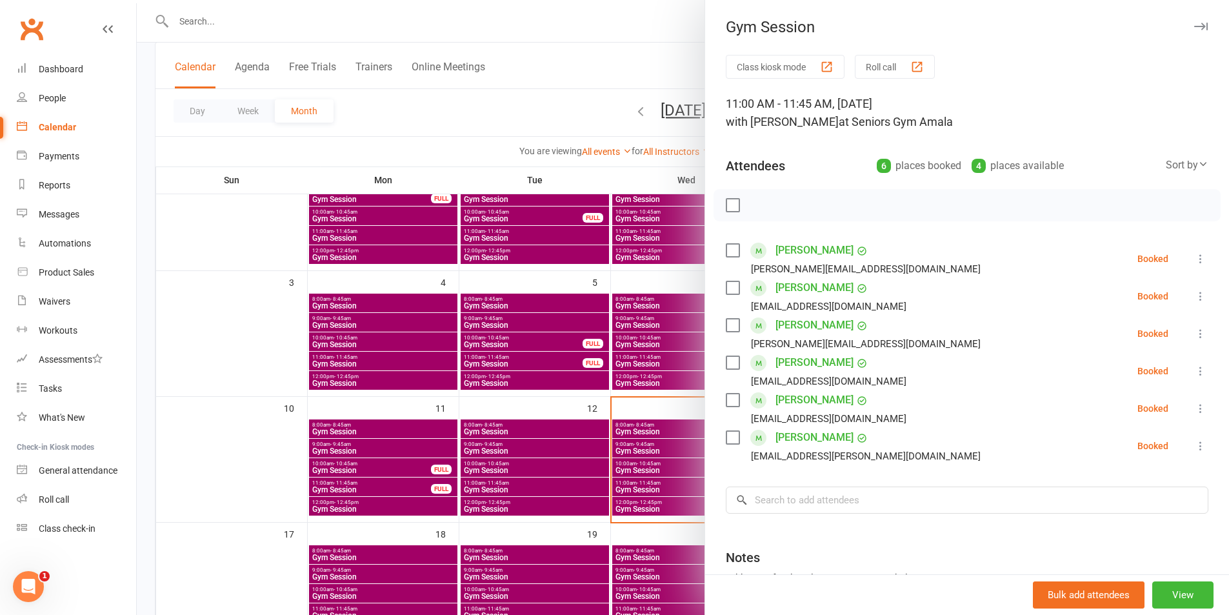
drag, startPoint x: 1184, startPoint y: 405, endPoint x: 1124, endPoint y: 414, distance: 60.7
click at [1194, 405] on icon at bounding box center [1200, 408] width 13 height 13
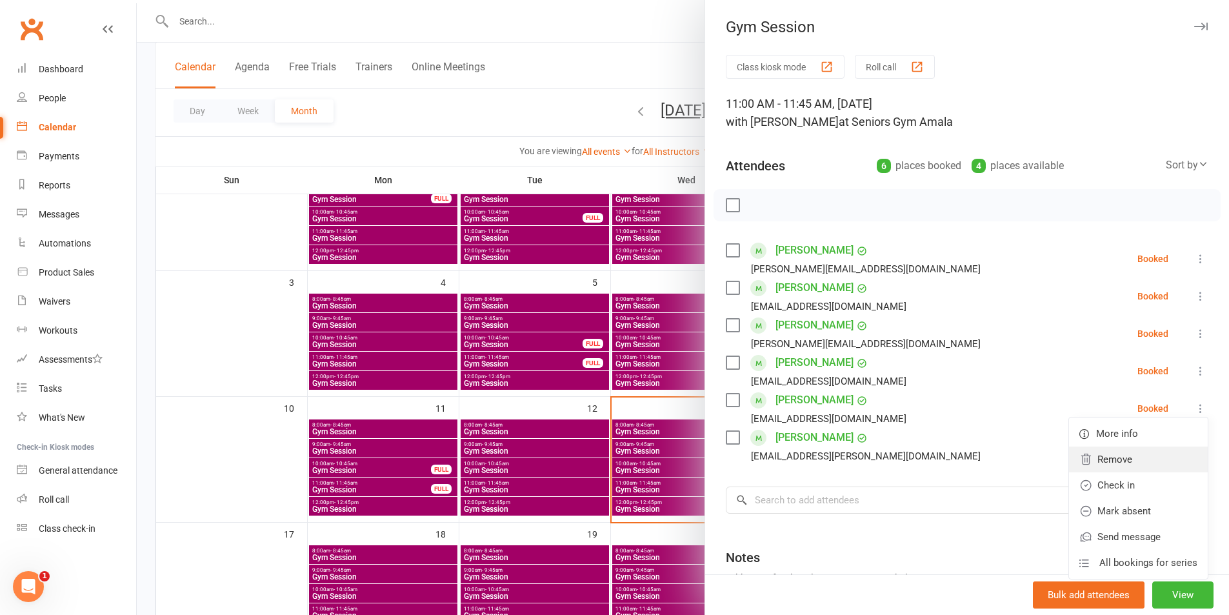
click at [1087, 463] on link "Remove" at bounding box center [1138, 459] width 139 height 26
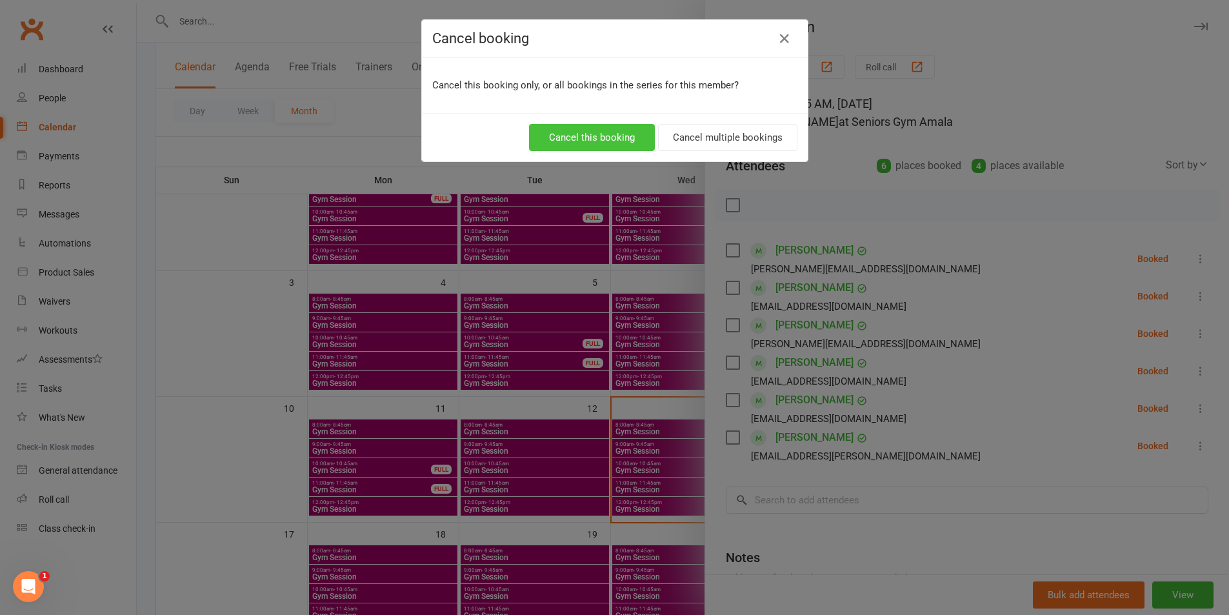
click at [597, 139] on button "Cancel this booking" at bounding box center [592, 137] width 126 height 27
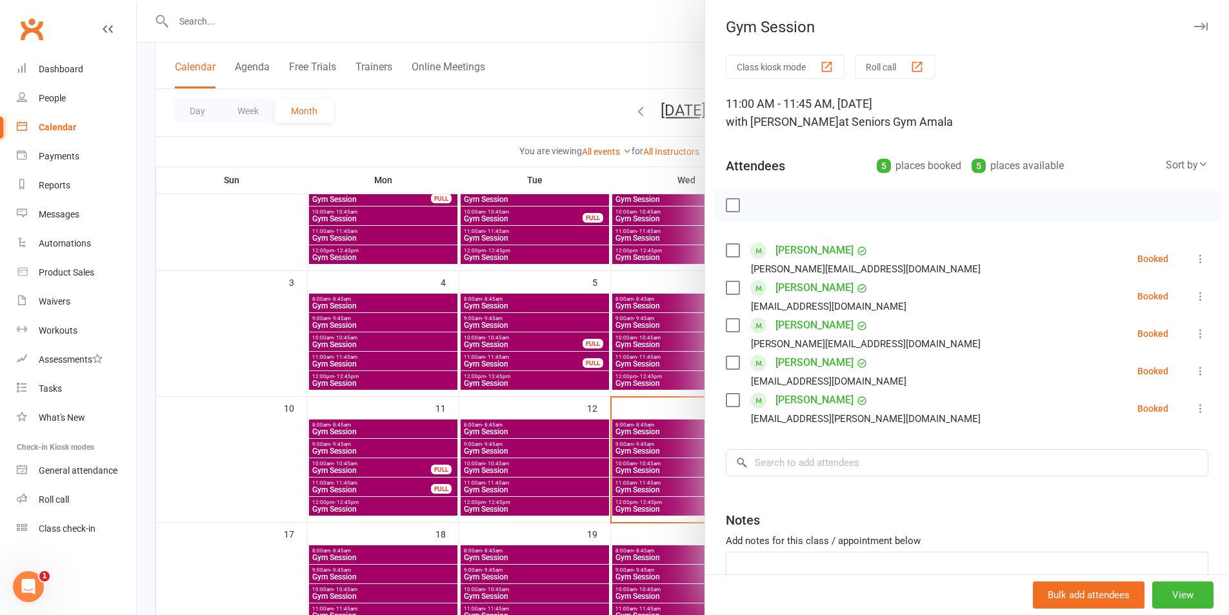
click at [1172, 403] on li "[PERSON_NAME] [PERSON_NAME][EMAIL_ADDRESS][DOMAIN_NAME] Booked More info Remove…" at bounding box center [967, 408] width 482 height 37
click at [1194, 403] on icon at bounding box center [1200, 408] width 13 height 13
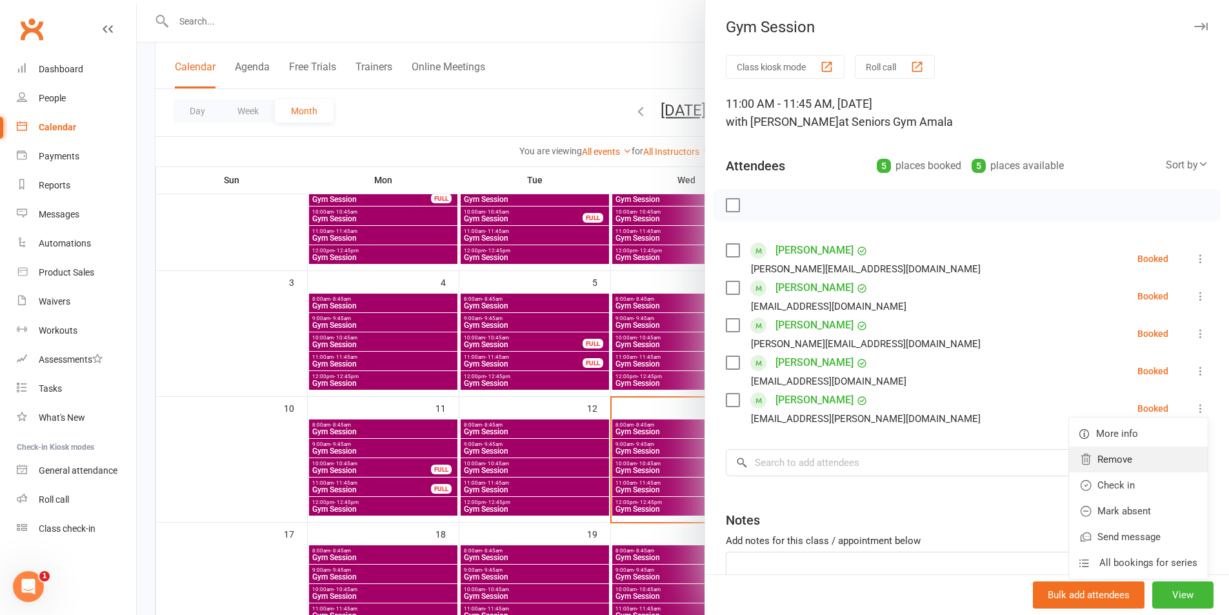
click at [1086, 454] on link "Remove" at bounding box center [1138, 459] width 139 height 26
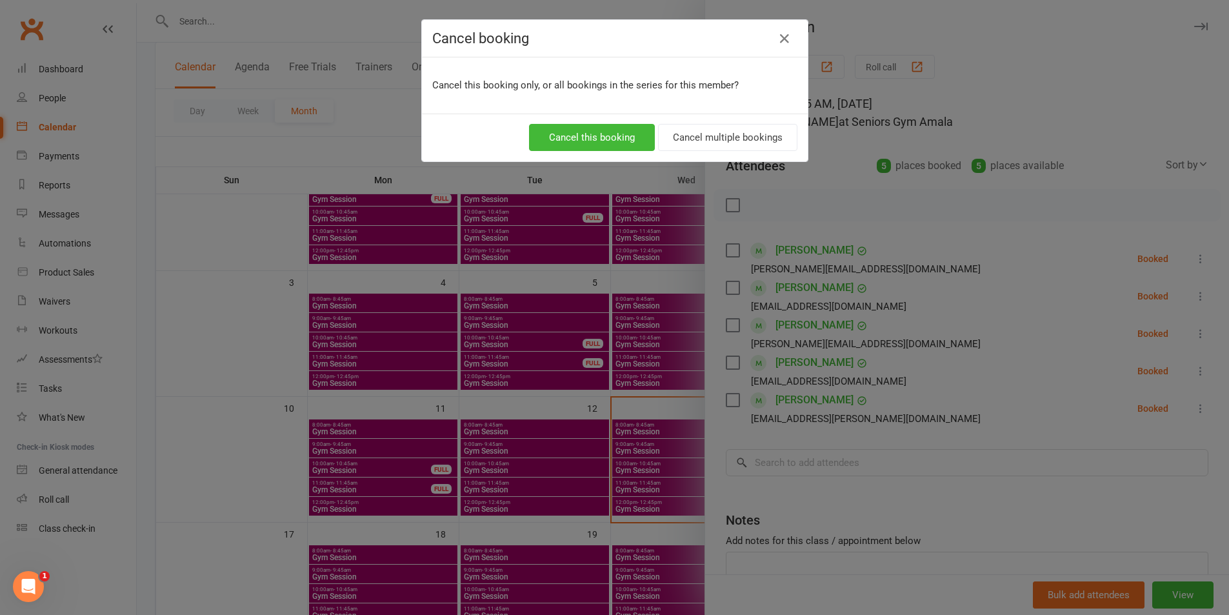
click at [606, 119] on div "Cancel this booking Cancel multiple bookings" at bounding box center [615, 138] width 386 height 48
click at [606, 129] on button "Cancel this booking" at bounding box center [592, 137] width 126 height 27
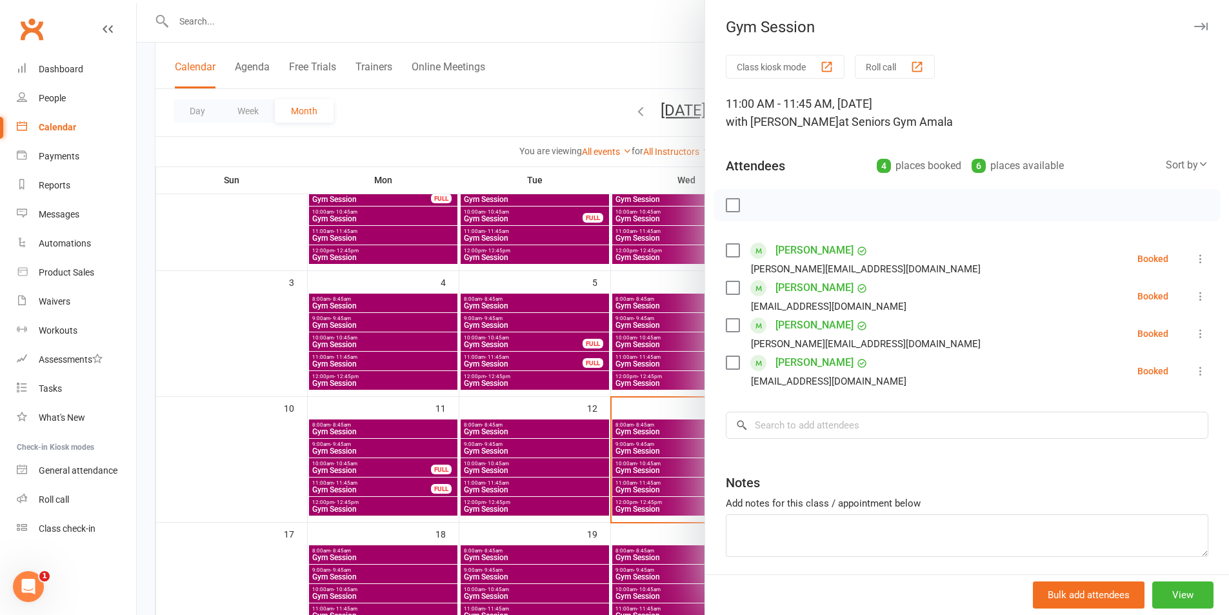
click at [671, 339] on div at bounding box center [683, 307] width 1092 height 615
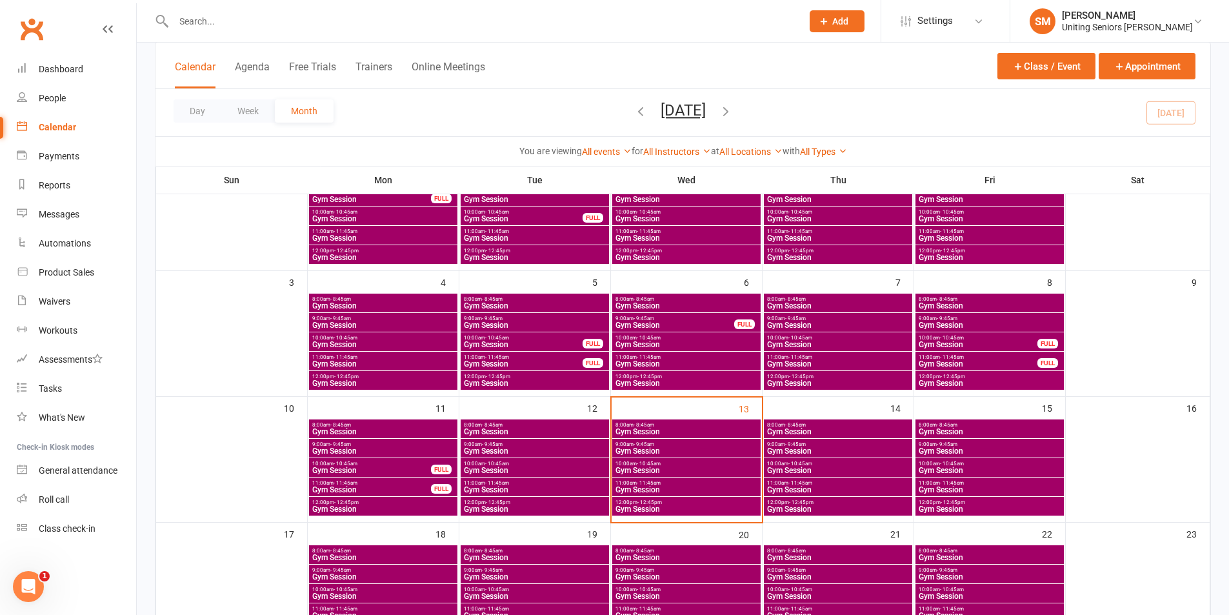
click at [786, 502] on span "12:00pm - 12:45pm" at bounding box center [837, 502] width 143 height 6
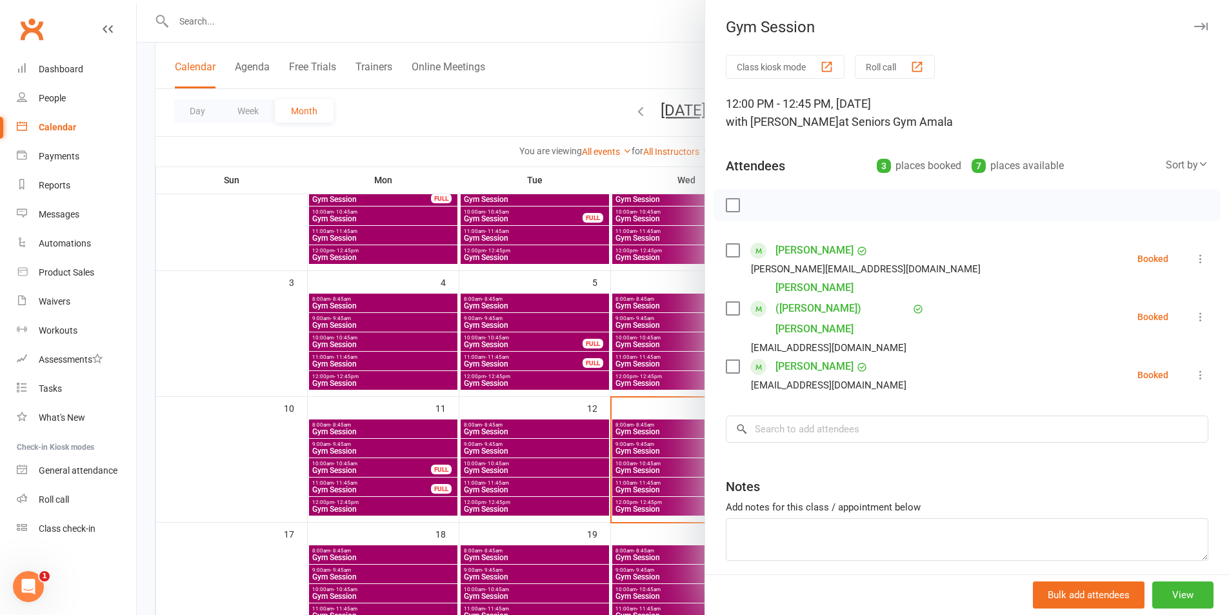
click at [794, 250] on link "[PERSON_NAME]" at bounding box center [814, 250] width 78 height 21
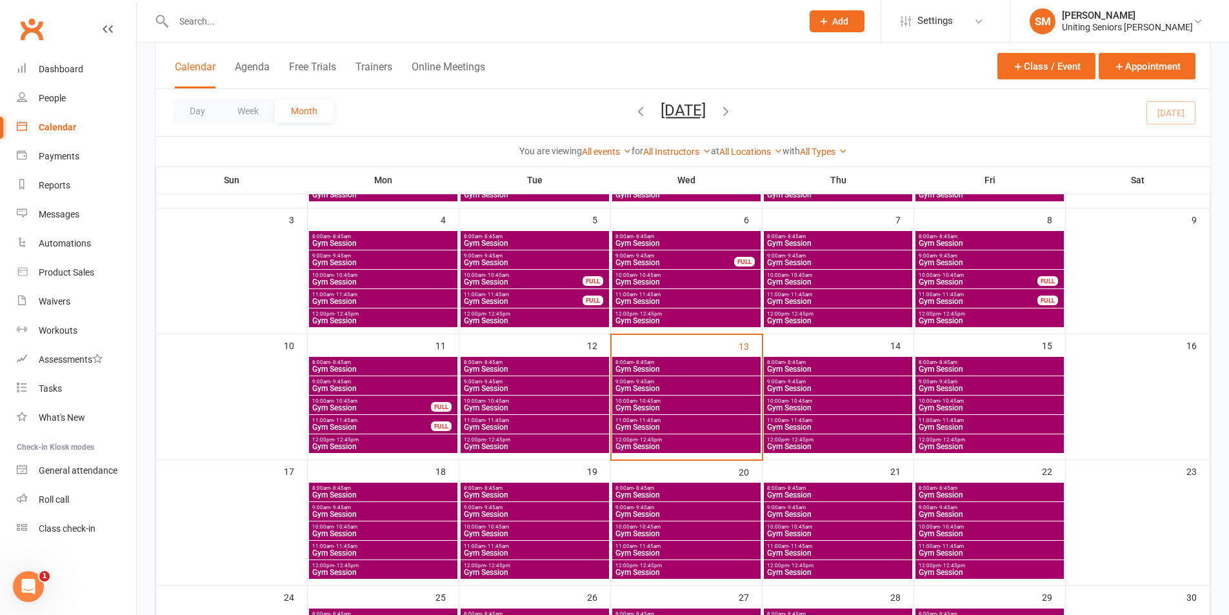
scroll to position [258, 0]
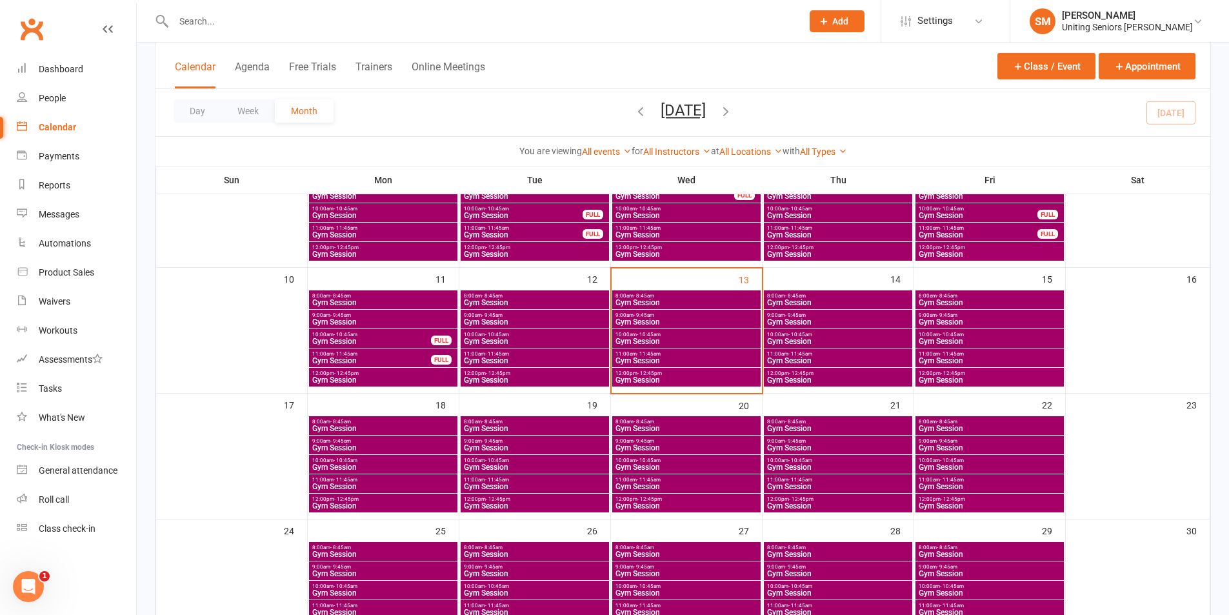
click at [831, 374] on span "12:00pm - 12:45pm" at bounding box center [837, 373] width 143 height 6
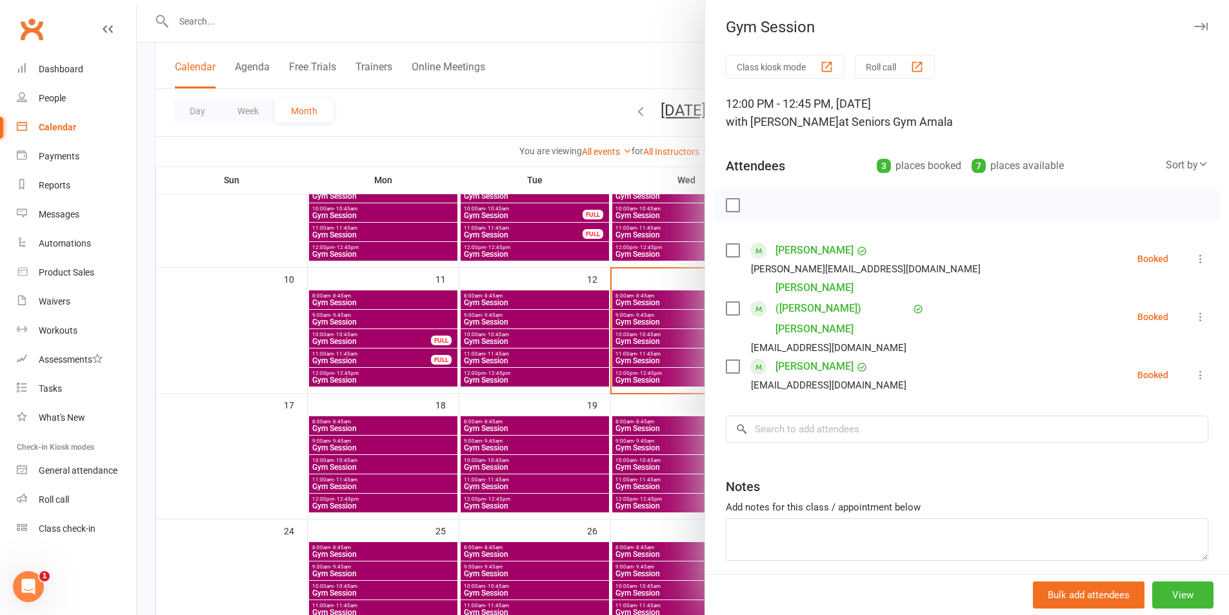
click at [788, 356] on link "[PERSON_NAME]" at bounding box center [814, 366] width 78 height 21
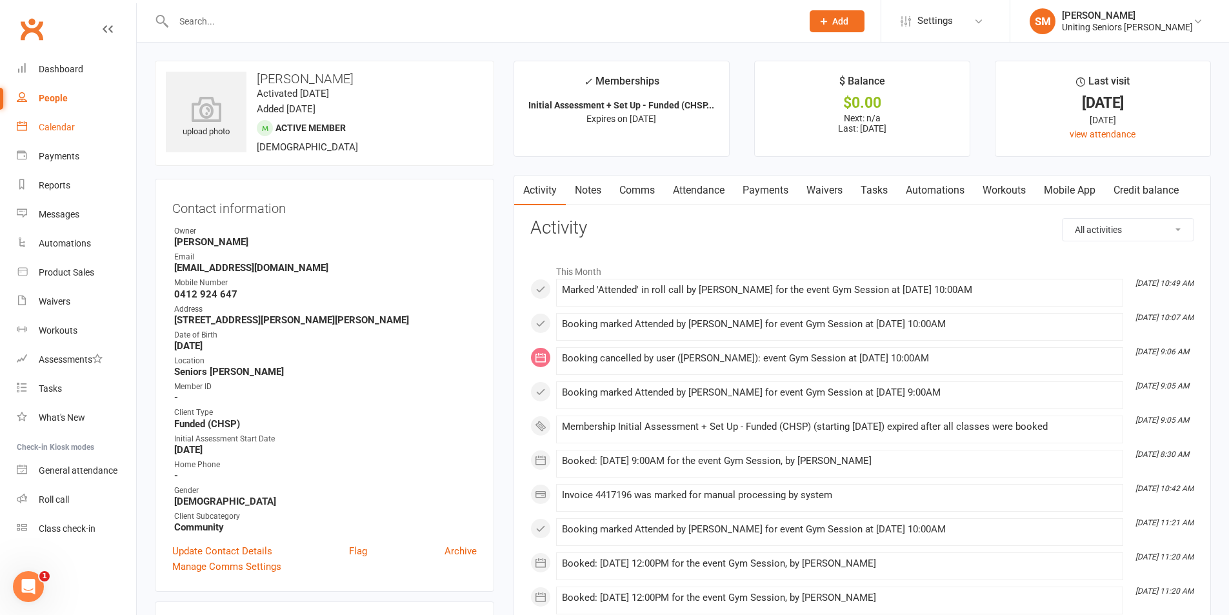
click at [53, 128] on div "Calendar" at bounding box center [57, 127] width 36 height 10
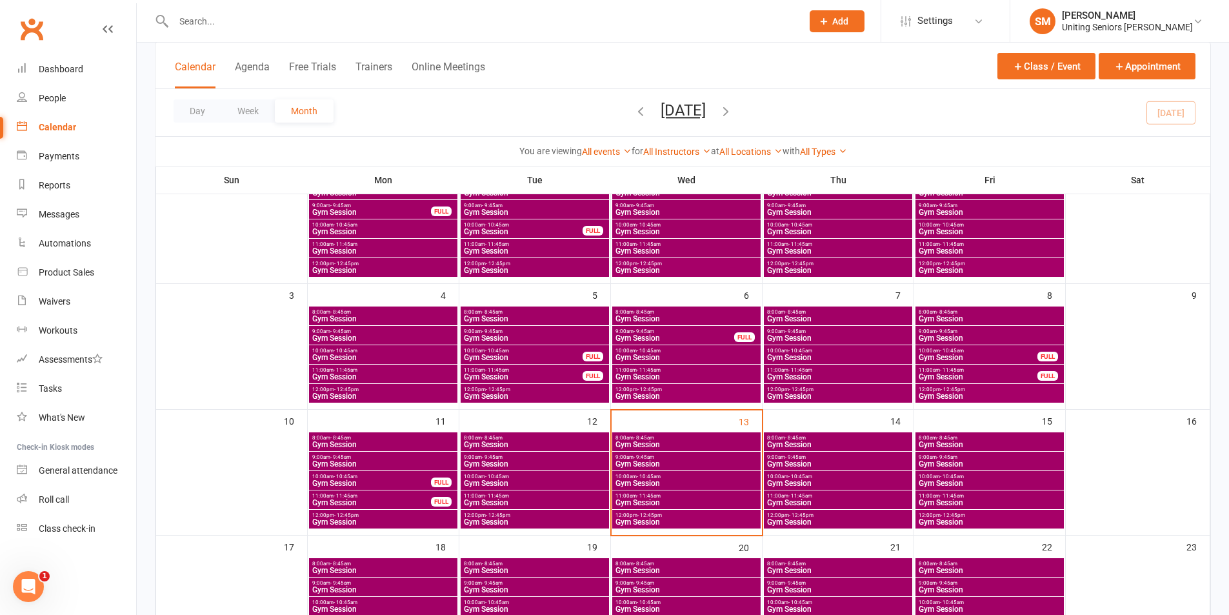
scroll to position [323, 0]
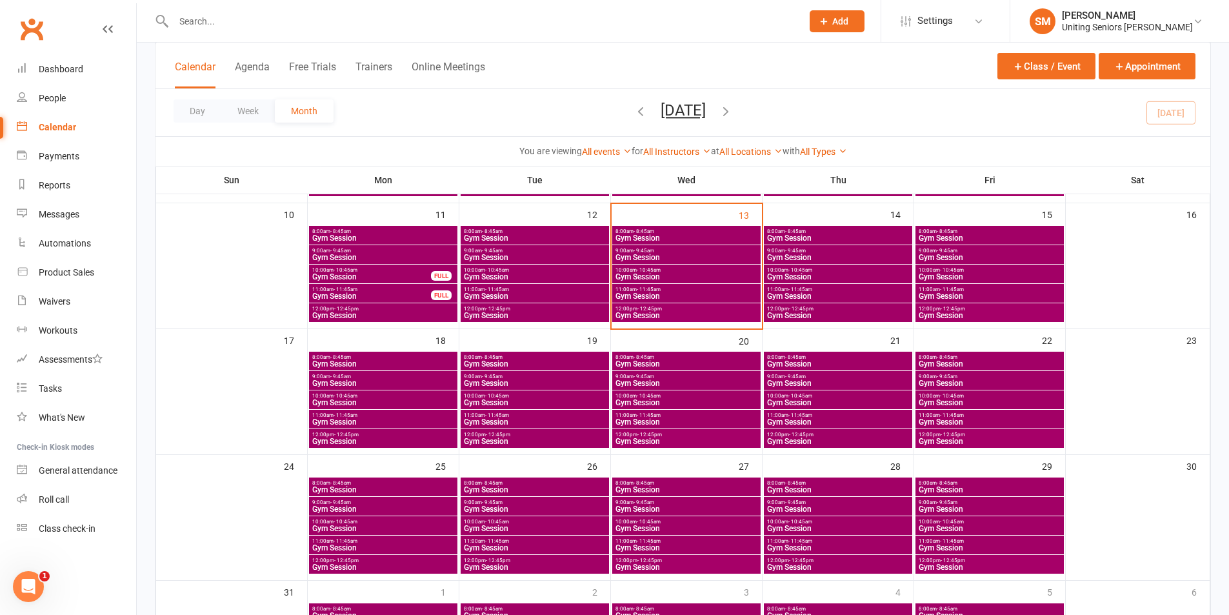
click at [380, 417] on span "11:00am - 11:45am" at bounding box center [383, 415] width 143 height 6
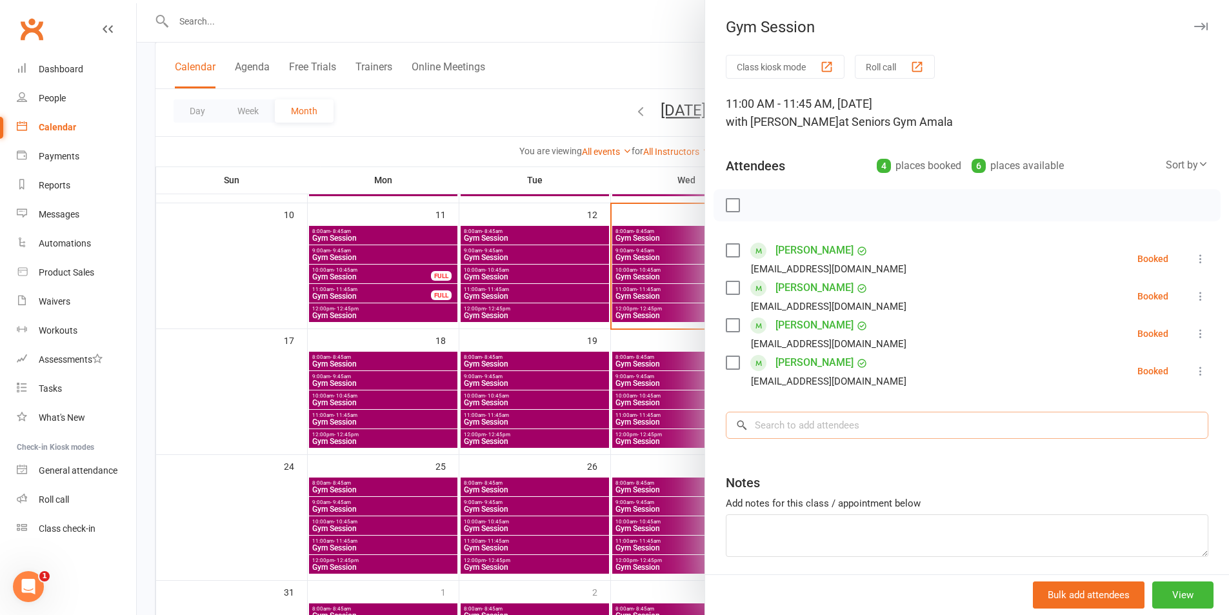
click at [803, 428] on input "search" at bounding box center [967, 425] width 482 height 27
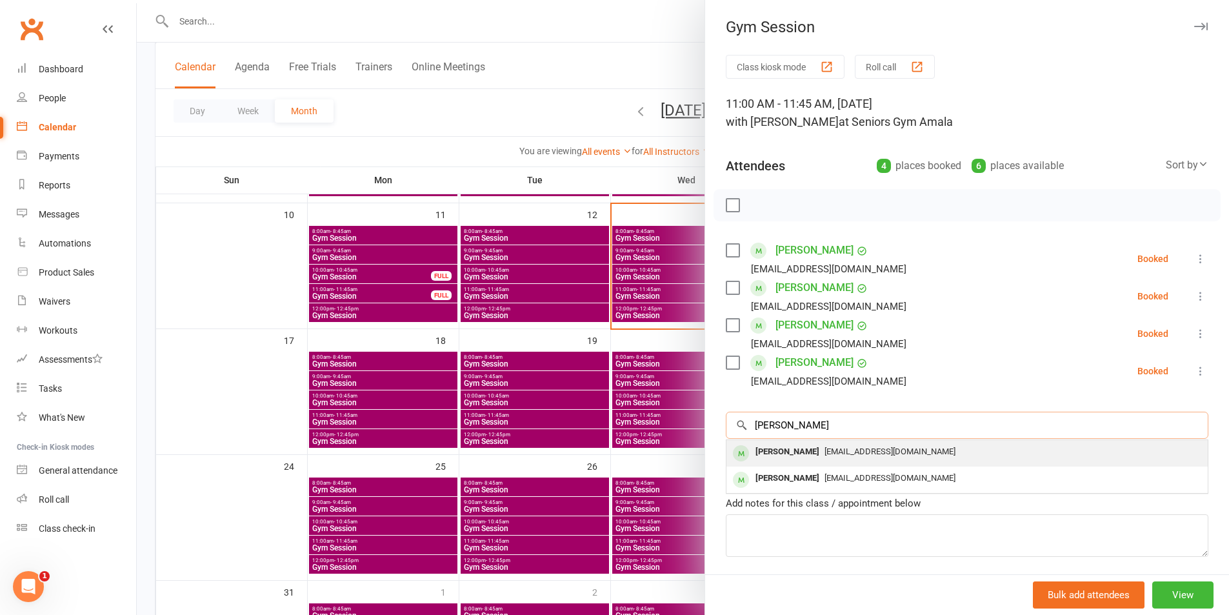
type input "[PERSON_NAME]"
click at [792, 453] on div "[PERSON_NAME]" at bounding box center [787, 452] width 74 height 19
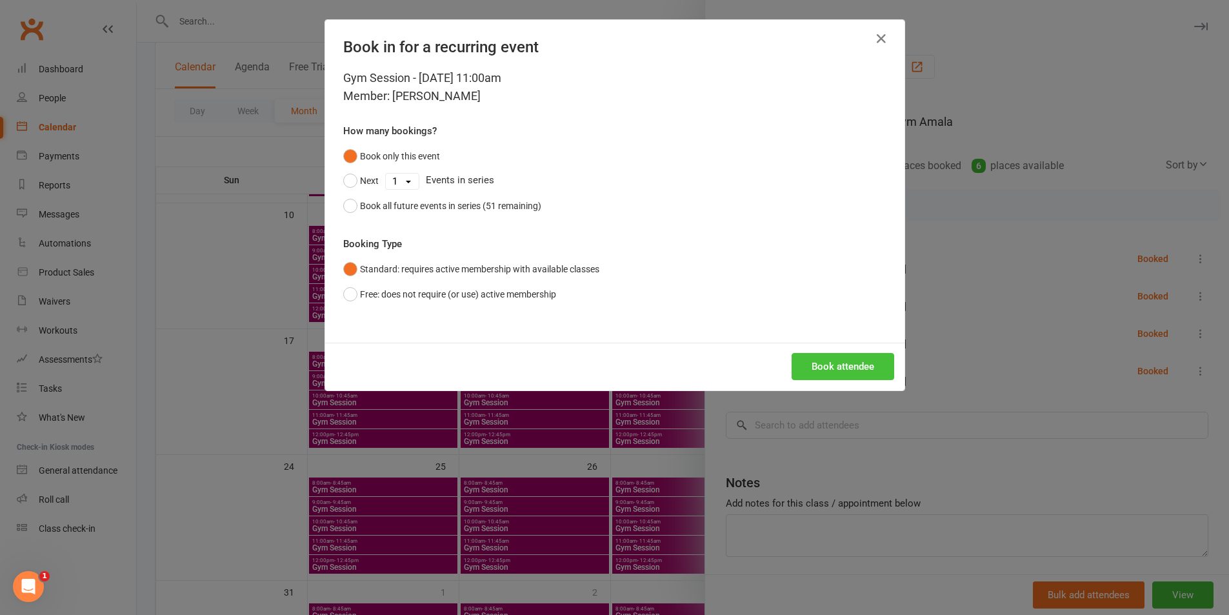
click at [823, 368] on button "Book attendee" at bounding box center [842, 366] width 103 height 27
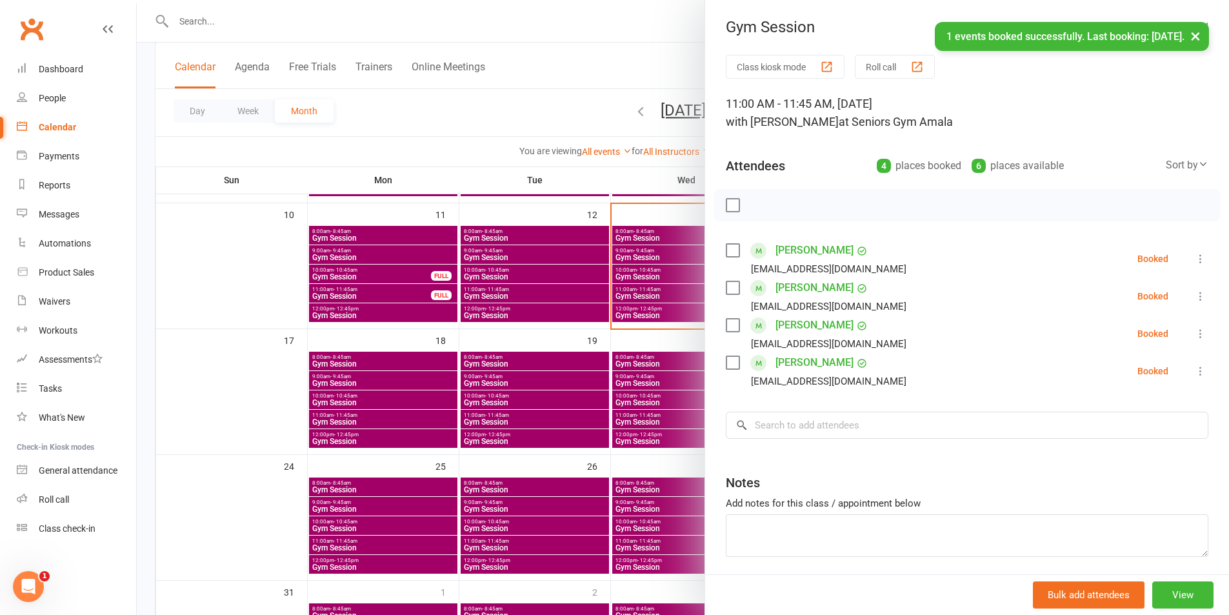
click at [481, 427] on div at bounding box center [683, 307] width 1092 height 615
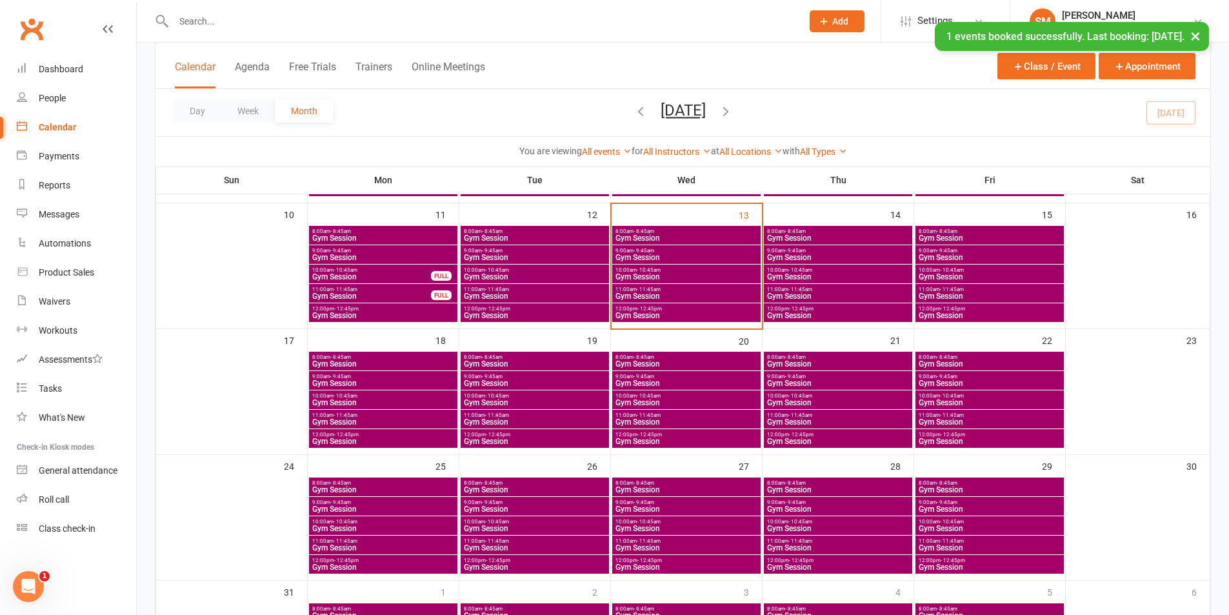
click at [646, 413] on span "- 11:45am" at bounding box center [649, 415] width 24 height 6
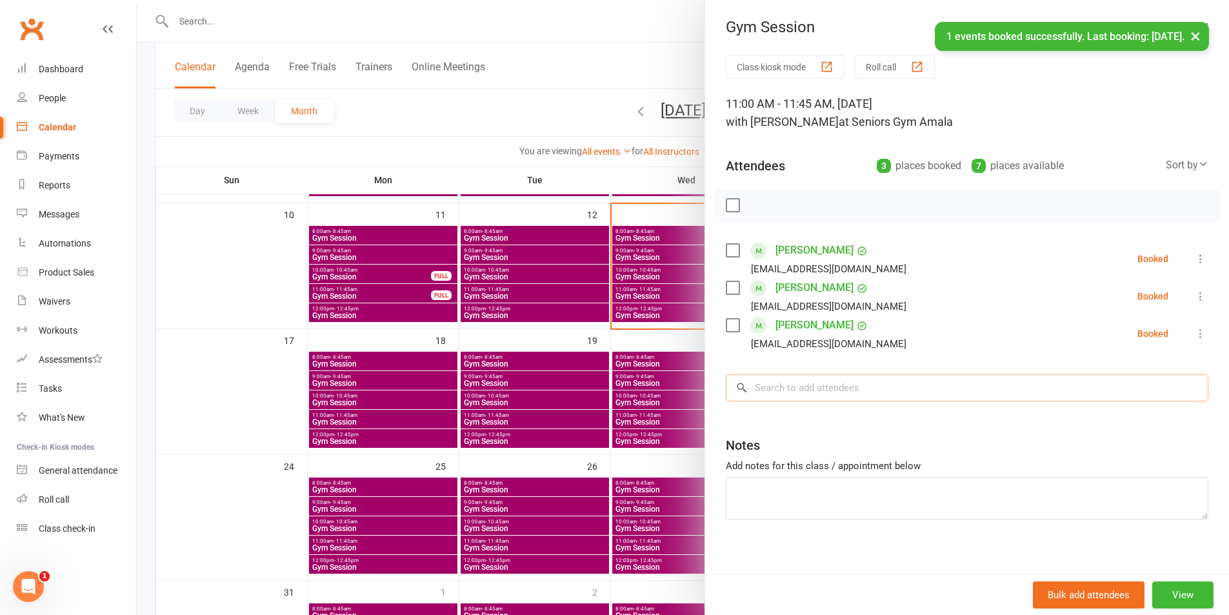
drag, startPoint x: 779, startPoint y: 387, endPoint x: 759, endPoint y: 413, distance: 32.6
click at [779, 388] on input "search" at bounding box center [967, 387] width 482 height 27
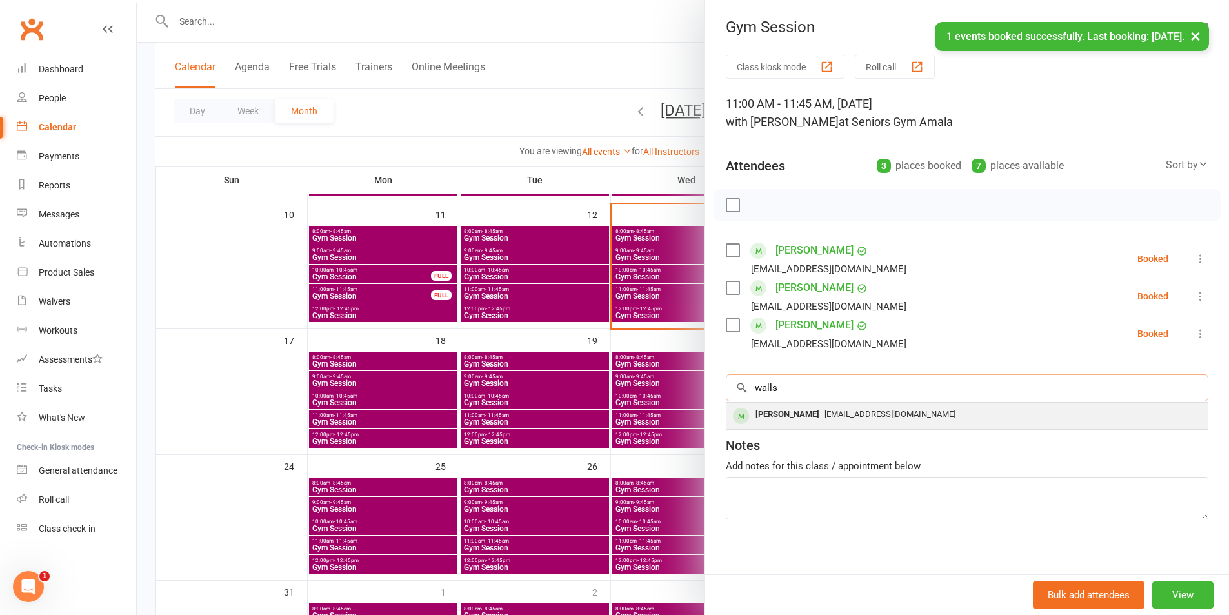
type input "walls"
click at [764, 415] on div "[PERSON_NAME]" at bounding box center [787, 414] width 74 height 19
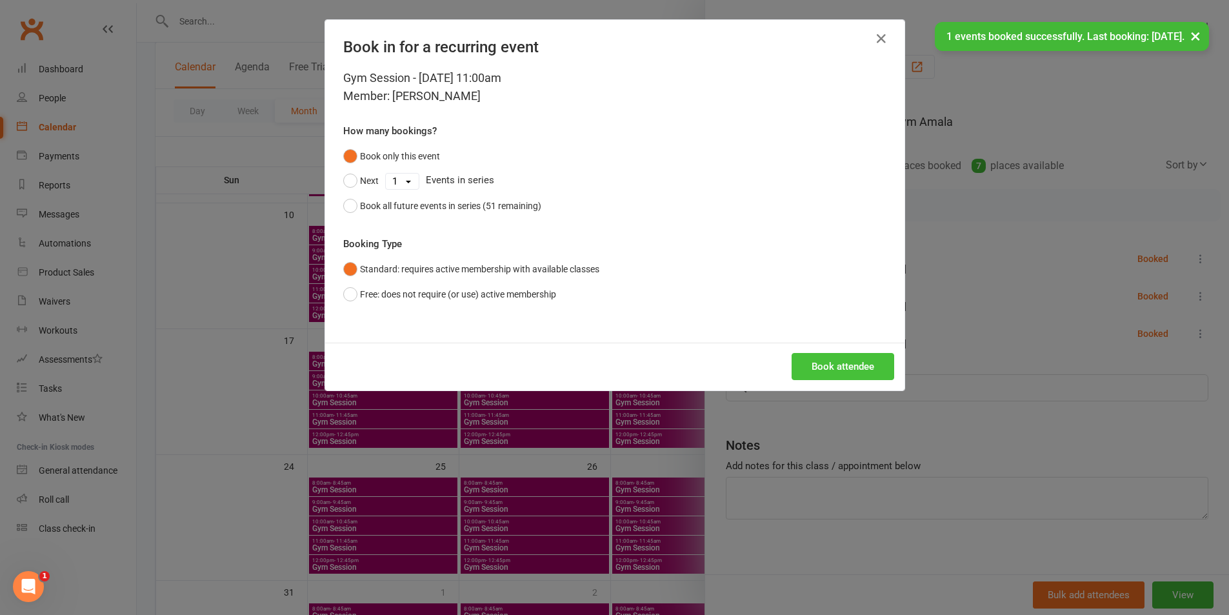
drag, startPoint x: 812, startPoint y: 362, endPoint x: 696, endPoint y: 386, distance: 118.5
click at [811, 363] on button "Book attendee" at bounding box center [842, 366] width 103 height 27
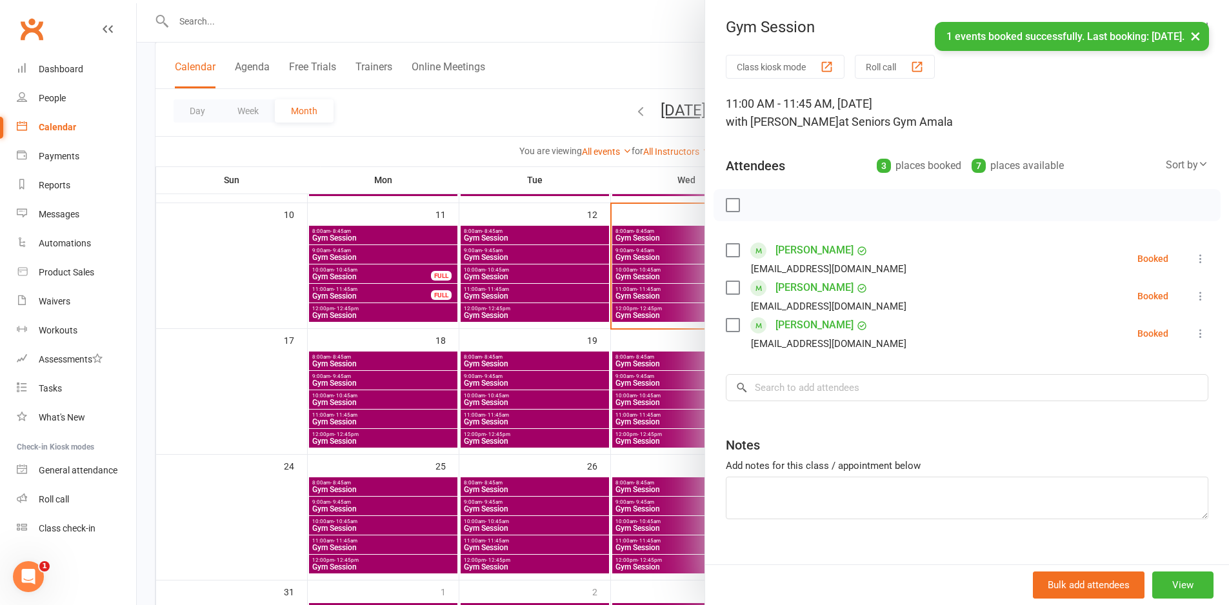
click at [677, 417] on div at bounding box center [683, 302] width 1092 height 605
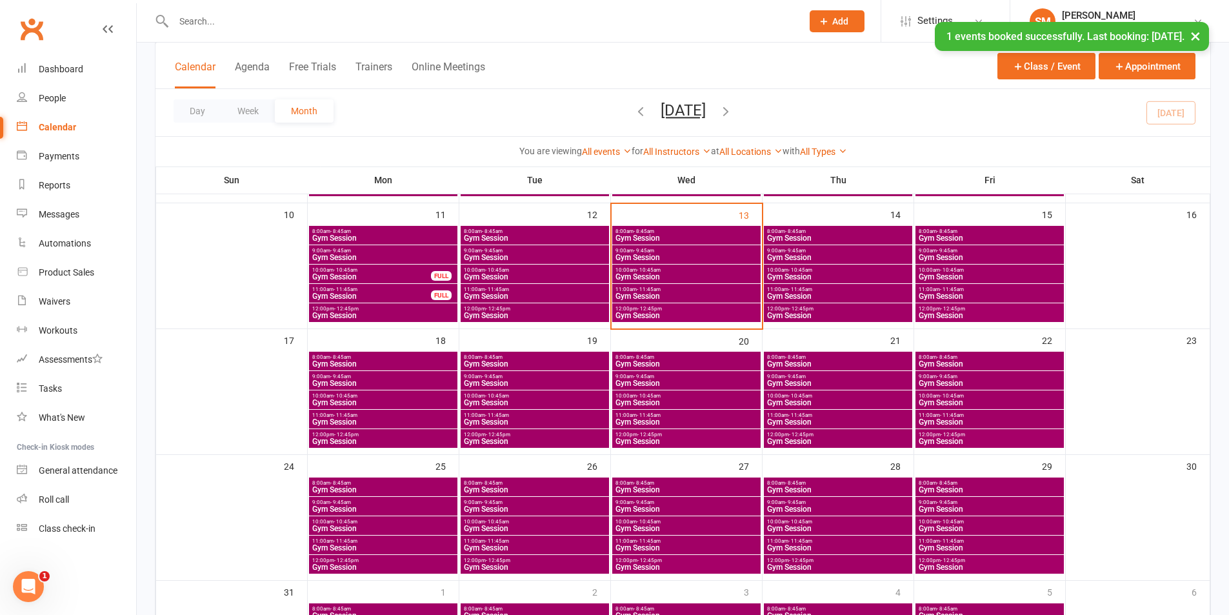
click at [971, 418] on span "Gym Session" at bounding box center [989, 422] width 143 height 8
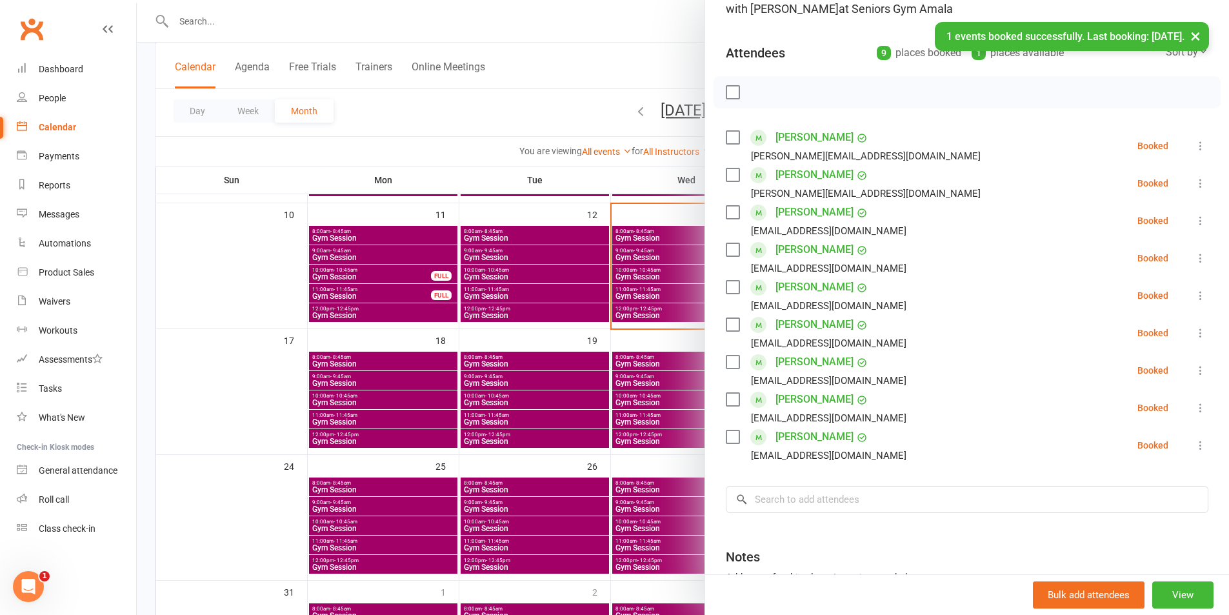
scroll to position [129, 0]
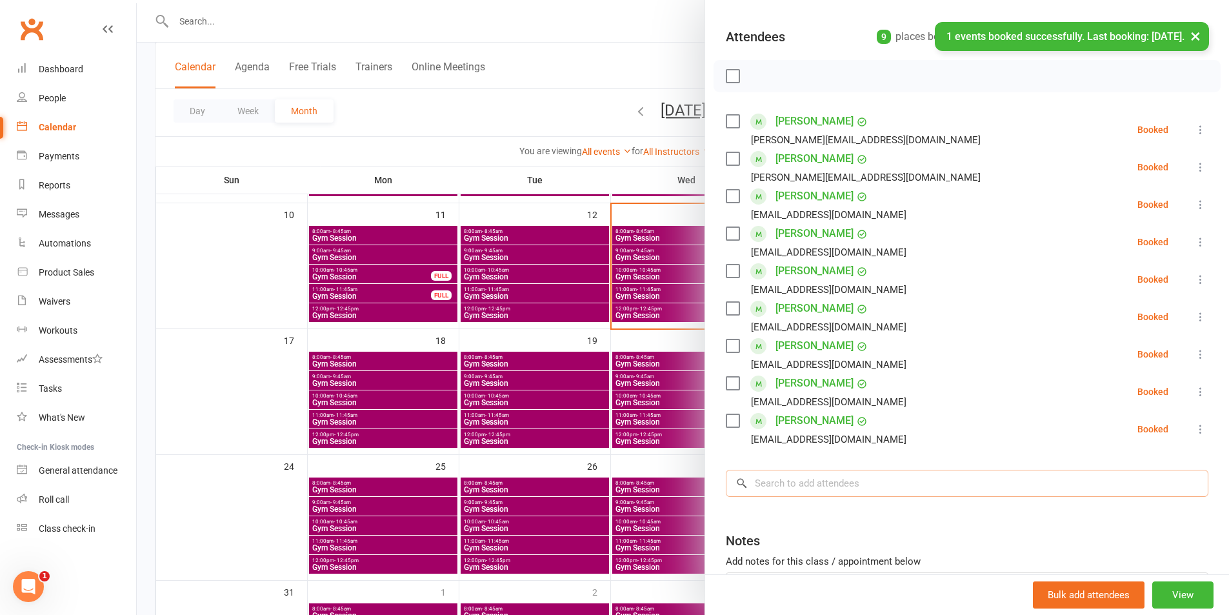
click at [808, 477] on input "search" at bounding box center [967, 483] width 482 height 27
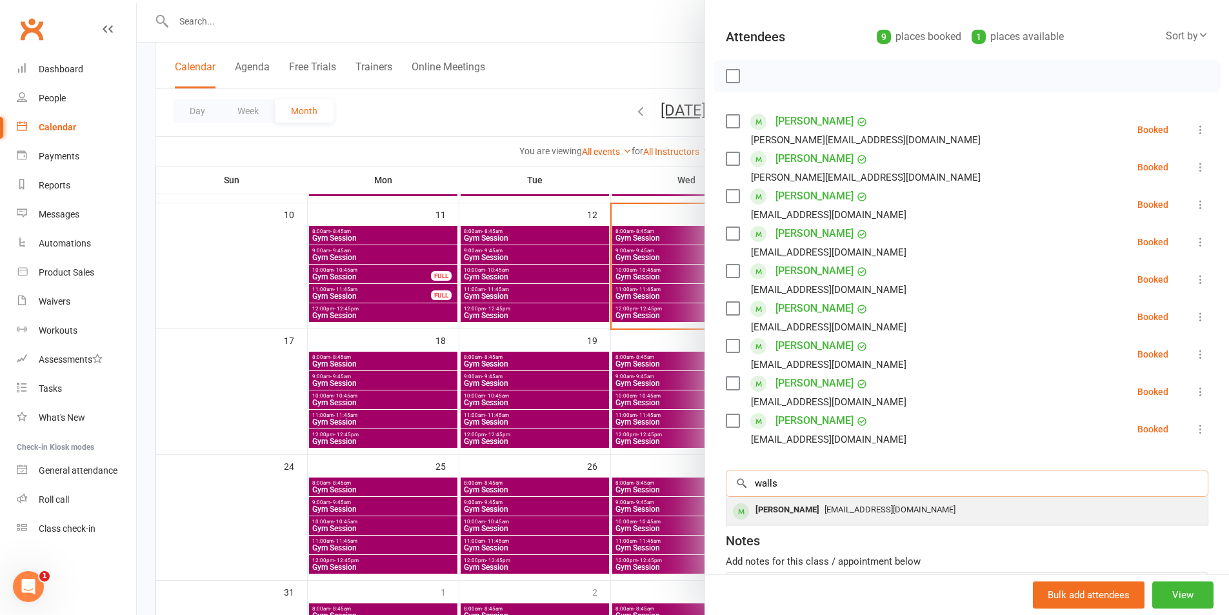
type input "walls"
click at [824, 510] on span "[EMAIL_ADDRESS][DOMAIN_NAME]" at bounding box center [889, 509] width 131 height 10
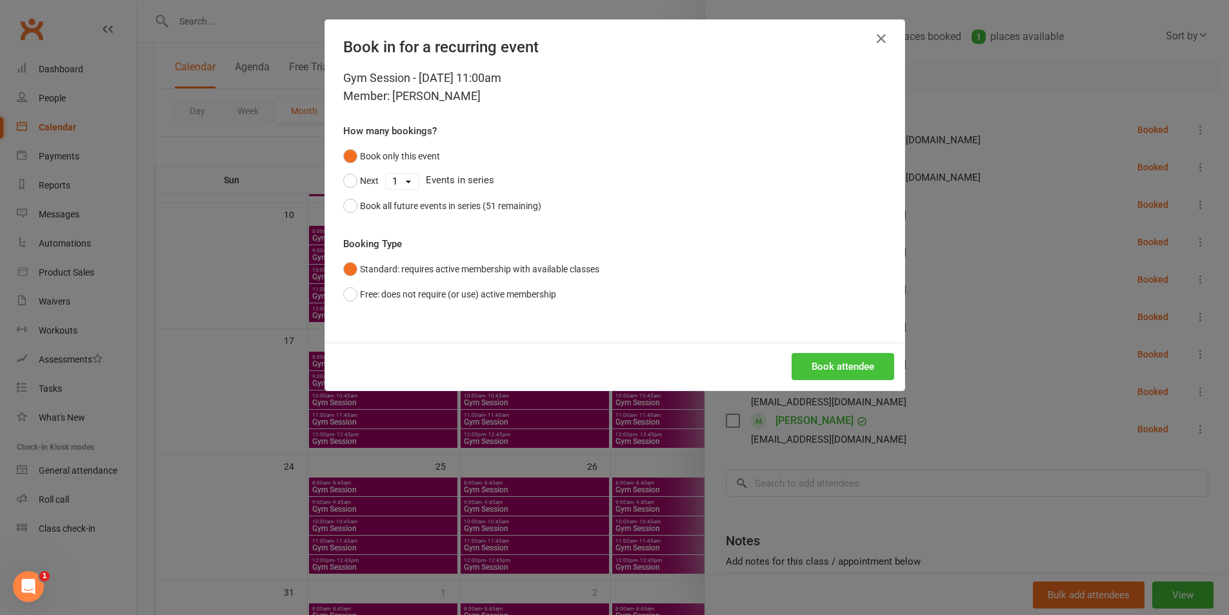
click at [828, 373] on button "Book attendee" at bounding box center [842, 366] width 103 height 27
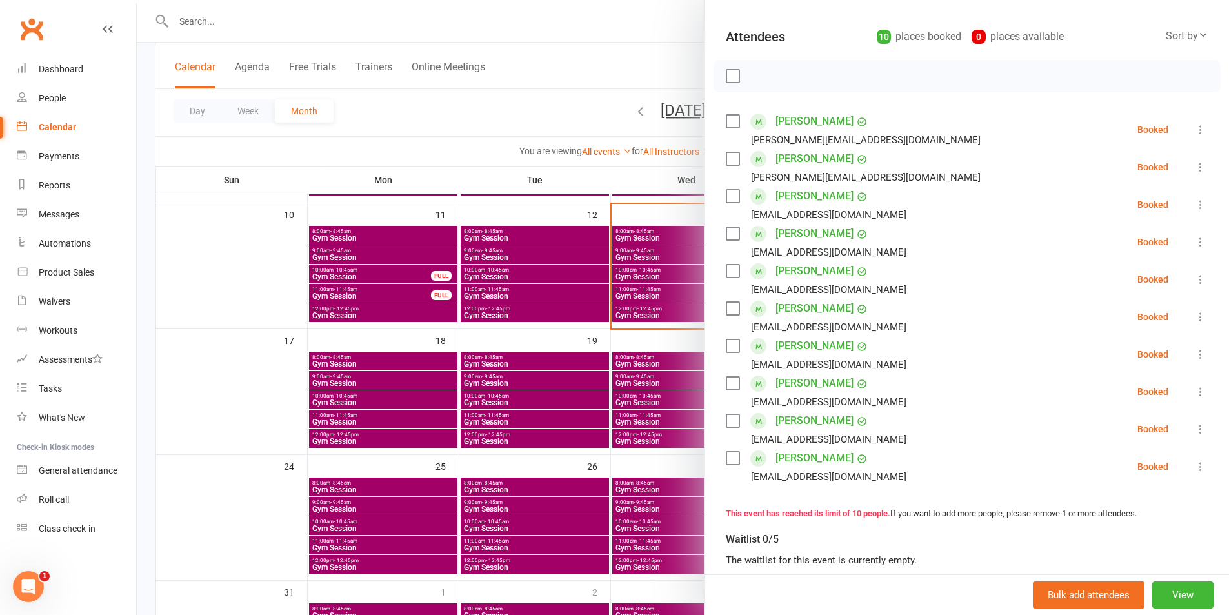
click at [585, 348] on div at bounding box center [683, 307] width 1092 height 615
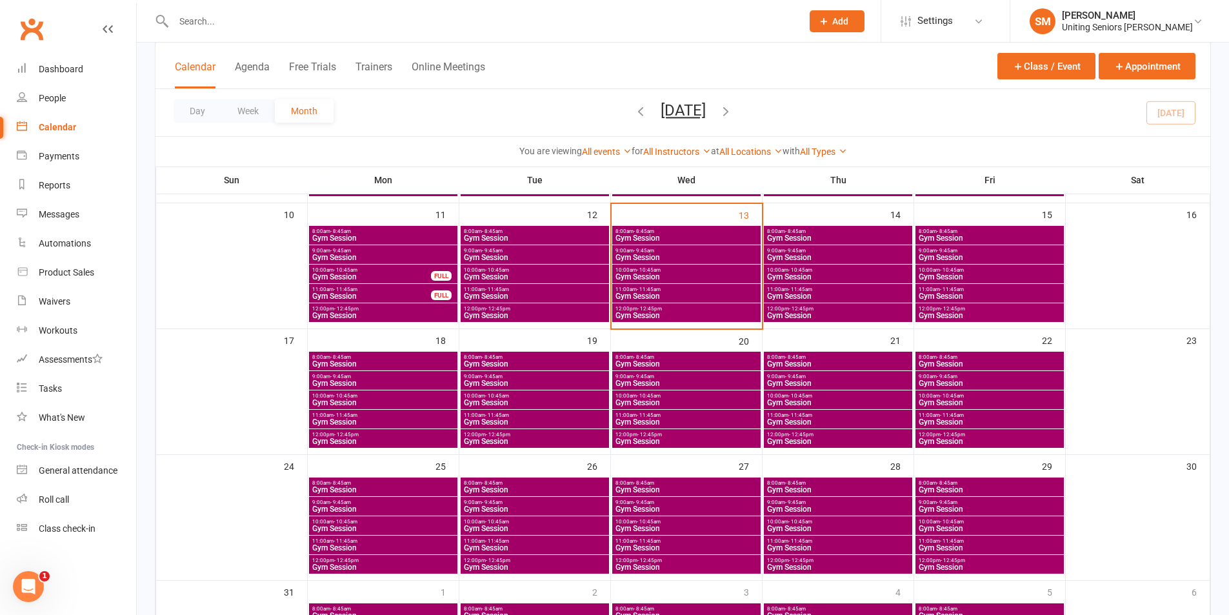
click at [965, 293] on span "Gym Session" at bounding box center [989, 296] width 143 height 8
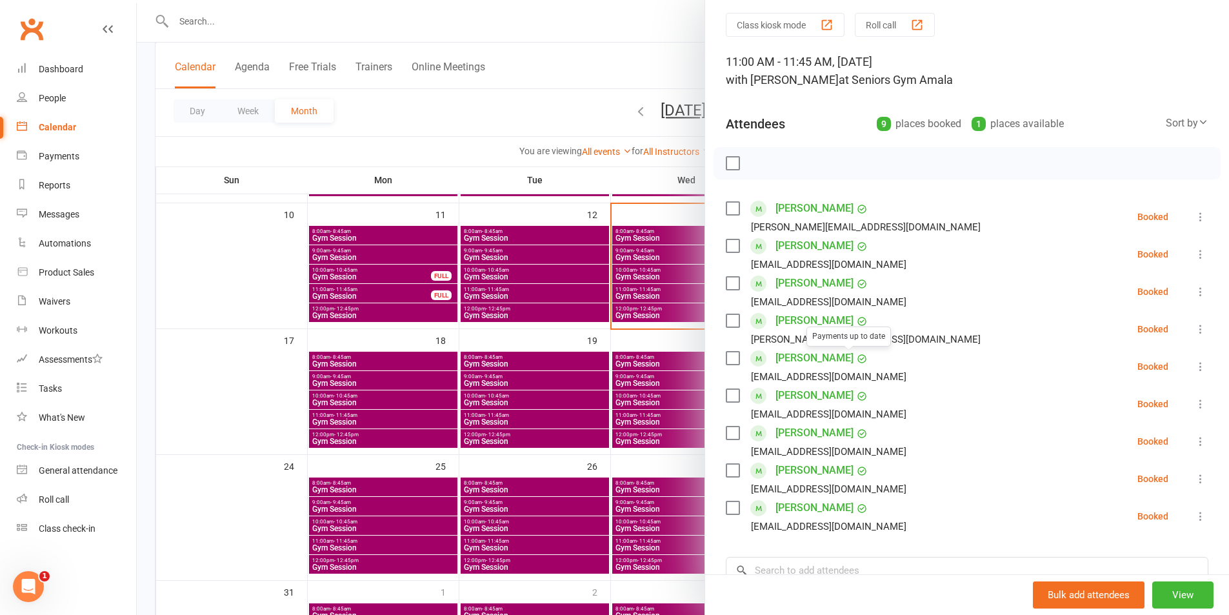
scroll to position [65, 0]
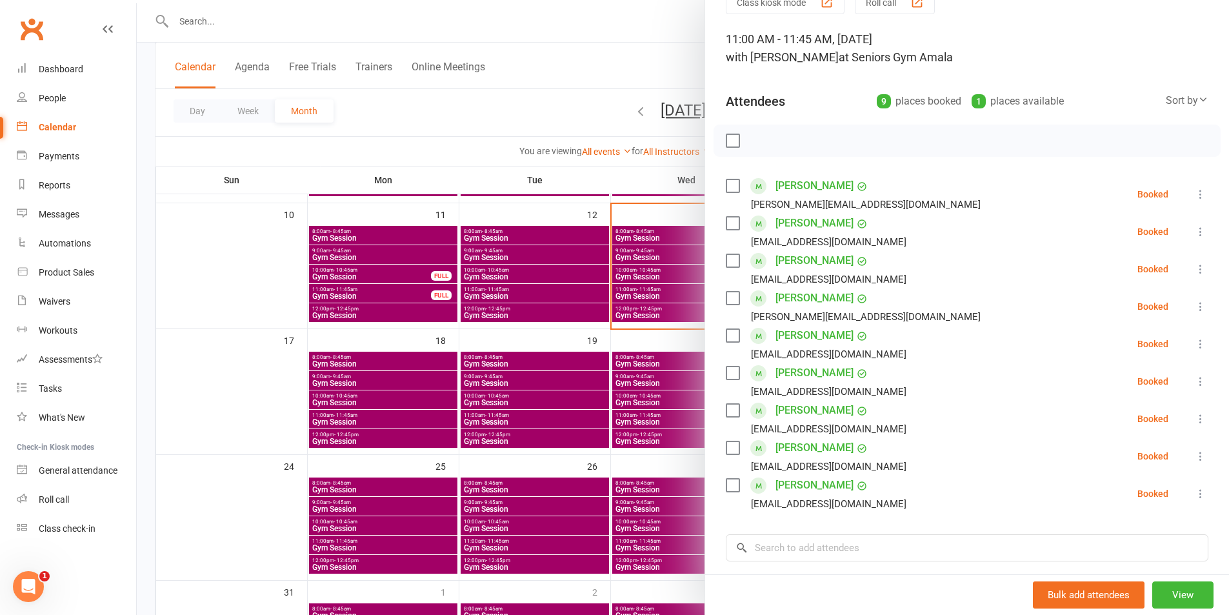
click at [530, 418] on div at bounding box center [683, 307] width 1092 height 615
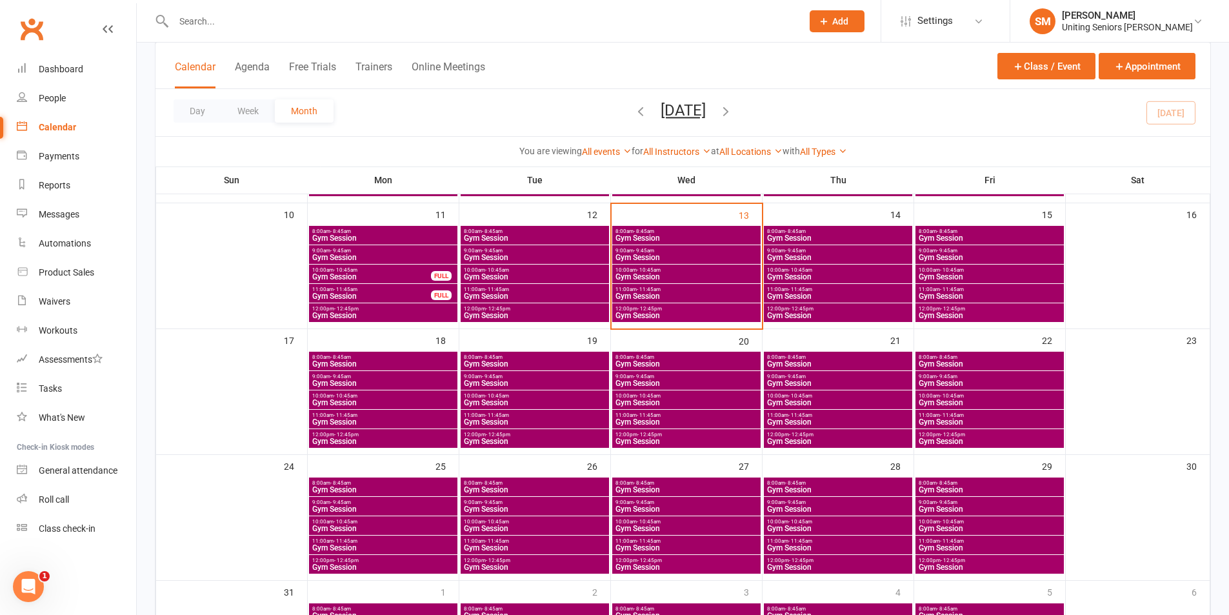
click at [975, 310] on span "12:00pm - 12:45pm" at bounding box center [989, 309] width 143 height 6
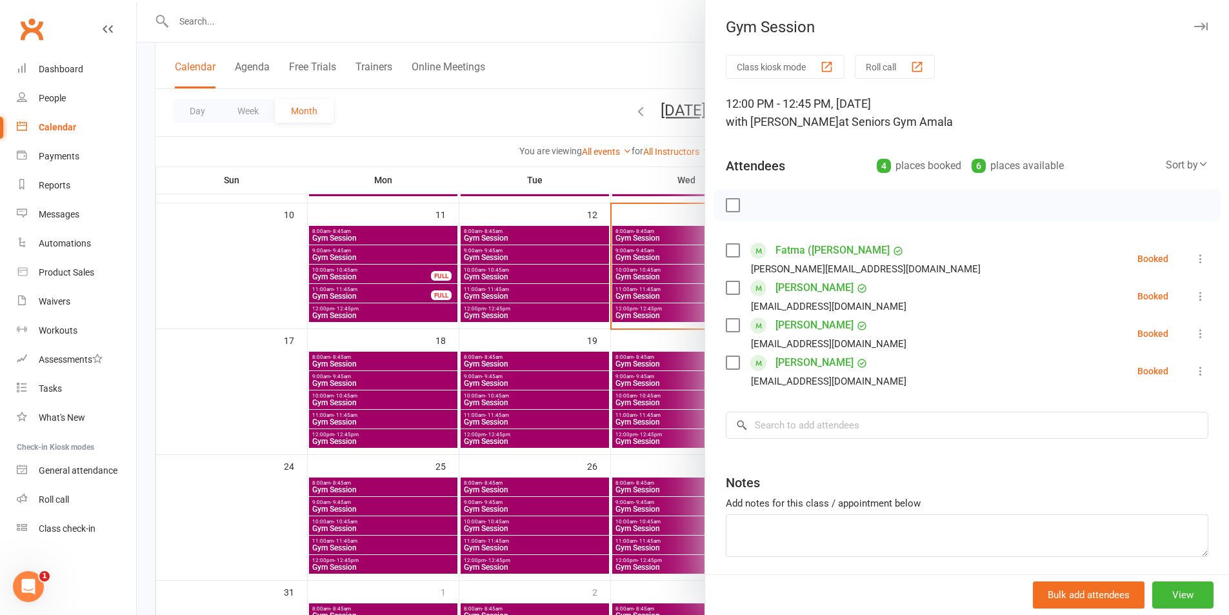
click at [603, 282] on div at bounding box center [683, 307] width 1092 height 615
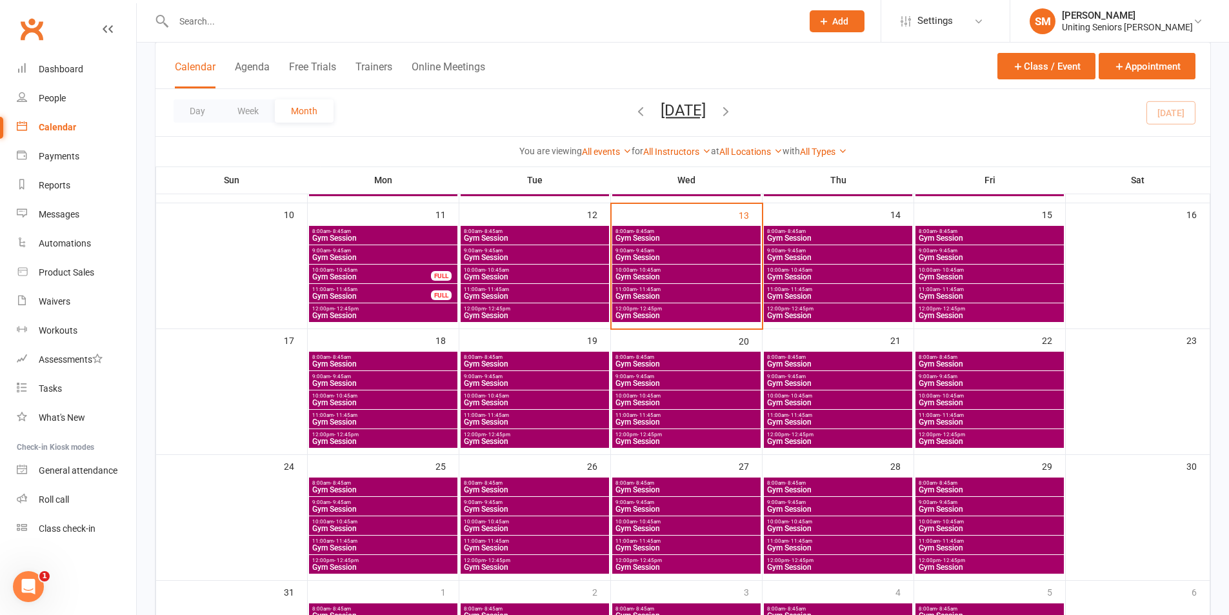
click at [673, 266] on div "10:00am - 10:45am Gym Session" at bounding box center [686, 273] width 148 height 19
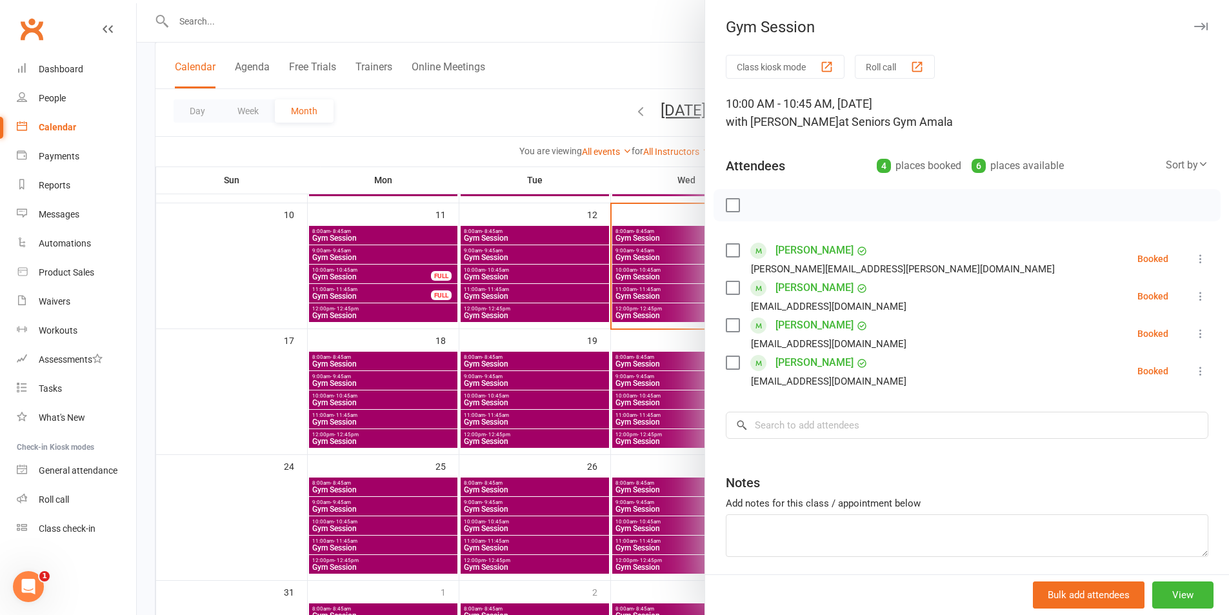
click at [1193, 260] on button at bounding box center [1200, 258] width 15 height 15
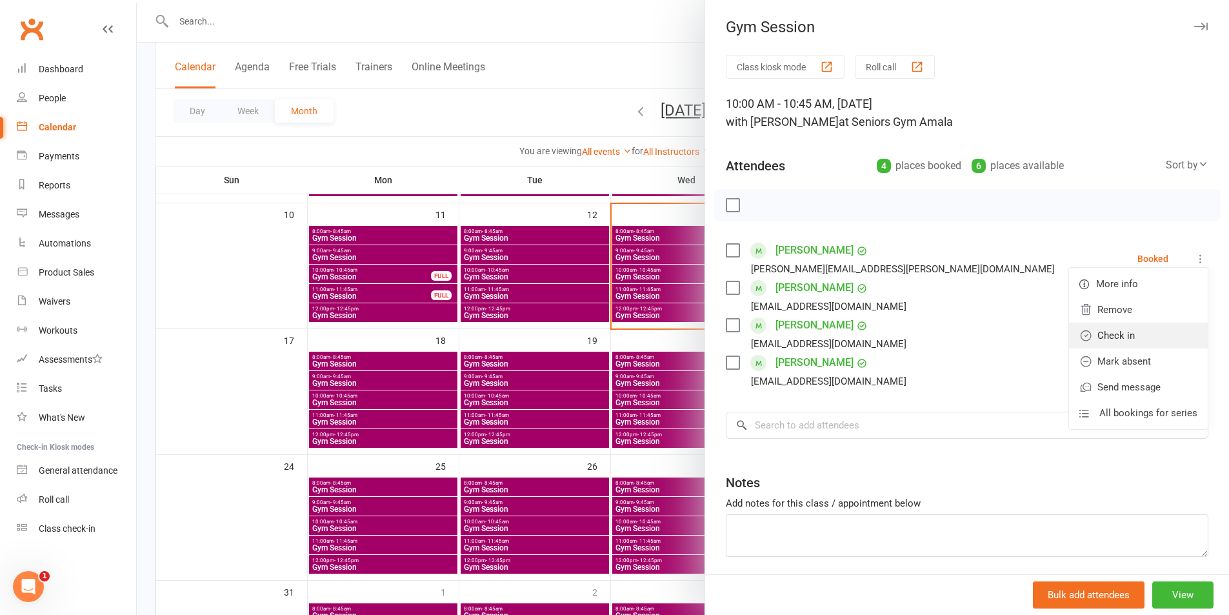
drag, startPoint x: 1172, startPoint y: 328, endPoint x: 1179, endPoint y: 318, distance: 12.5
click at [1172, 329] on link "Check in" at bounding box center [1138, 336] width 139 height 26
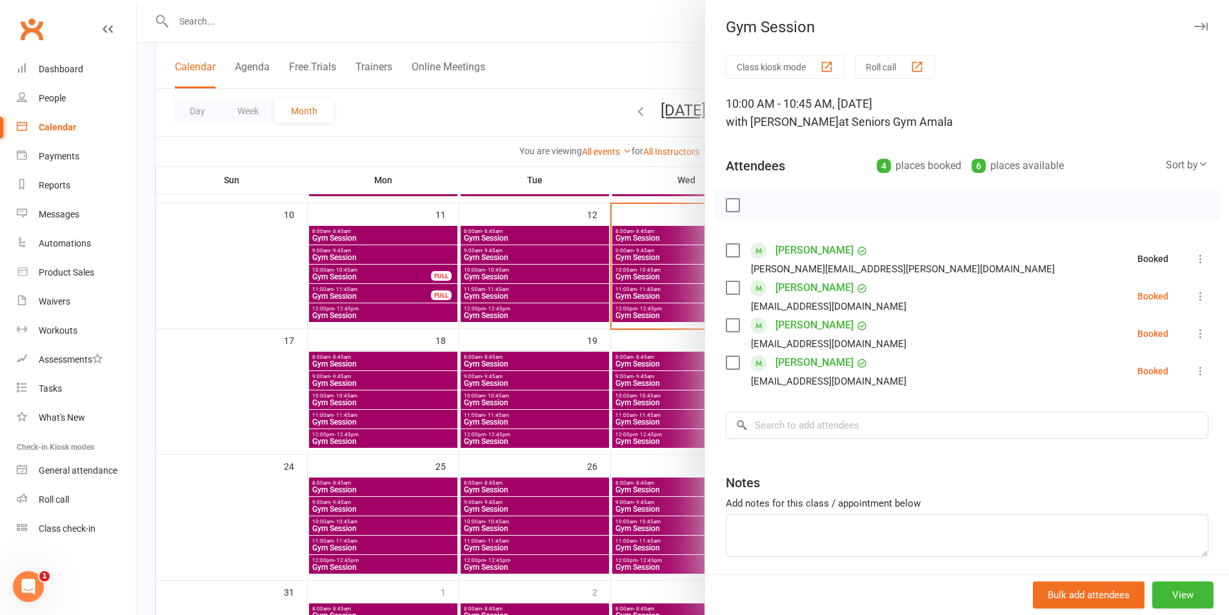
click at [1194, 301] on icon at bounding box center [1200, 296] width 13 height 13
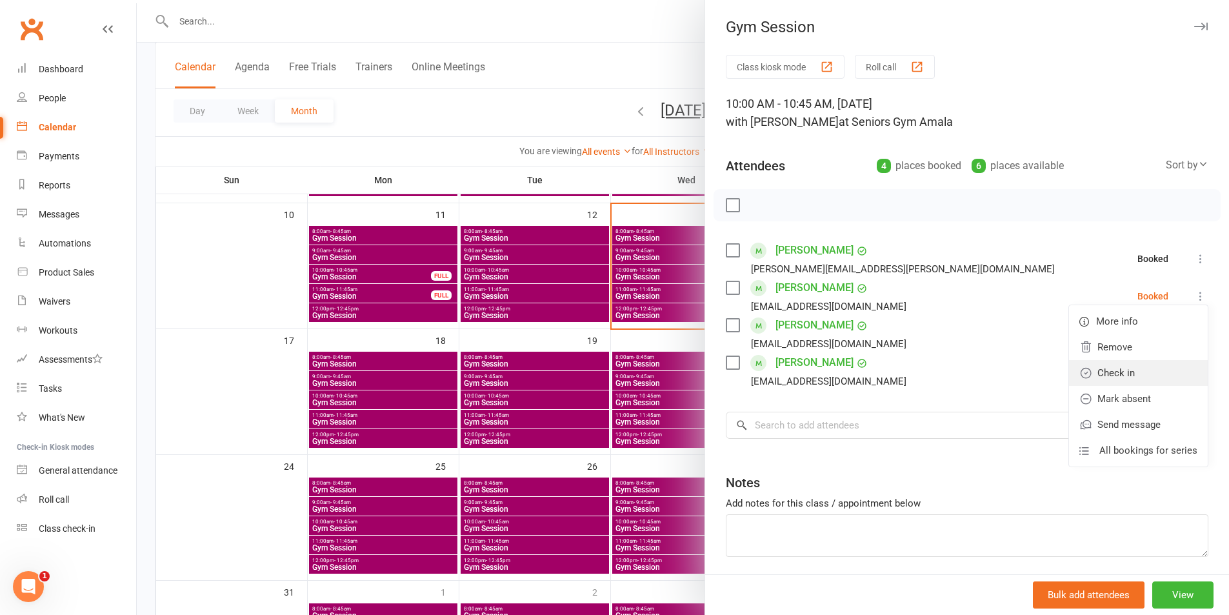
drag, startPoint x: 1154, startPoint y: 370, endPoint x: 1169, endPoint y: 353, distance: 21.9
click at [1155, 370] on link "Check in" at bounding box center [1138, 373] width 139 height 26
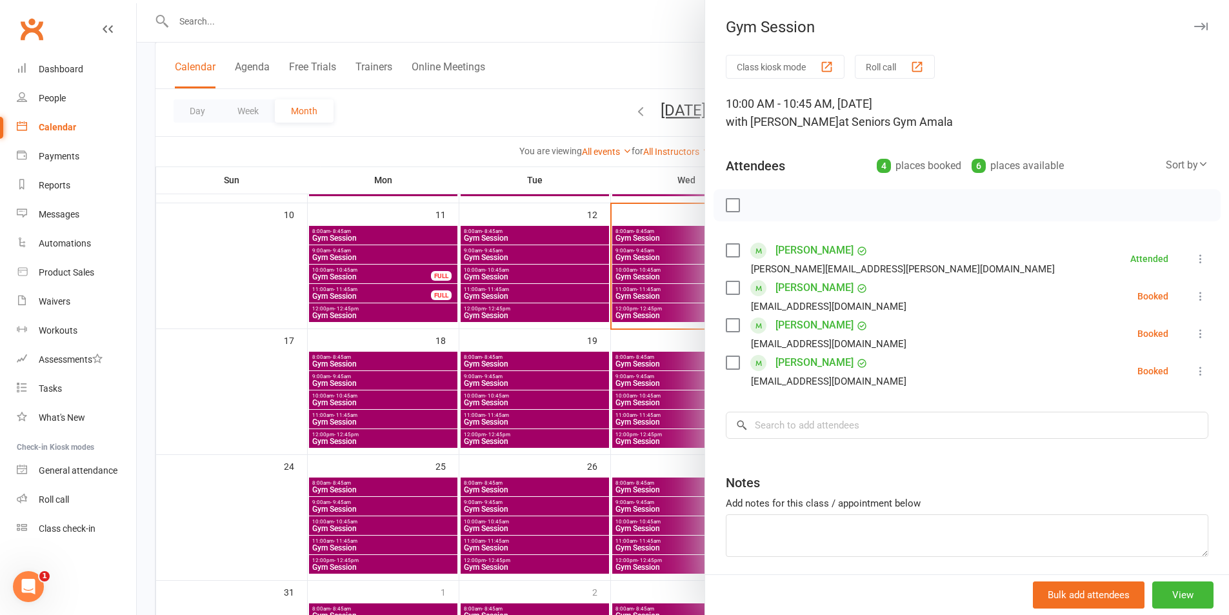
click at [1194, 332] on icon at bounding box center [1200, 333] width 13 height 13
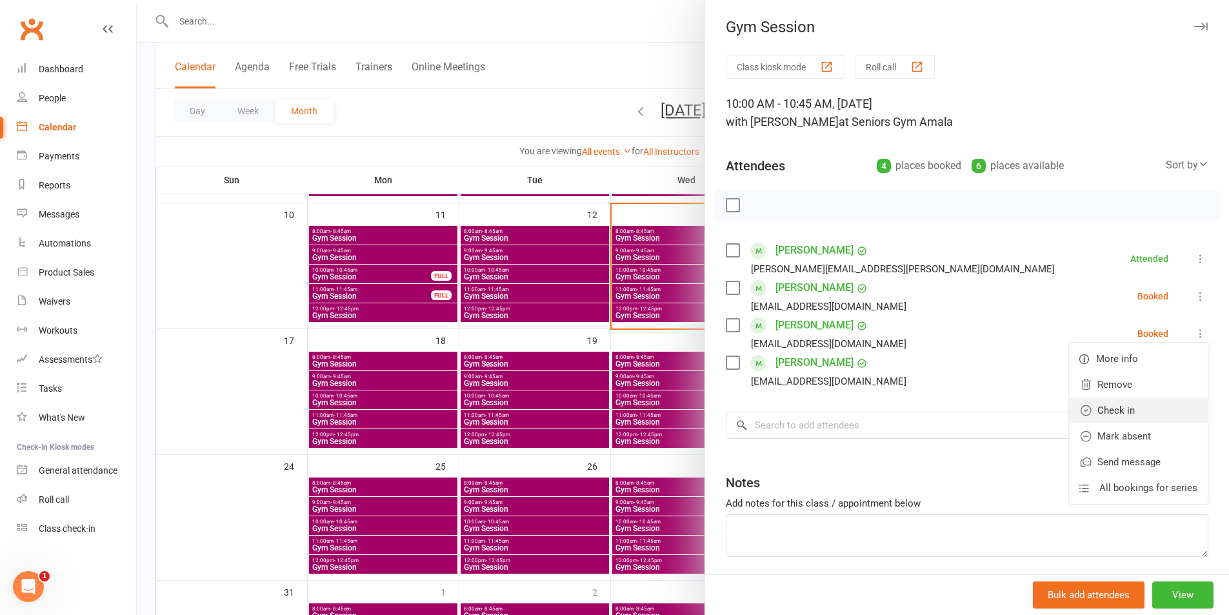
click at [1131, 409] on link "Check in" at bounding box center [1138, 410] width 139 height 26
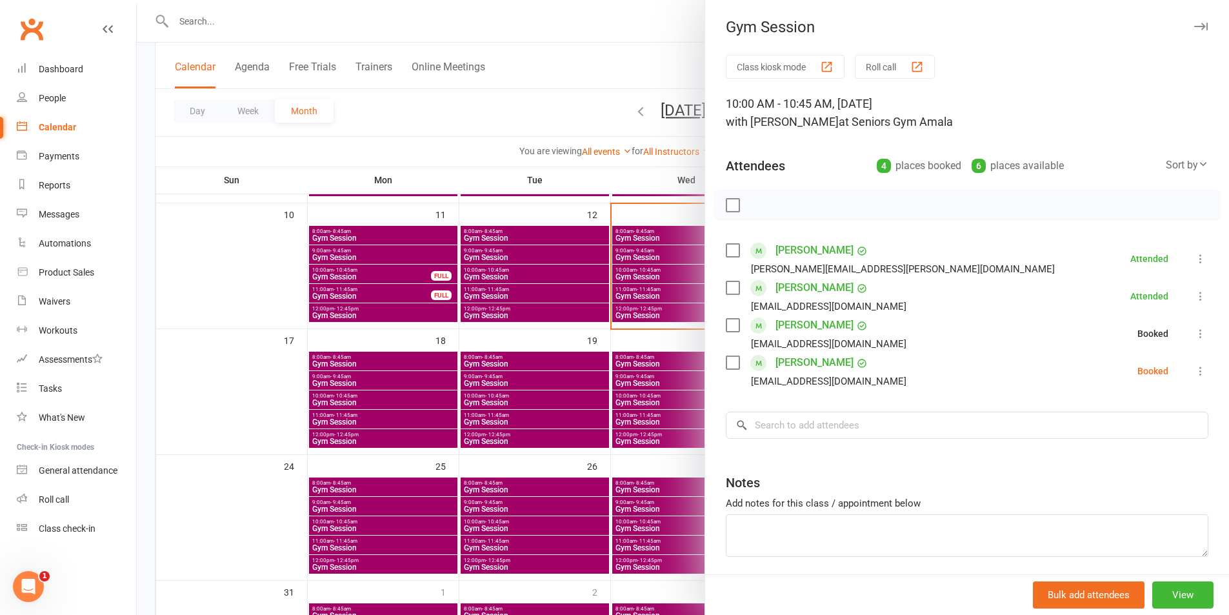
click at [1193, 376] on button at bounding box center [1200, 370] width 15 height 15
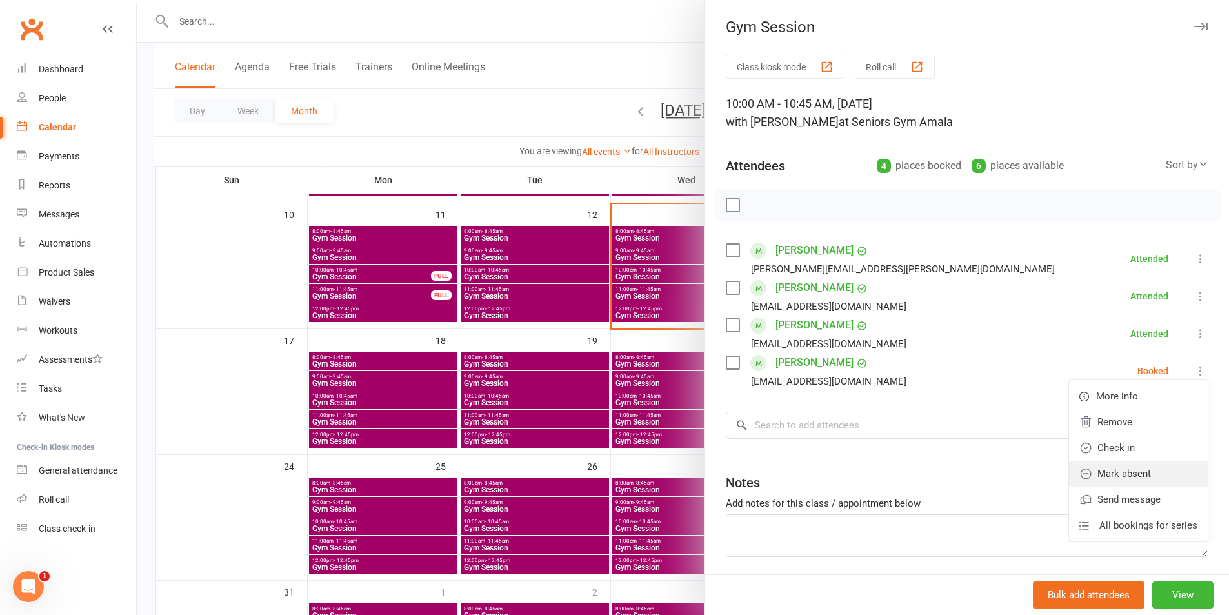
click at [1104, 466] on link "Mark absent" at bounding box center [1138, 474] width 139 height 26
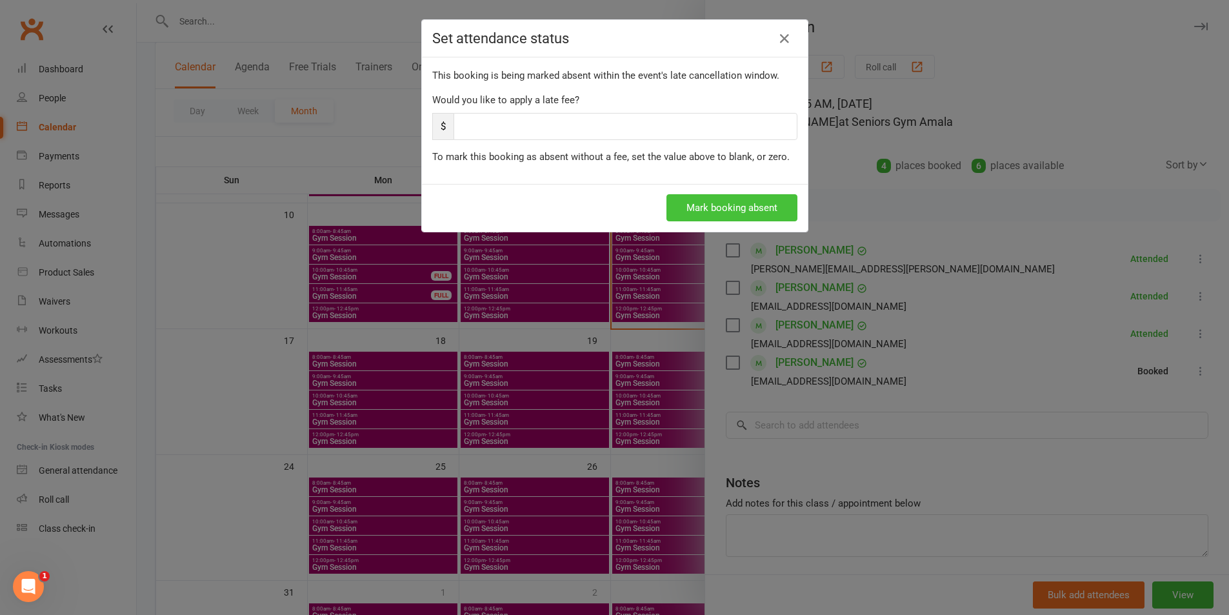
click at [717, 198] on button "Mark booking absent" at bounding box center [731, 207] width 131 height 27
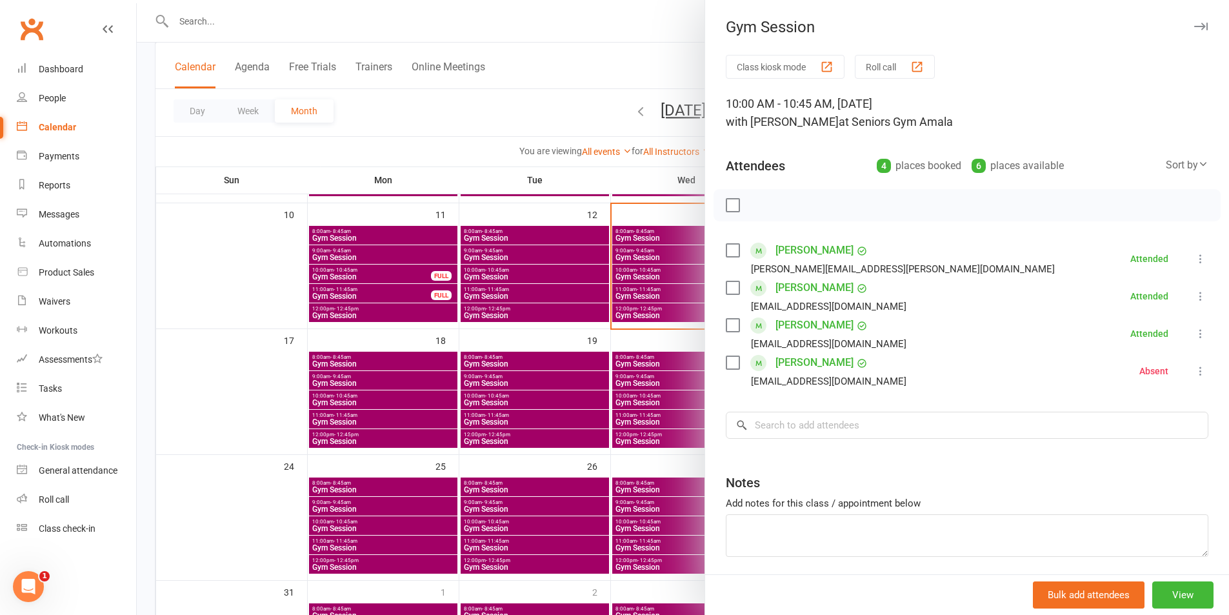
click at [643, 301] on div at bounding box center [683, 307] width 1092 height 615
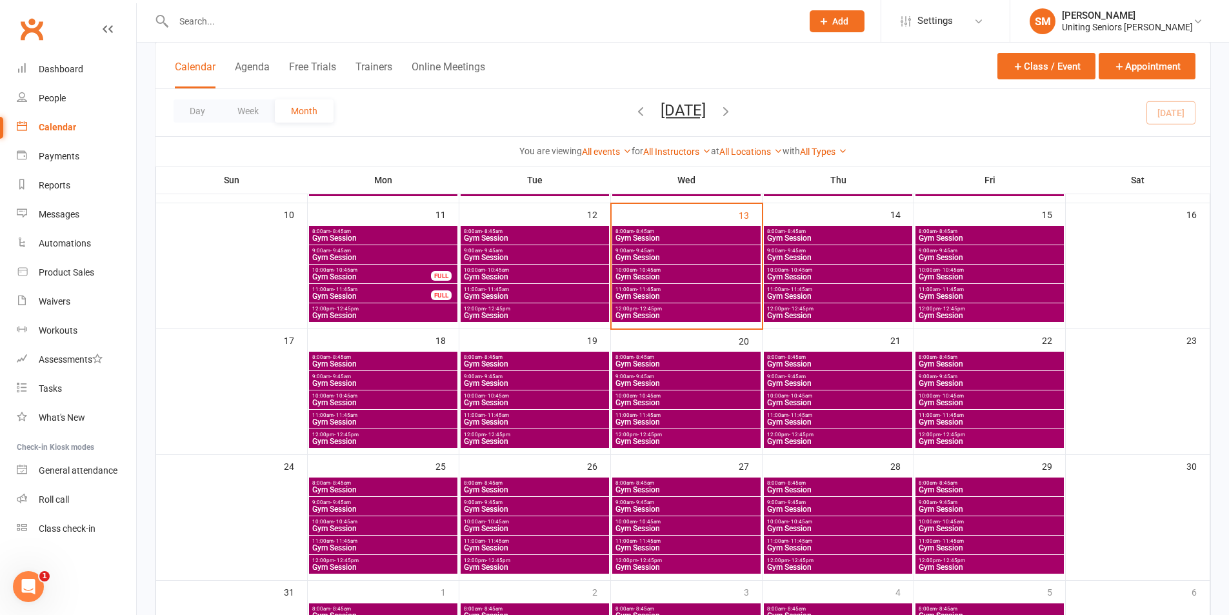
click at [651, 254] on span "Gym Session" at bounding box center [686, 258] width 143 height 8
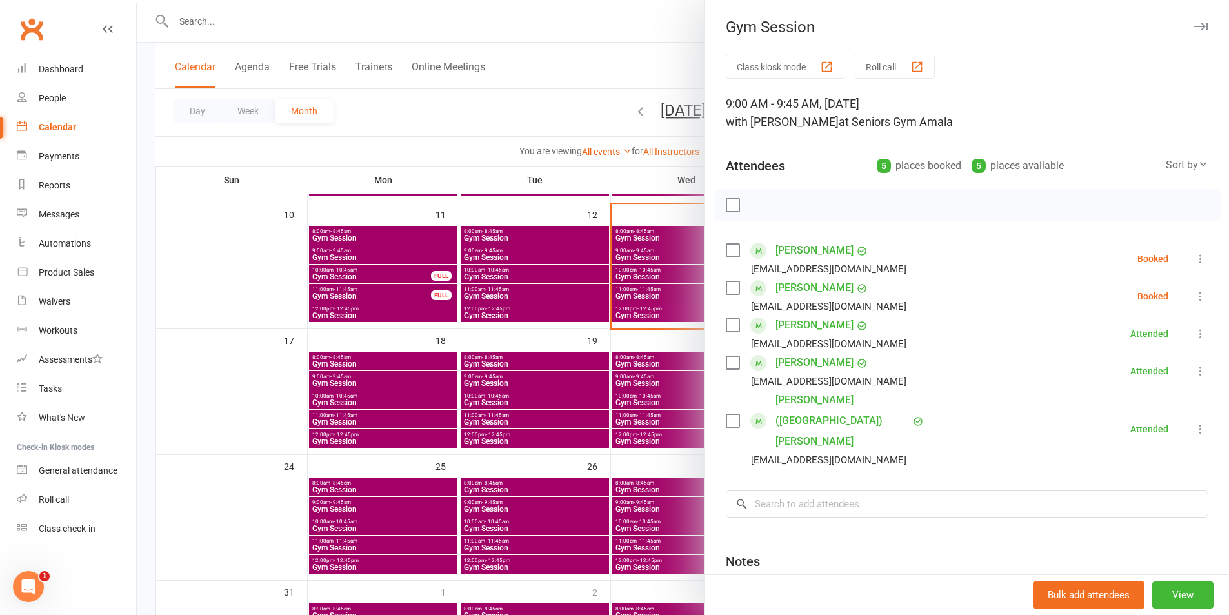
click at [1194, 253] on icon at bounding box center [1200, 258] width 13 height 13
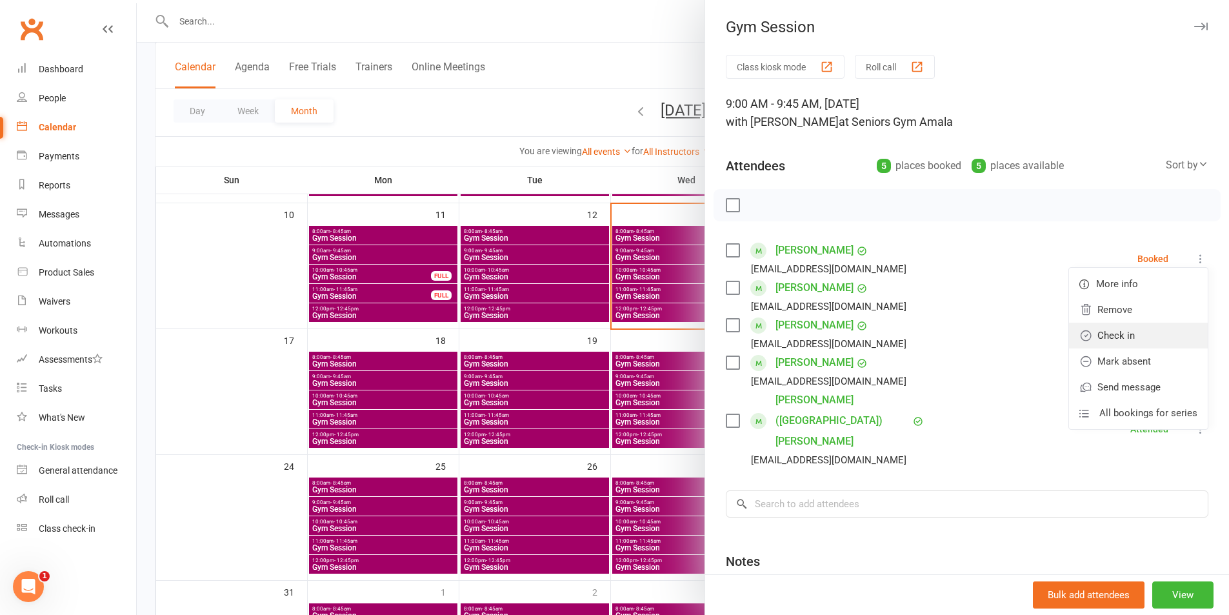
click at [1155, 328] on link "Check in" at bounding box center [1138, 336] width 139 height 26
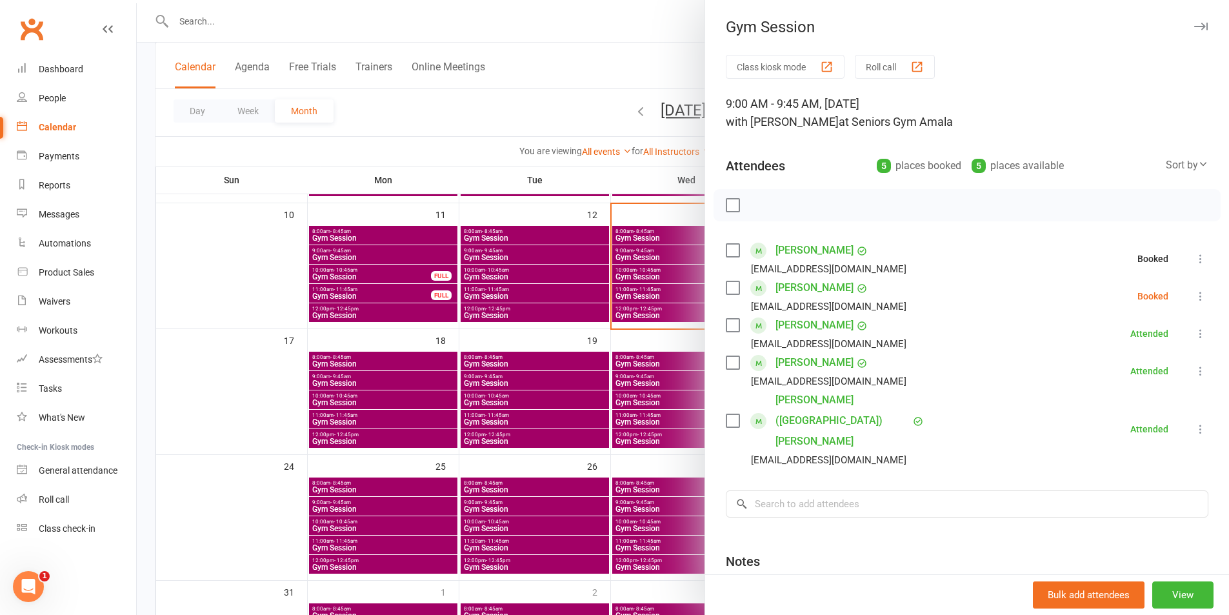
click at [1194, 298] on icon at bounding box center [1200, 296] width 13 height 13
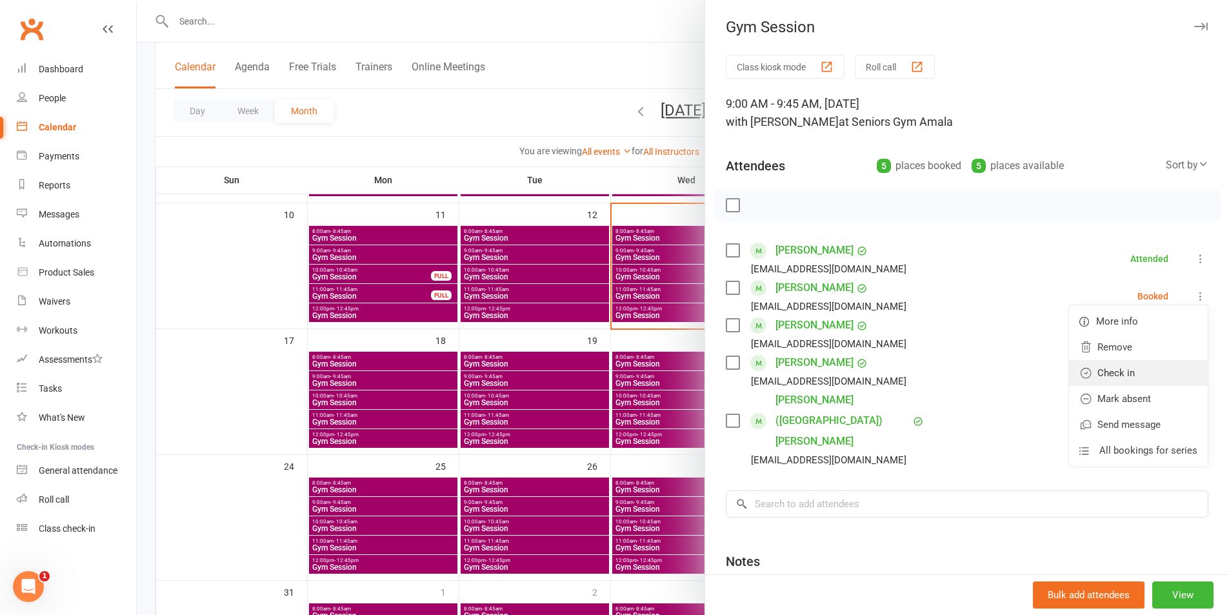
drag, startPoint x: 1142, startPoint y: 369, endPoint x: 1093, endPoint y: 370, distance: 49.0
click at [1142, 370] on link "Check in" at bounding box center [1138, 373] width 139 height 26
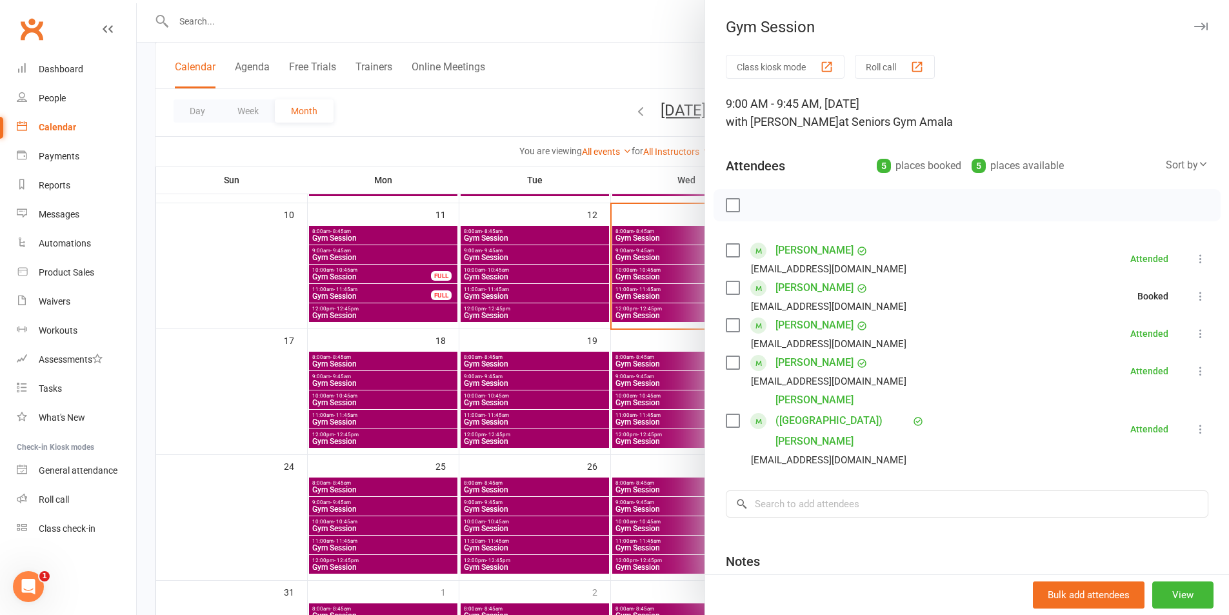
click at [688, 323] on div at bounding box center [683, 307] width 1092 height 615
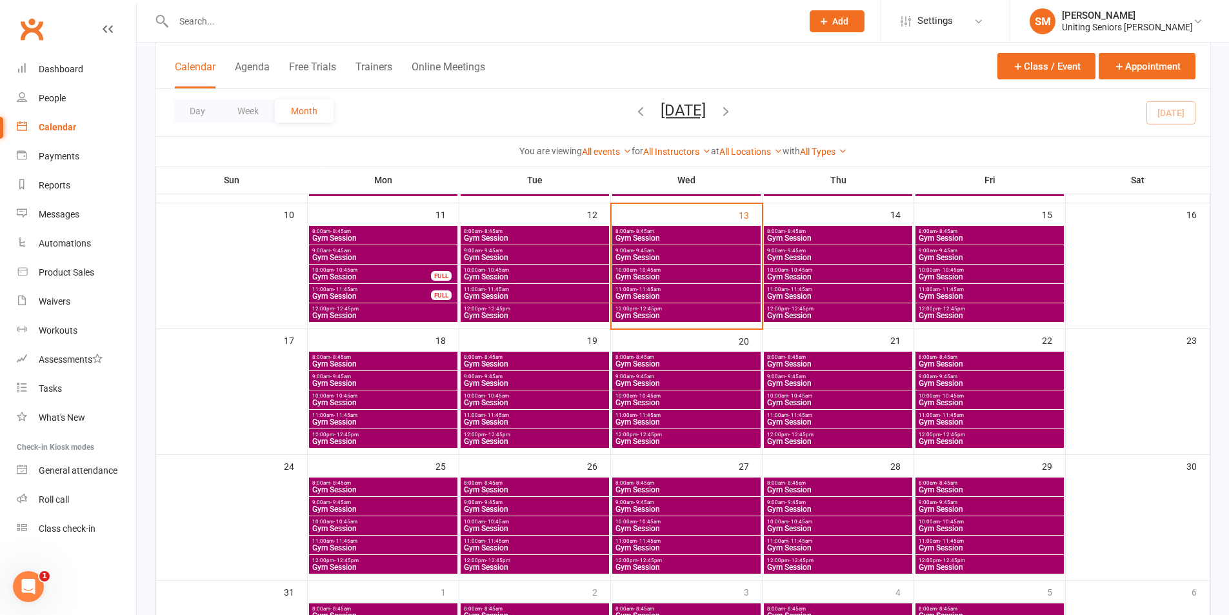
click at [653, 237] on span "Gym Session" at bounding box center [686, 238] width 143 height 8
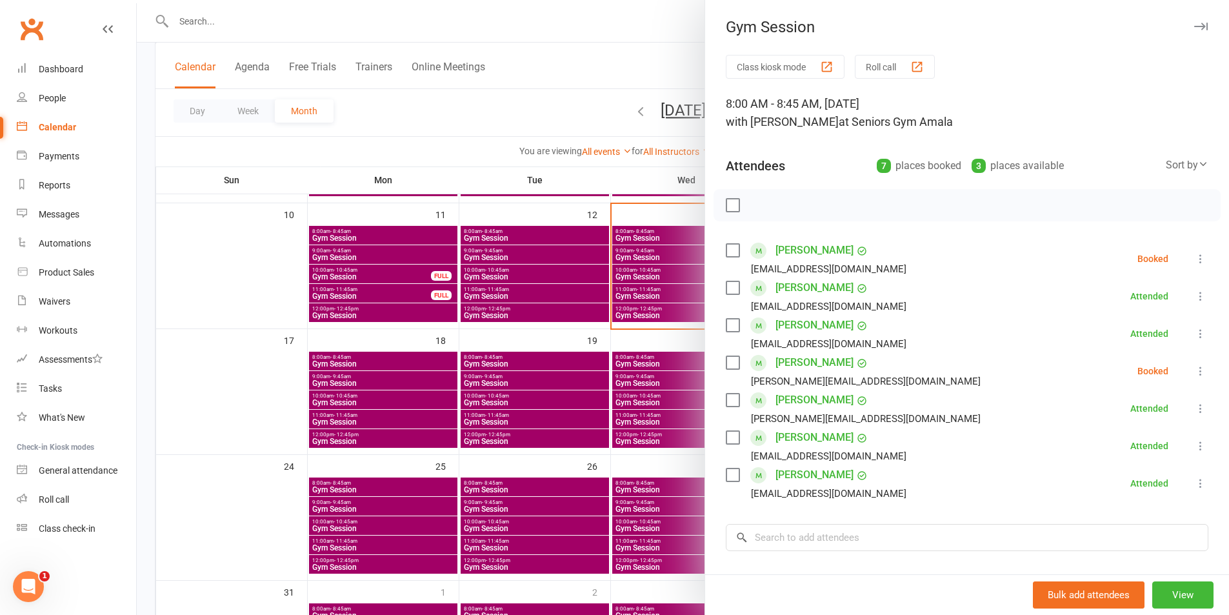
click at [1194, 259] on icon at bounding box center [1200, 258] width 13 height 13
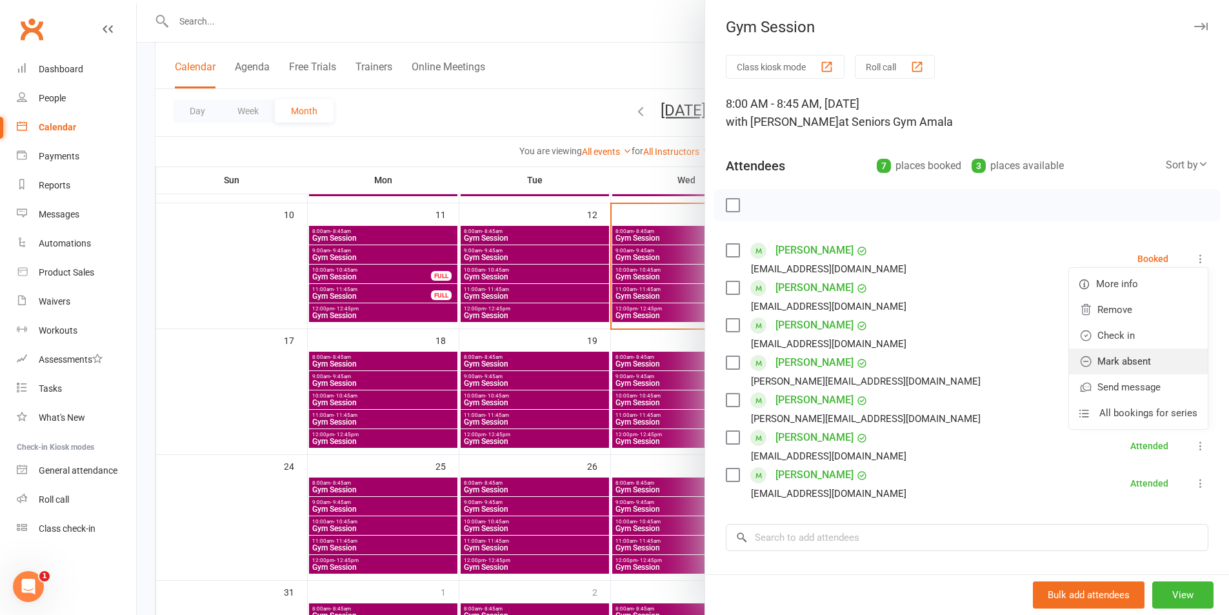
click at [1102, 356] on link "Mark absent" at bounding box center [1138, 361] width 139 height 26
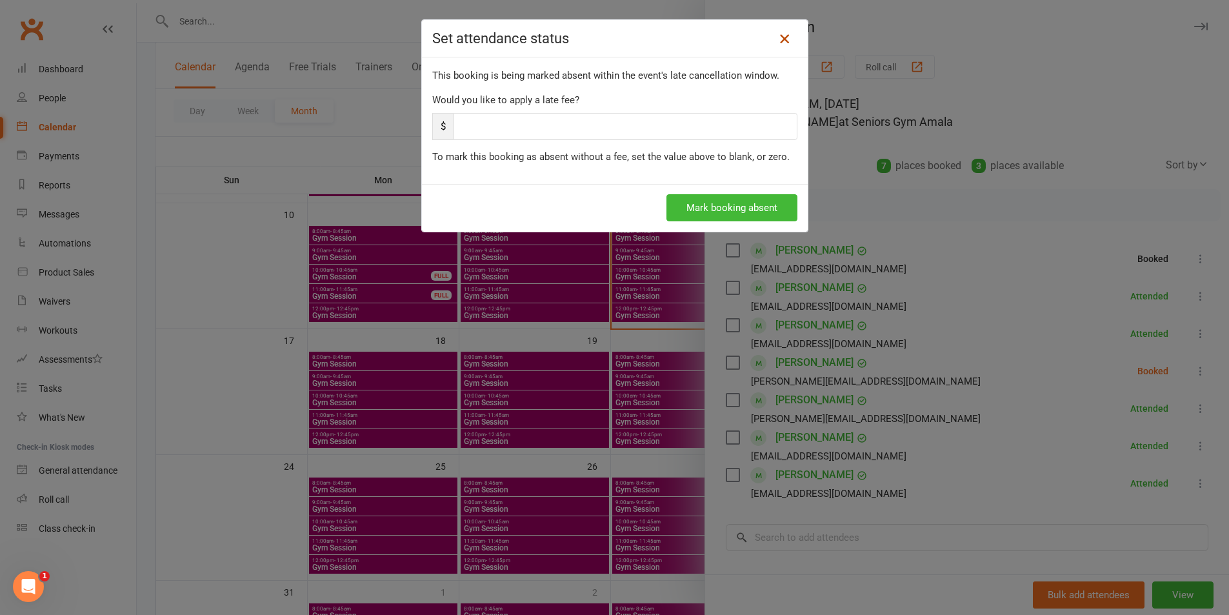
click at [789, 45] on link at bounding box center [784, 38] width 21 height 21
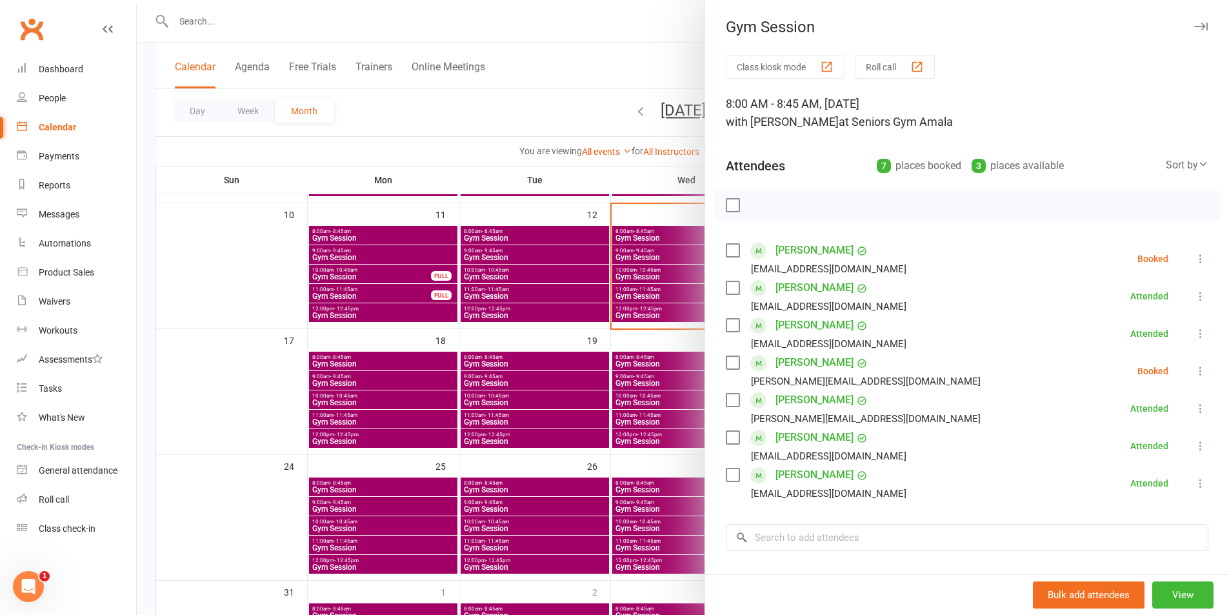
click at [785, 44] on div "Gym Session Class kiosk mode Roll call 8:00 AM - 8:45 AM, [DATE] with [PERSON_N…" at bounding box center [966, 307] width 524 height 615
click at [1172, 263] on li "[PERSON_NAME] [EMAIL_ADDRESS][DOMAIN_NAME] Booked More info Remove Check in Mar…" at bounding box center [967, 258] width 482 height 37
click at [1194, 261] on icon at bounding box center [1200, 258] width 13 height 13
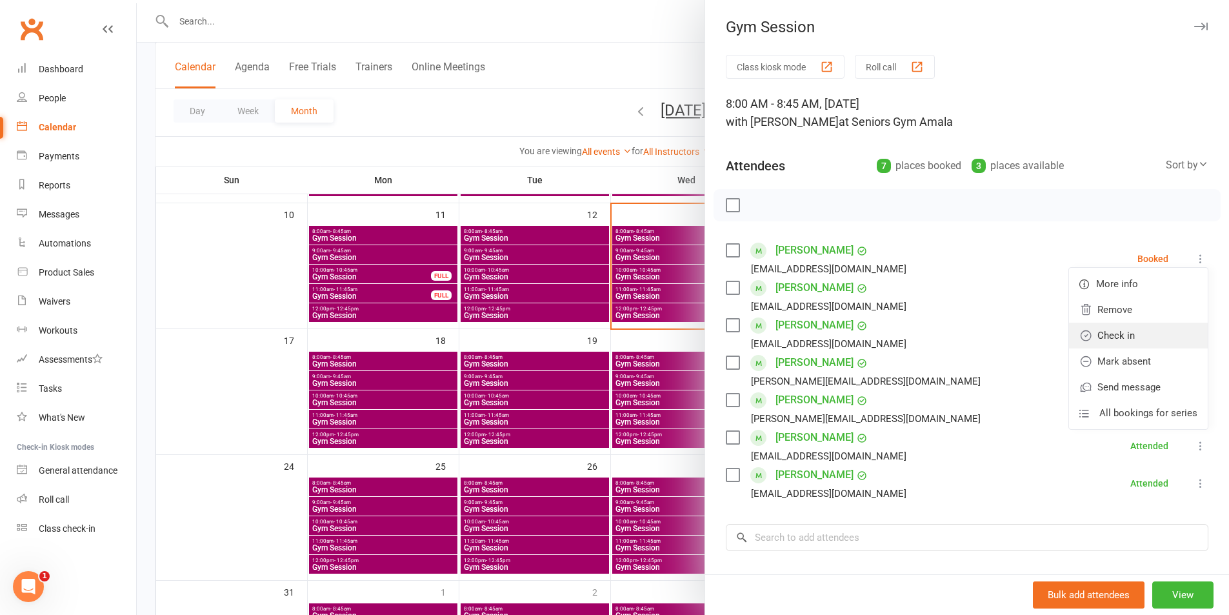
click at [1108, 328] on link "Check in" at bounding box center [1138, 336] width 139 height 26
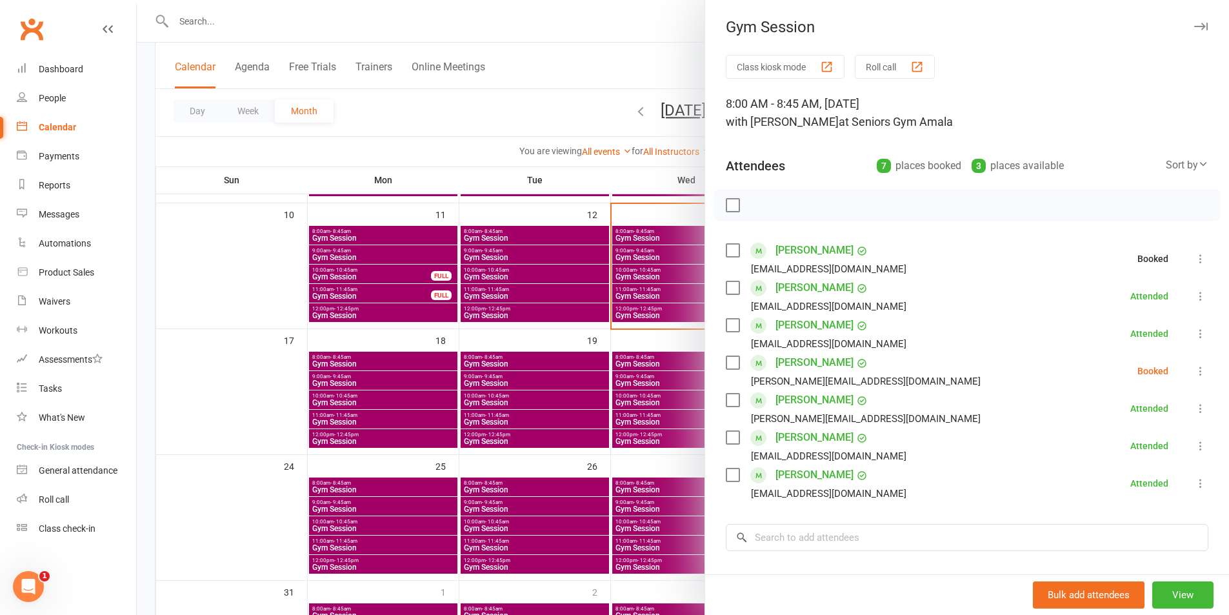
click at [1194, 375] on icon at bounding box center [1200, 370] width 13 height 13
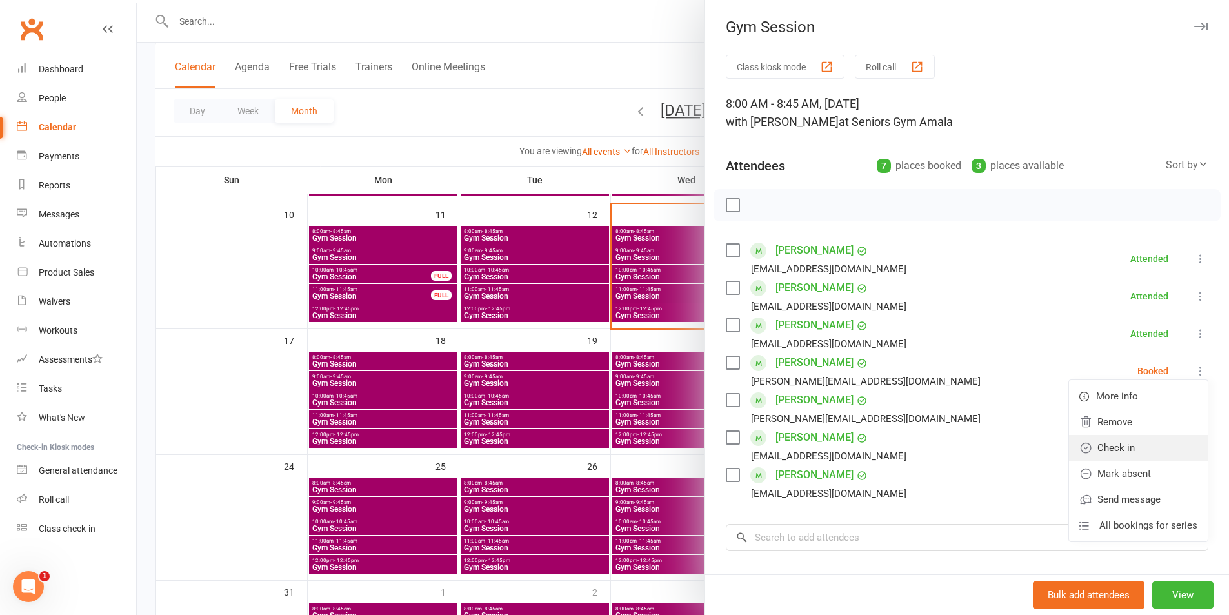
click at [1144, 446] on link "Check in" at bounding box center [1138, 448] width 139 height 26
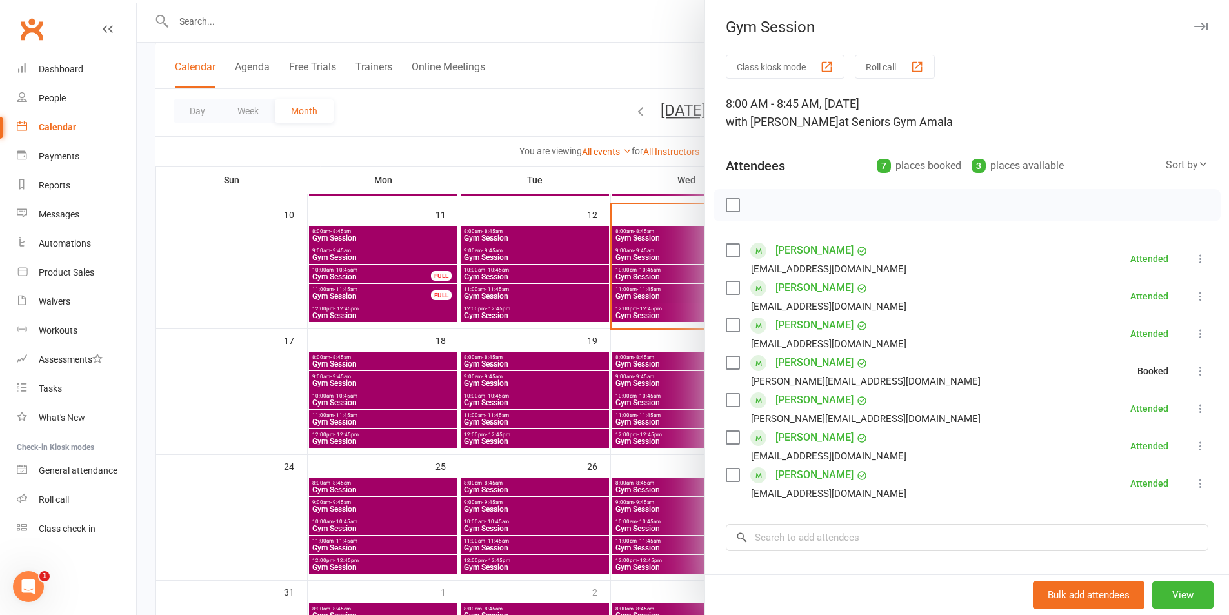
click at [653, 319] on div at bounding box center [683, 307] width 1092 height 615
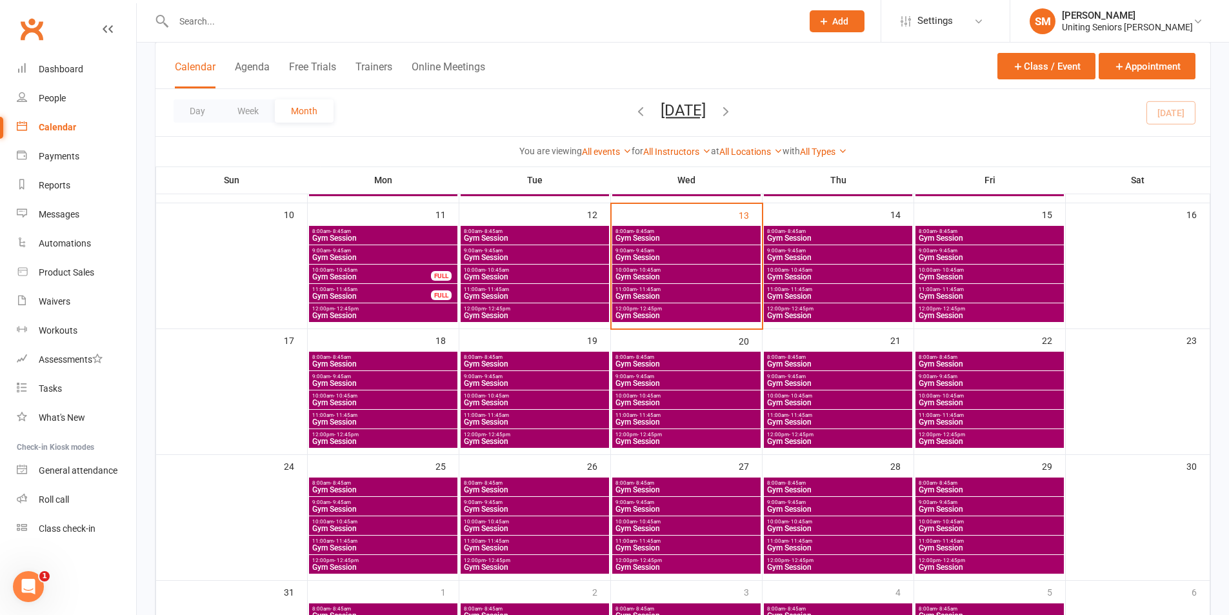
click at [795, 239] on span "Gym Session" at bounding box center [837, 238] width 143 height 8
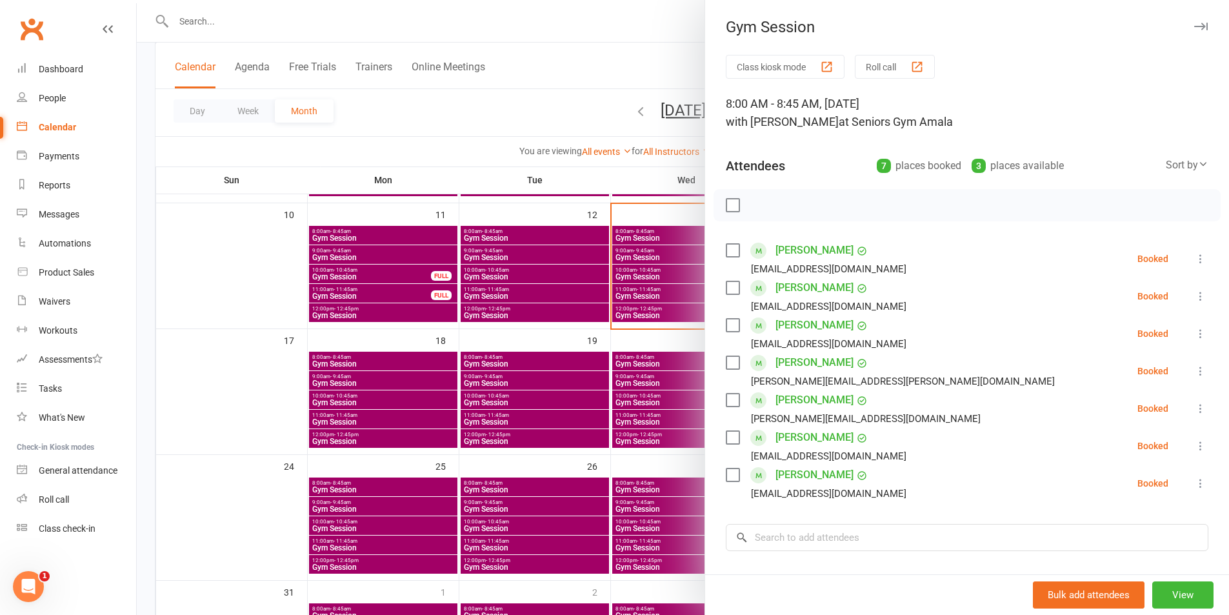
click at [644, 261] on div at bounding box center [683, 307] width 1092 height 615
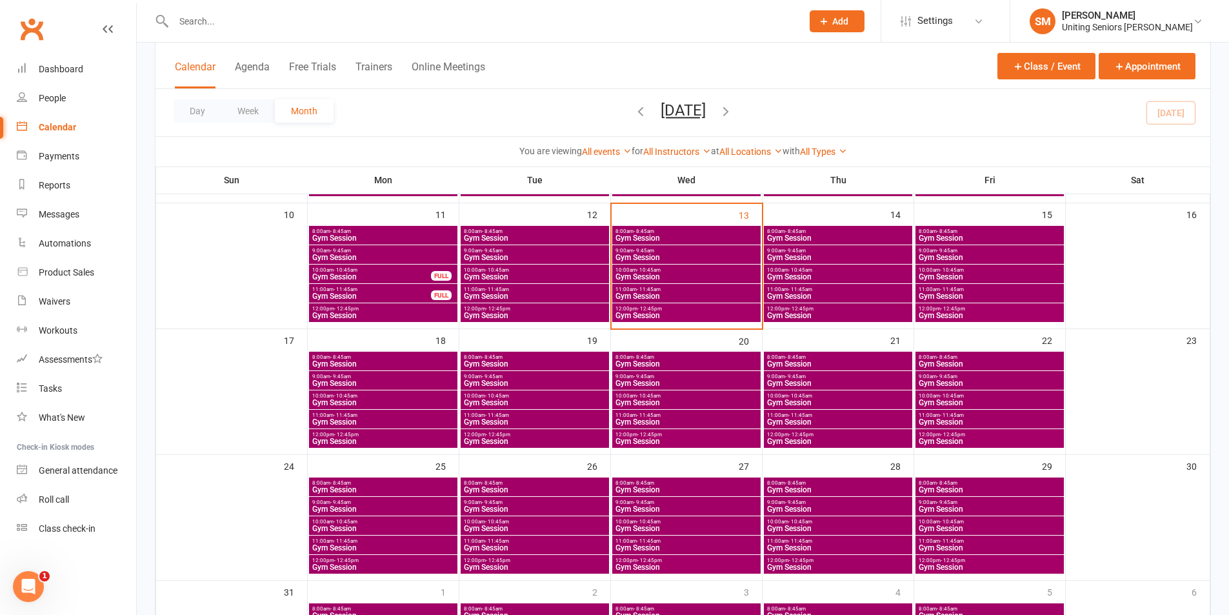
click at [946, 234] on span "Gym Session" at bounding box center [989, 238] width 143 height 8
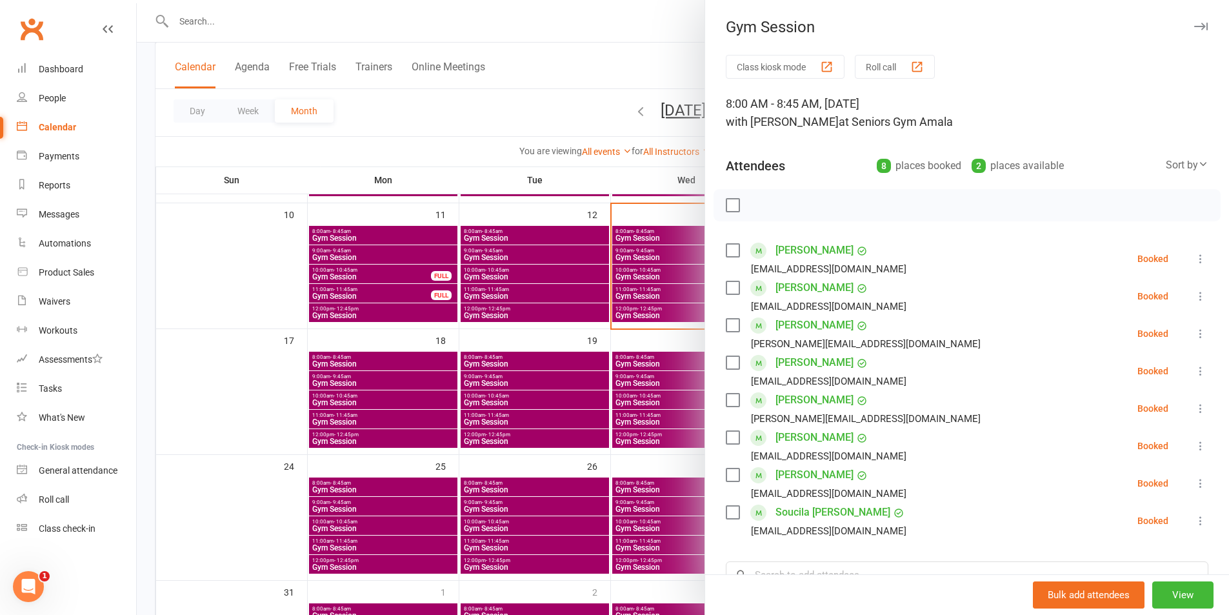
click at [664, 324] on div at bounding box center [683, 307] width 1092 height 615
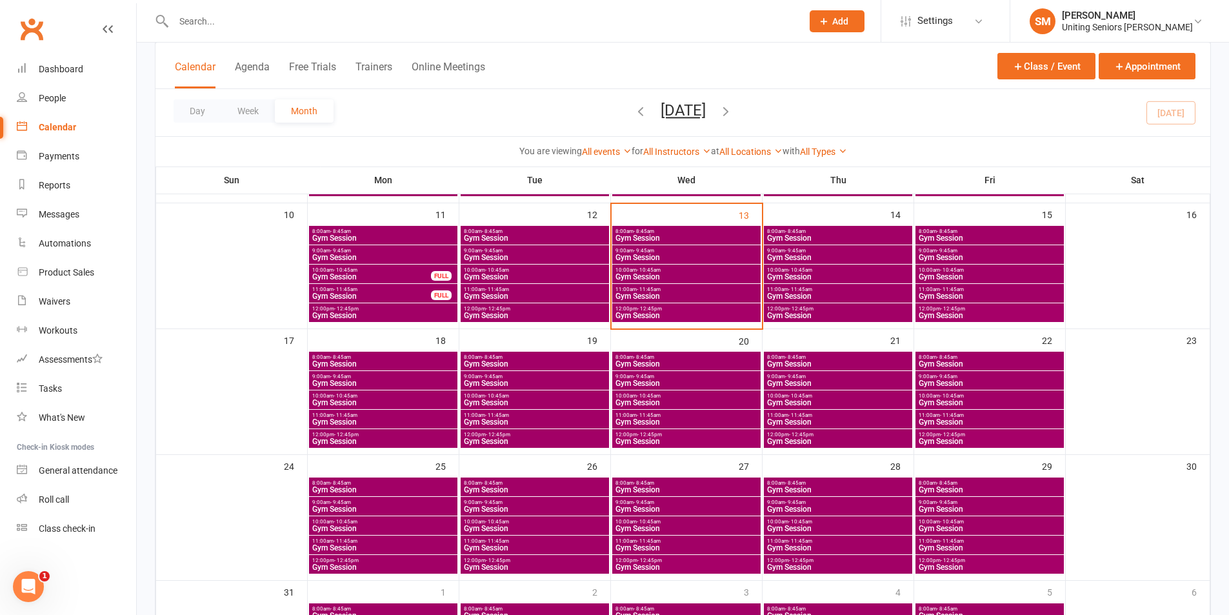
click at [801, 237] on span "Gym Session" at bounding box center [837, 238] width 143 height 8
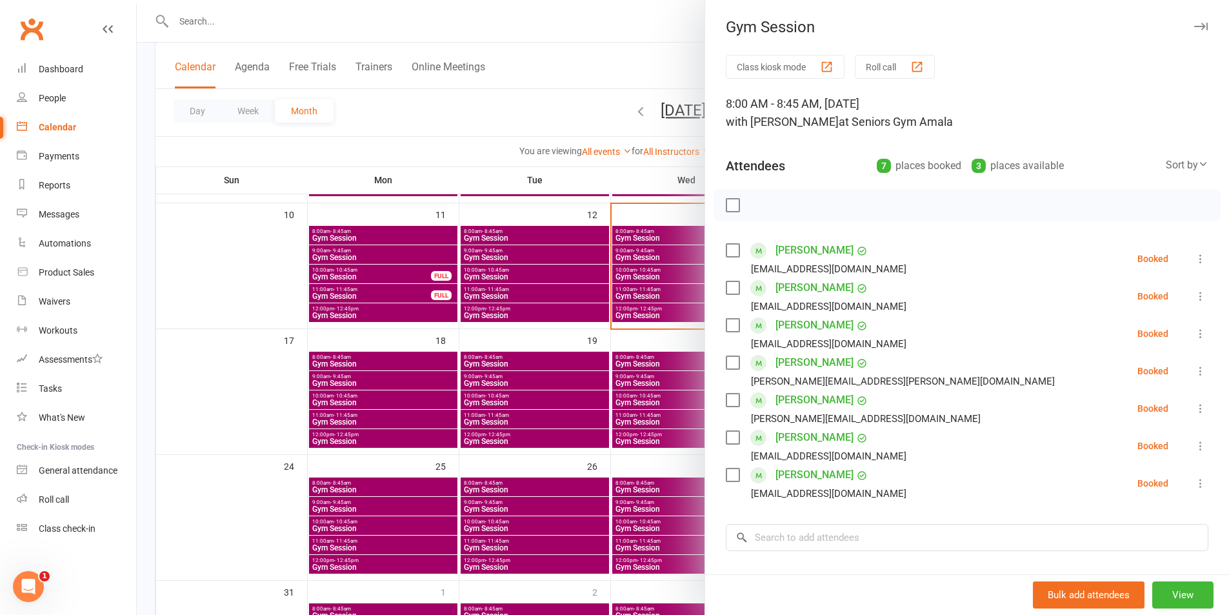
click at [653, 379] on div at bounding box center [683, 307] width 1092 height 615
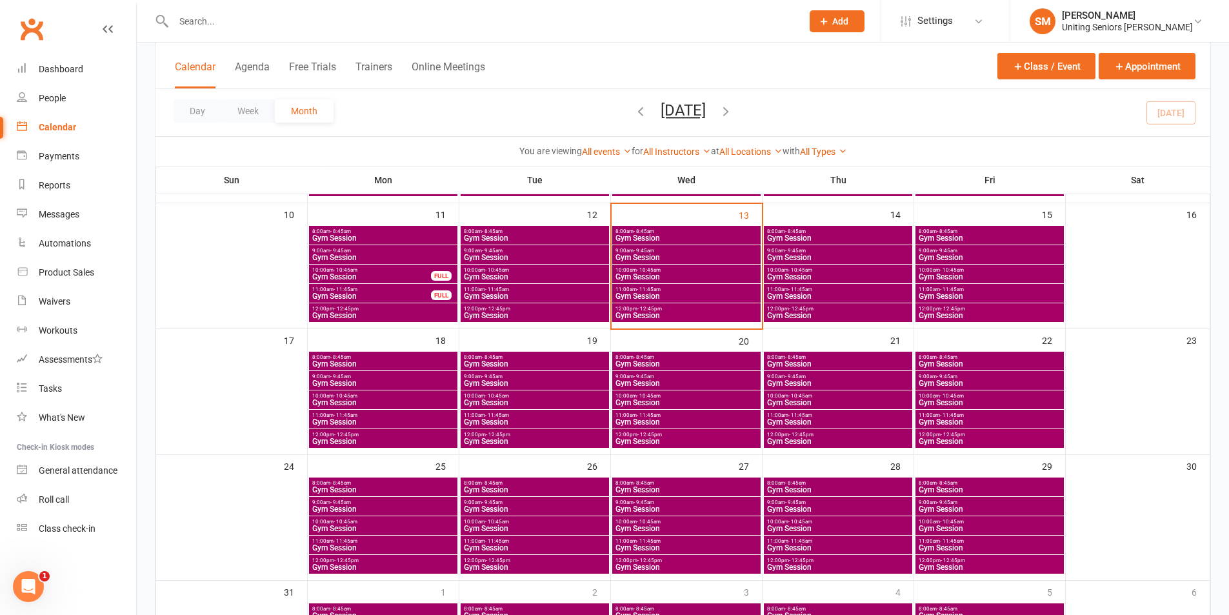
click at [1028, 237] on span "Gym Session" at bounding box center [989, 238] width 143 height 8
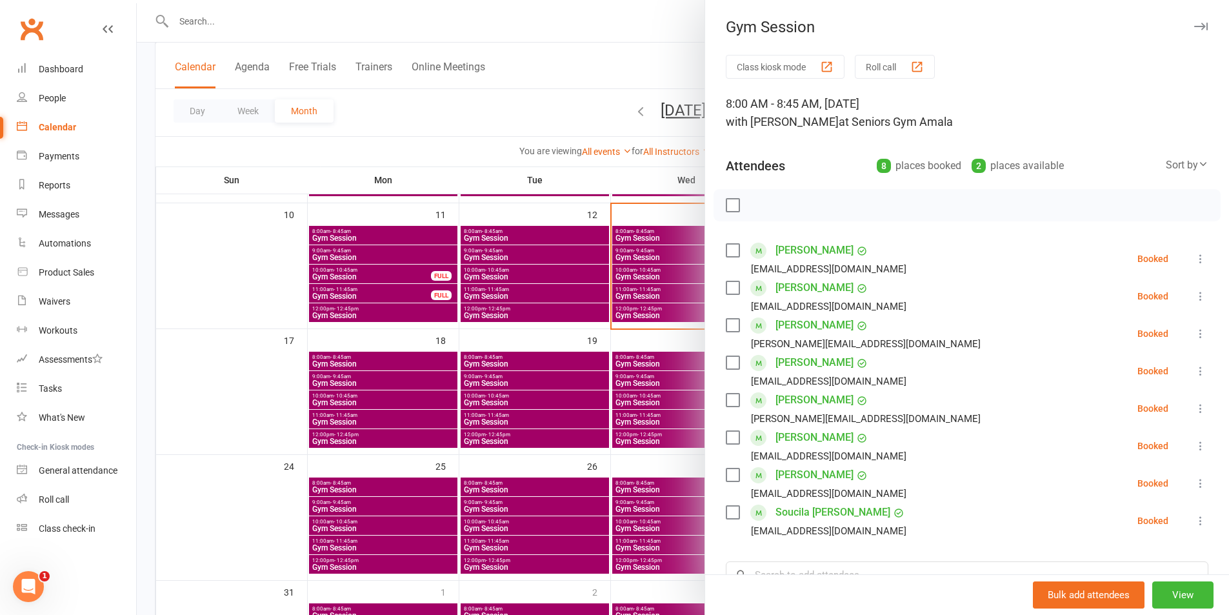
click at [568, 453] on div at bounding box center [683, 307] width 1092 height 615
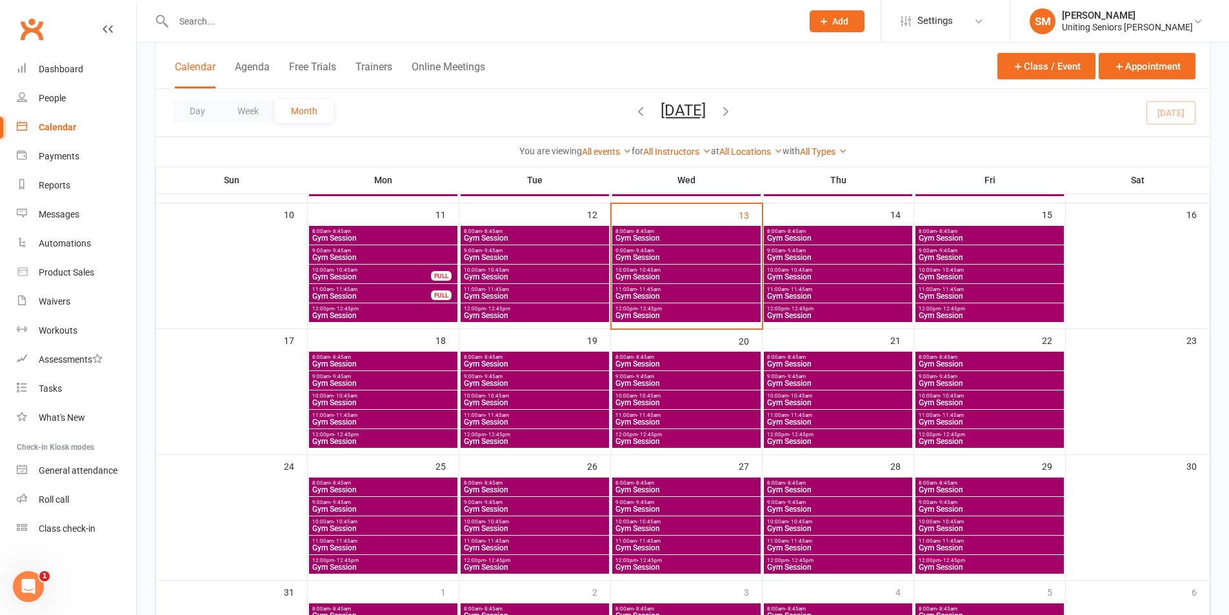
click at [710, 308] on span "12:00pm - 12:45pm" at bounding box center [686, 309] width 143 height 6
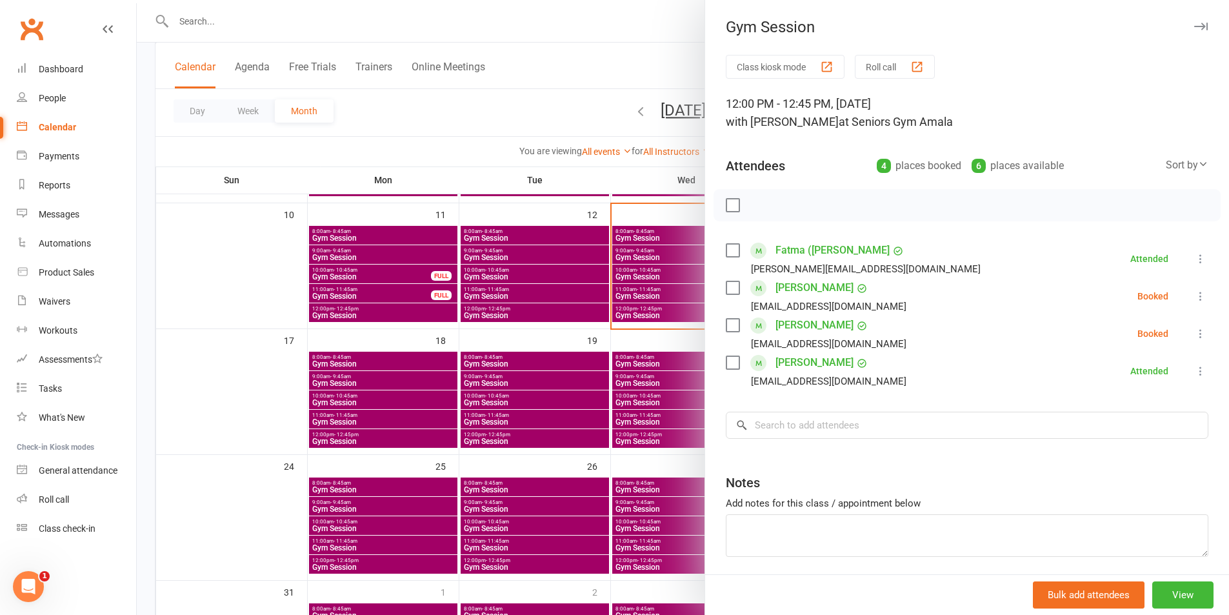
drag, startPoint x: 1168, startPoint y: 296, endPoint x: 1176, endPoint y: 299, distance: 8.4
click at [1169, 294] on li "[PERSON_NAME] [EMAIL_ADDRESS][DOMAIN_NAME] Booked More info Remove Check in Mar…" at bounding box center [967, 295] width 482 height 37
click at [1194, 296] on icon at bounding box center [1200, 296] width 13 height 13
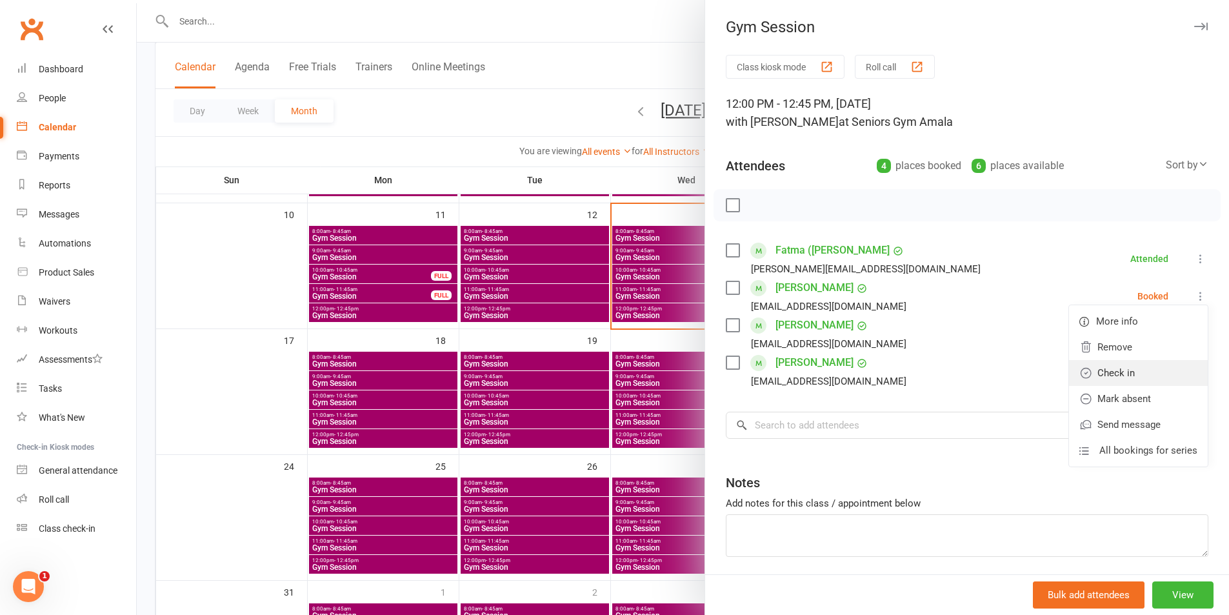
click at [1144, 381] on link "Check in" at bounding box center [1138, 373] width 139 height 26
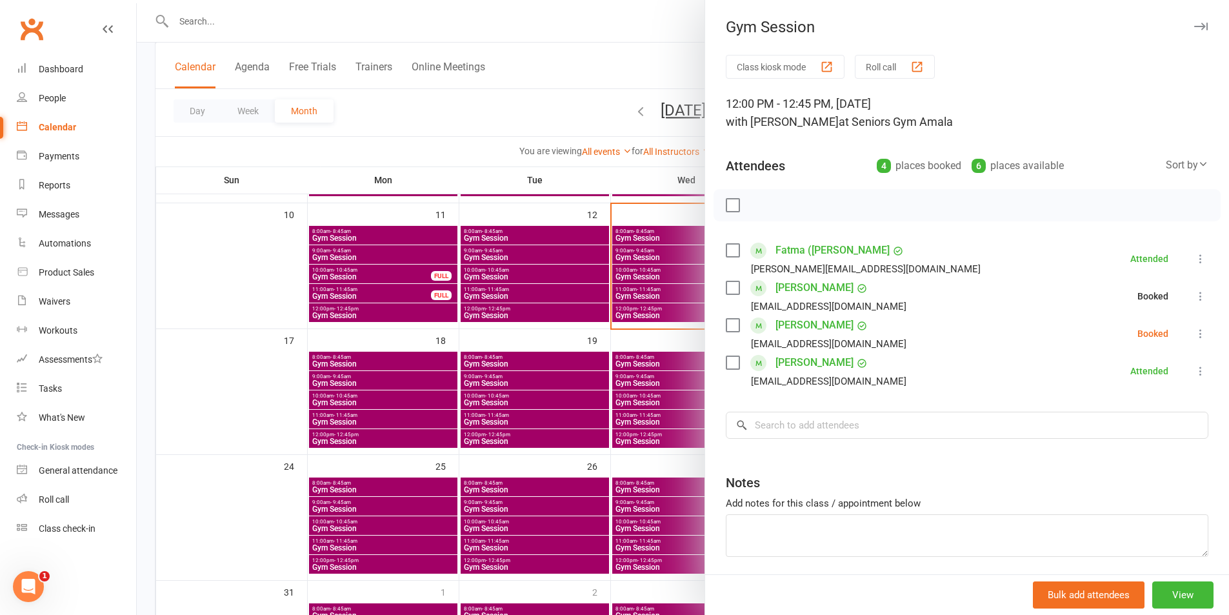
drag, startPoint x: 1184, startPoint y: 324, endPoint x: 1189, endPoint y: 331, distance: 7.9
click at [1184, 326] on li "[PERSON_NAME] [EMAIL_ADDRESS][DOMAIN_NAME] Booked More info Remove Check in Mar…" at bounding box center [967, 333] width 482 height 37
drag, startPoint x: 1187, startPoint y: 339, endPoint x: 1179, endPoint y: 341, distance: 8.2
click at [1194, 339] on icon at bounding box center [1200, 333] width 13 height 13
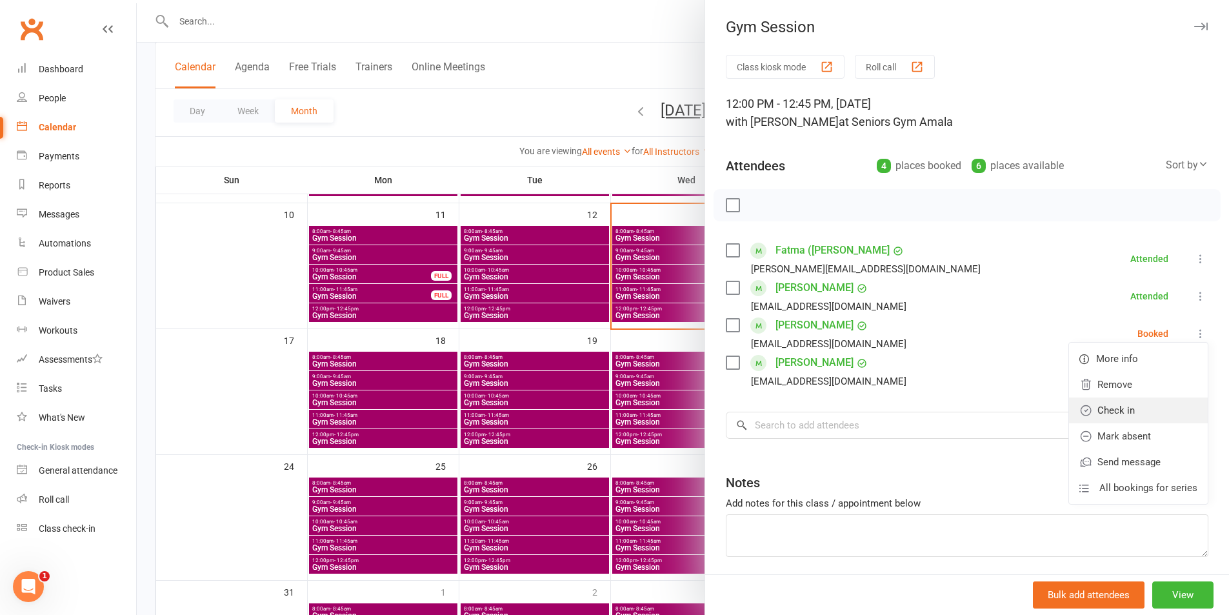
click at [1119, 412] on link "Check in" at bounding box center [1138, 410] width 139 height 26
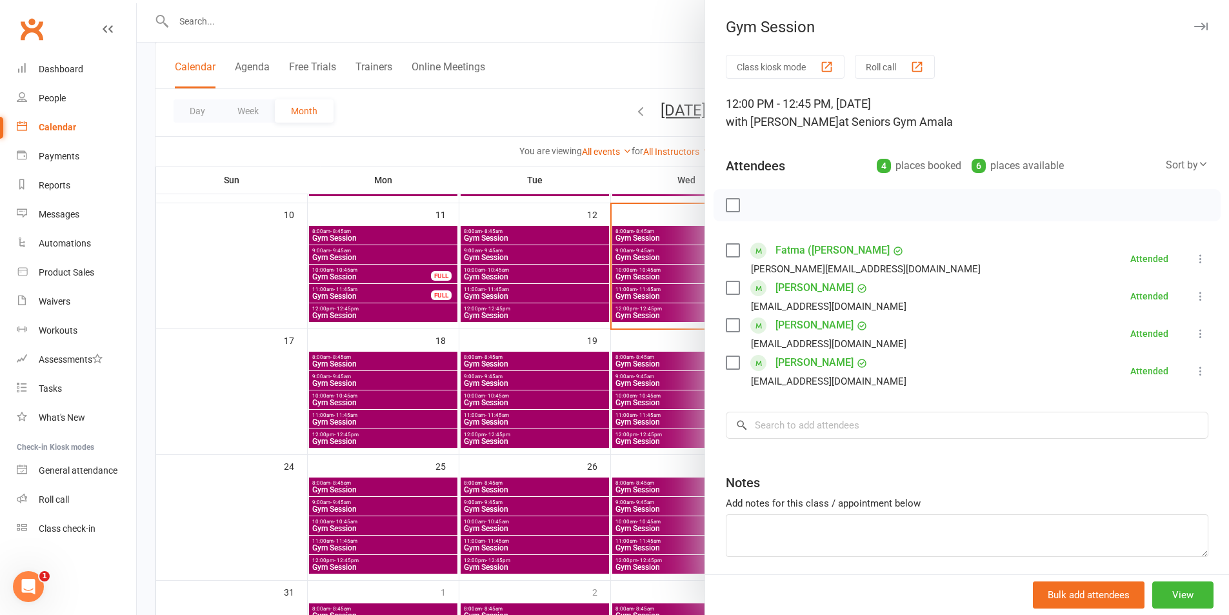
click at [677, 376] on div at bounding box center [683, 307] width 1092 height 615
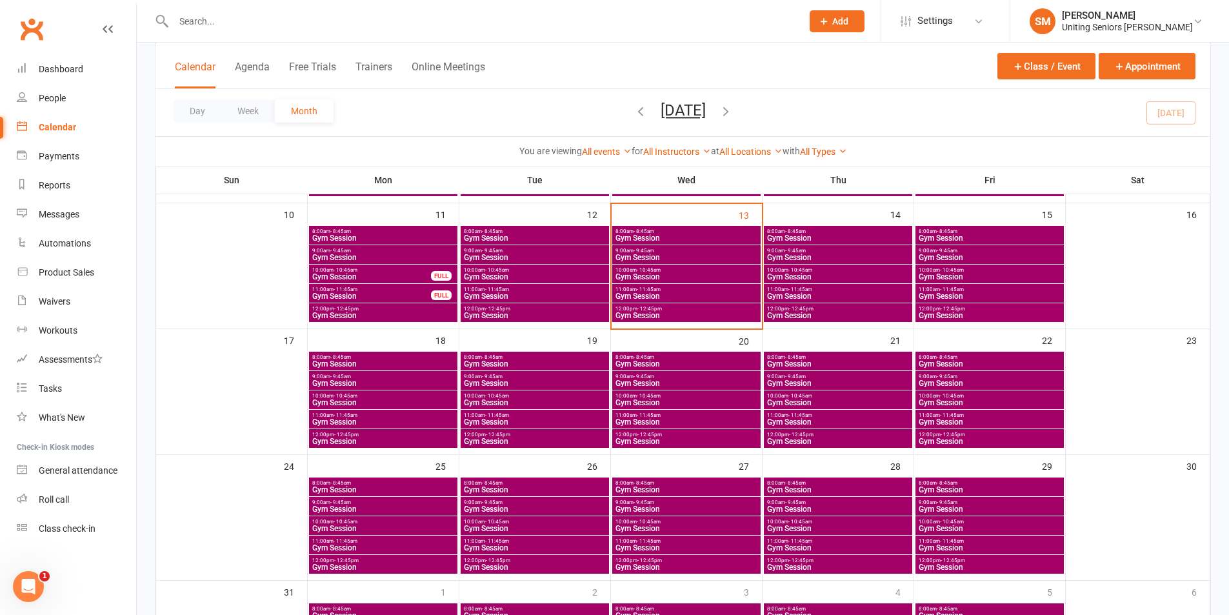
click at [681, 314] on span "Gym Session" at bounding box center [686, 316] width 143 height 8
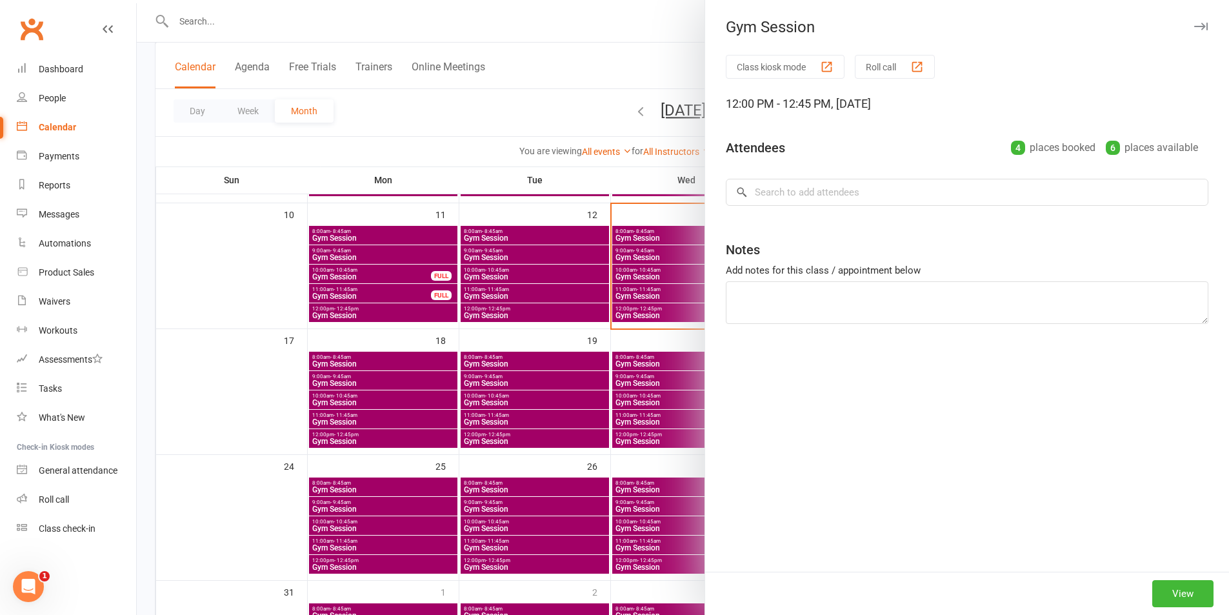
click at [553, 296] on div at bounding box center [683, 307] width 1092 height 615
